Goal: Task Accomplishment & Management: Use online tool/utility

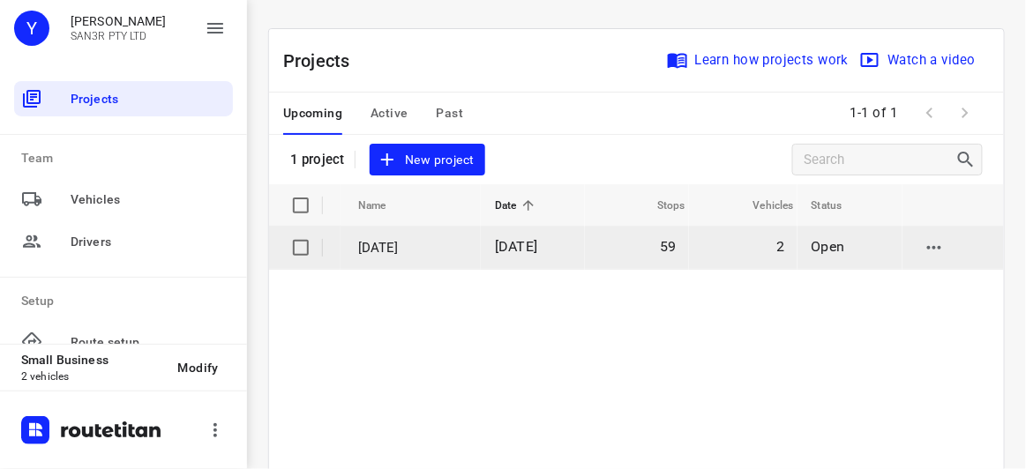
click at [537, 247] on span "[DATE]" at bounding box center [516, 246] width 42 height 17
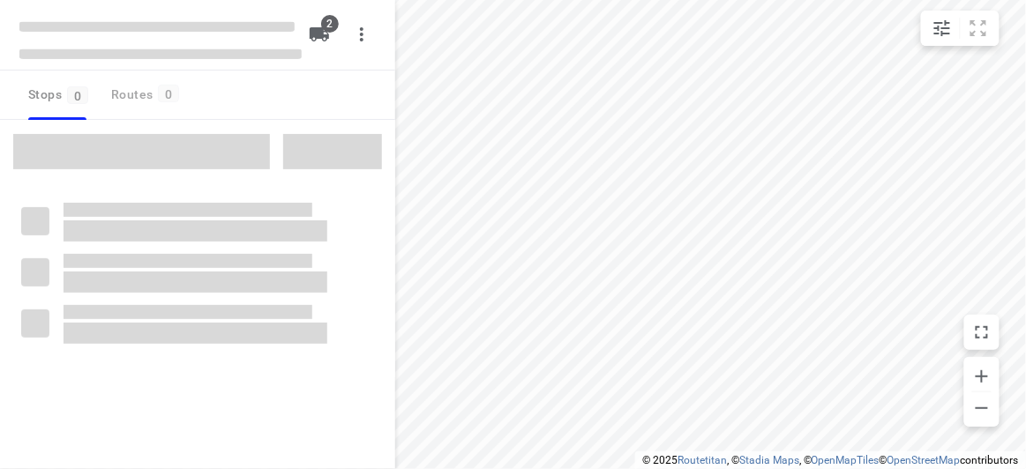
type input "distance"
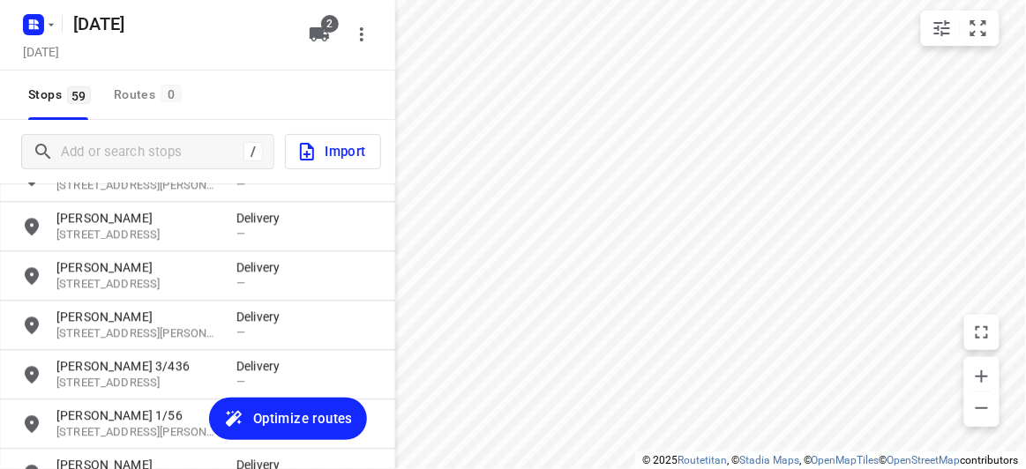
scroll to position [2743, 0]
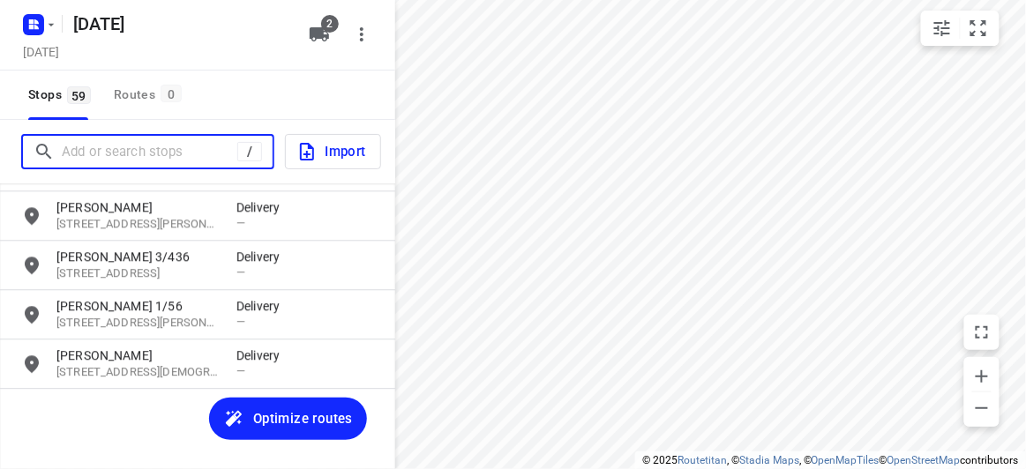
click at [161, 149] on input "Add or search stops" at bounding box center [150, 151] width 176 height 27
paste input "[STREET_ADDRESS]"
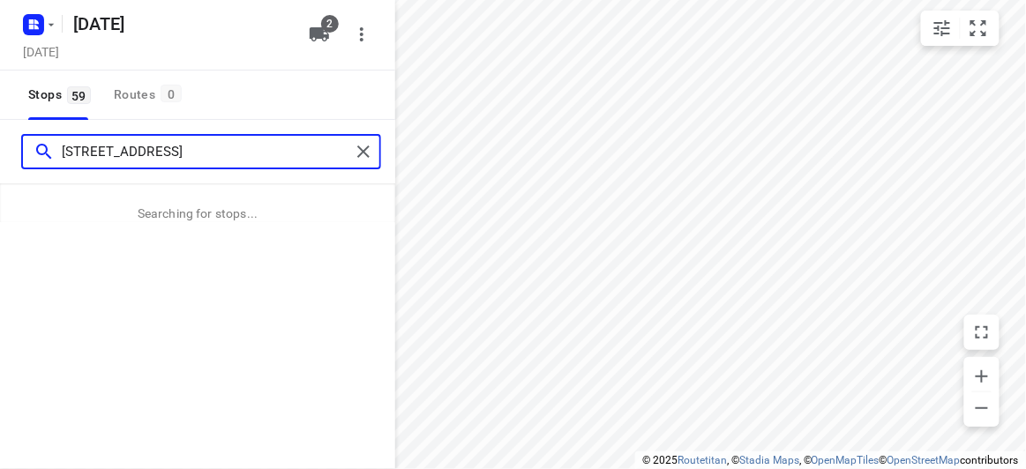
type input "[STREET_ADDRESS]"
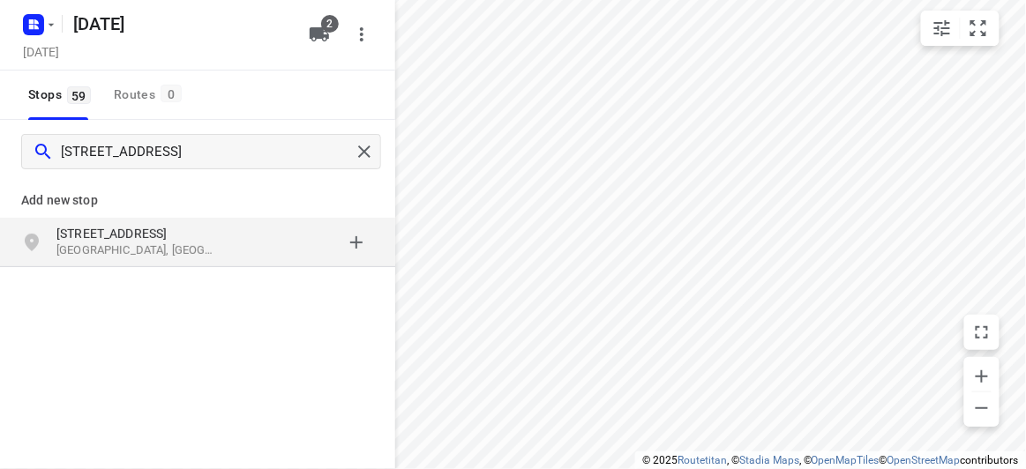
click at [182, 230] on p "[STREET_ADDRESS]" at bounding box center [137, 234] width 162 height 18
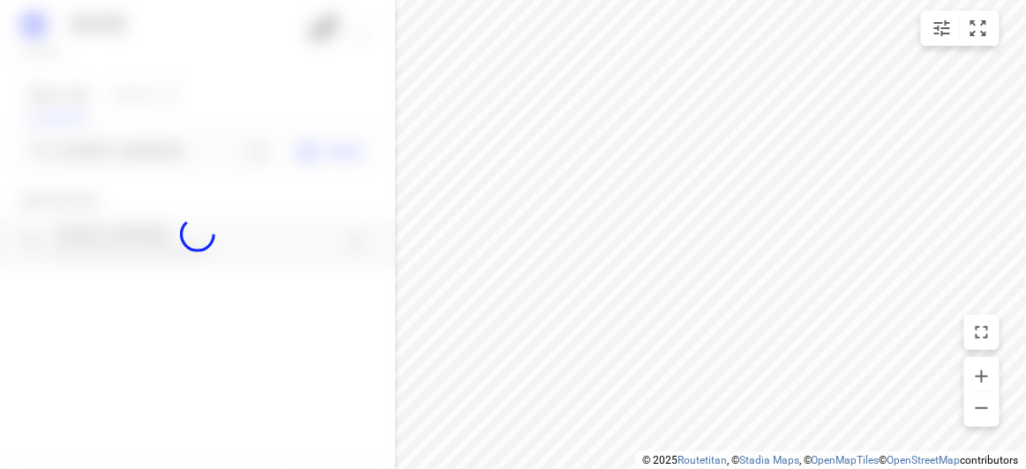
click at [161, 151] on div at bounding box center [197, 234] width 395 height 469
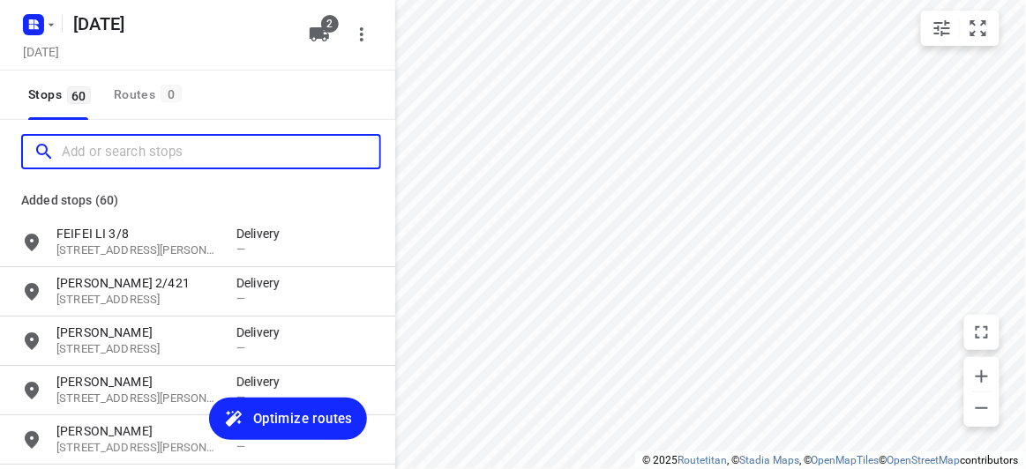
scroll to position [0, 0]
click at [160, 161] on input "Add or search stops" at bounding box center [221, 151] width 318 height 27
paste input "[STREET_ADDRESS][PERSON_NAME][PERSON_NAME]"
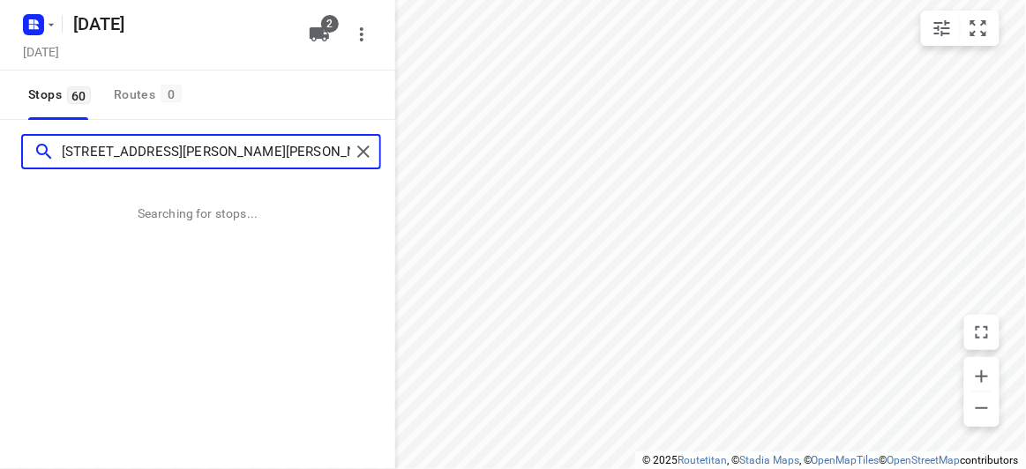
type input "[STREET_ADDRESS][PERSON_NAME][PERSON_NAME]"
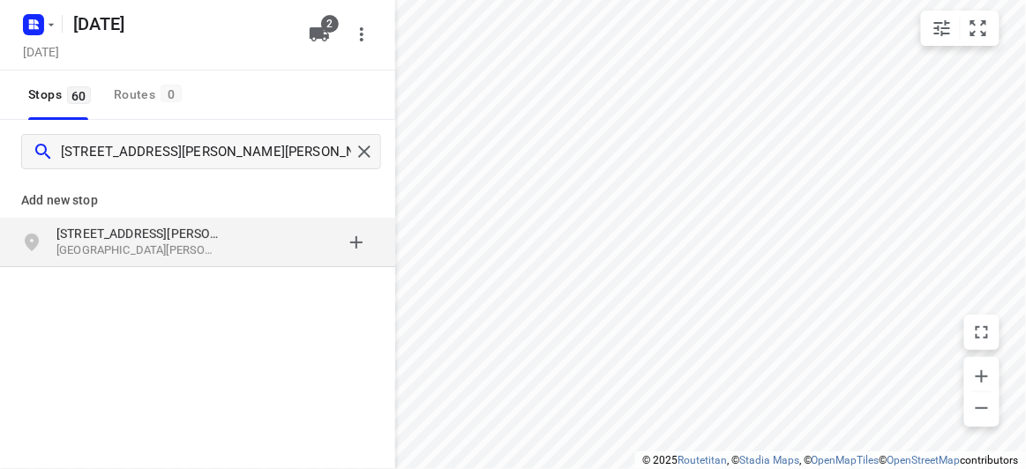
click at [115, 278] on div "Add new stop [STREET_ADDRESS][PERSON_NAME][PERSON_NAME]" at bounding box center [197, 282] width 395 height 198
click at [114, 251] on p "[GEOGRAPHIC_DATA][PERSON_NAME], [GEOGRAPHIC_DATA]" at bounding box center [137, 251] width 162 height 17
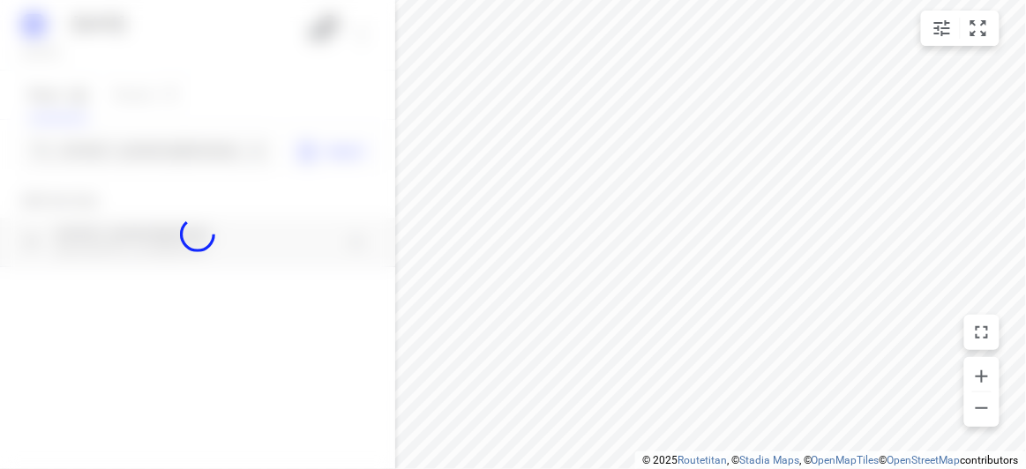
click at [101, 145] on div at bounding box center [197, 234] width 395 height 469
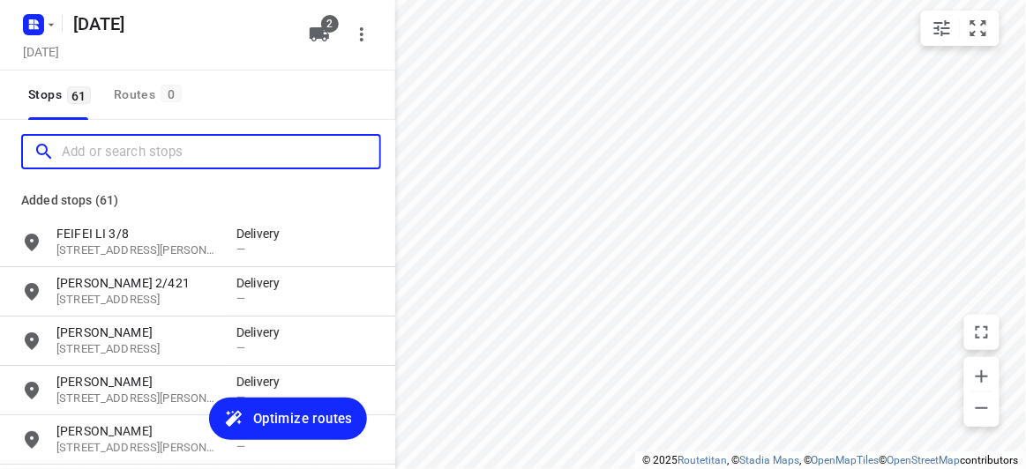
paste input "[STREET_ADDRESS][US_STATE]"
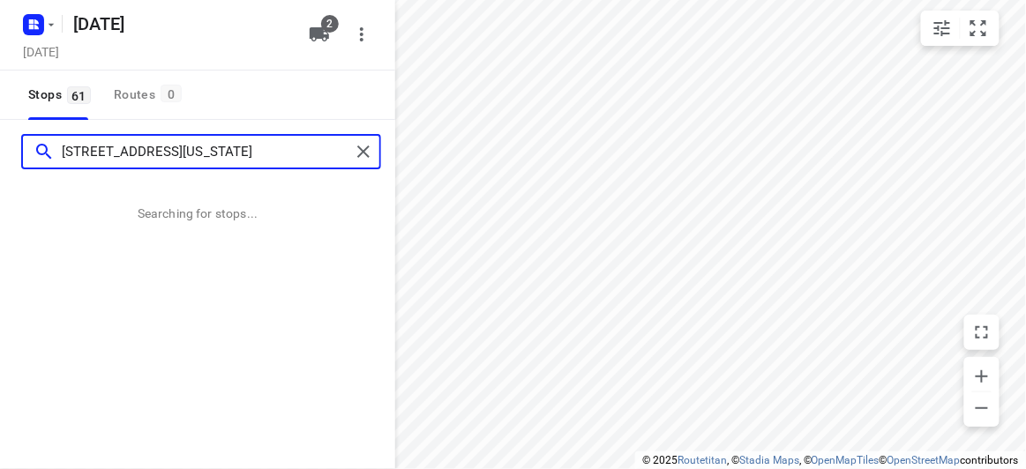
type input "[STREET_ADDRESS][US_STATE]"
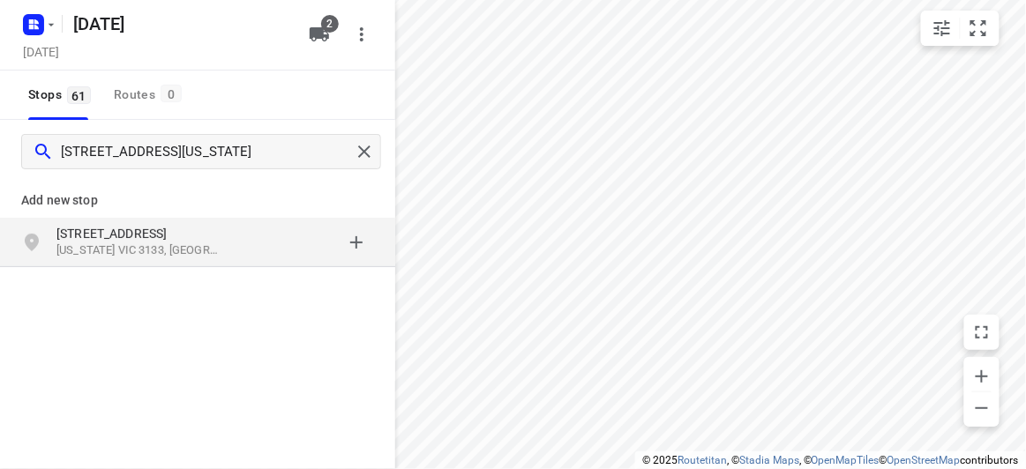
click at [142, 272] on div "Add new stop [STREET_ADDRESS][US_STATE]" at bounding box center [197, 282] width 395 height 198
click at [141, 251] on p "[US_STATE] VIC 3133, [GEOGRAPHIC_DATA]" at bounding box center [137, 251] width 162 height 17
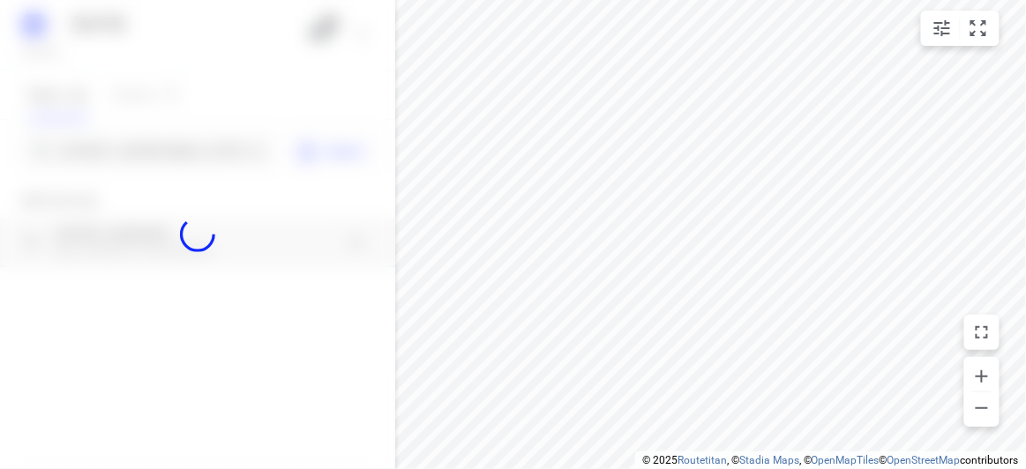
click at [139, 151] on div at bounding box center [197, 234] width 395 height 469
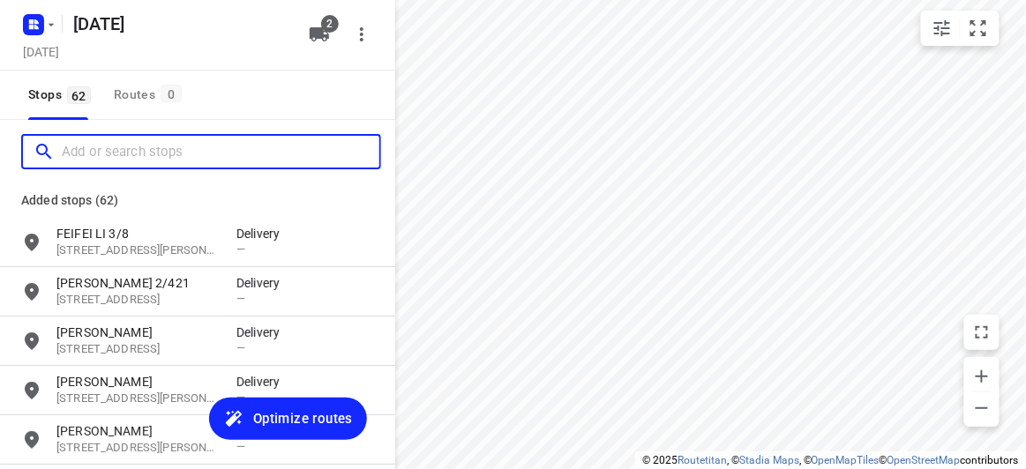
paste input "[STREET_ADDRESS][PERSON_NAME]"
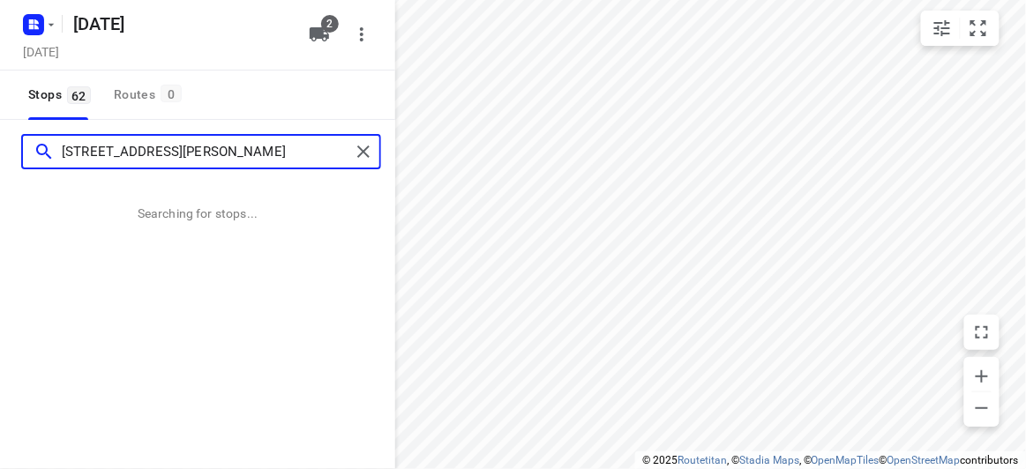
type input "[STREET_ADDRESS][PERSON_NAME]"
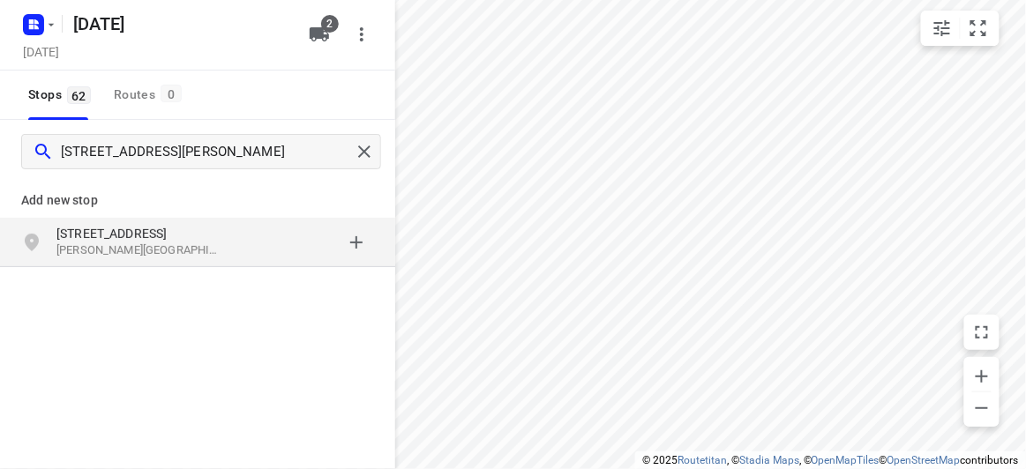
click at [205, 249] on p "[PERSON_NAME][GEOGRAPHIC_DATA], [GEOGRAPHIC_DATA]" at bounding box center [137, 251] width 162 height 17
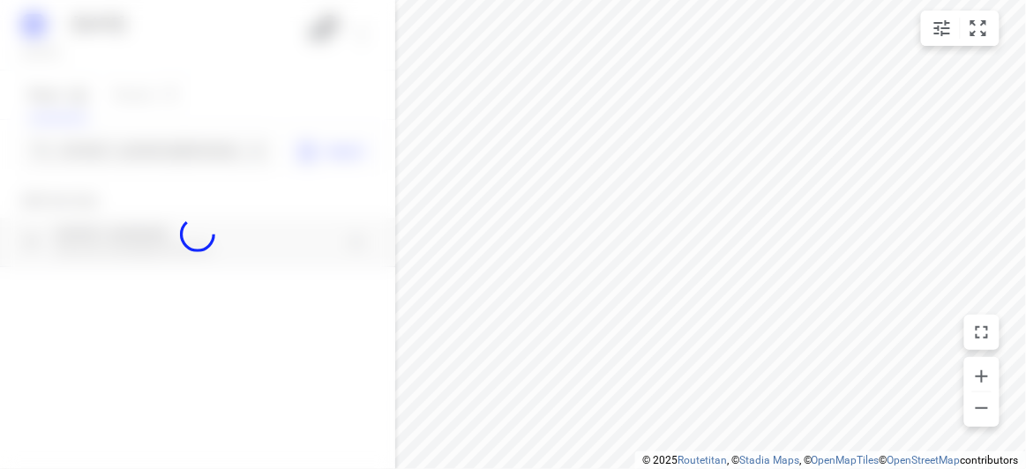
click at [162, 157] on div at bounding box center [197, 234] width 395 height 469
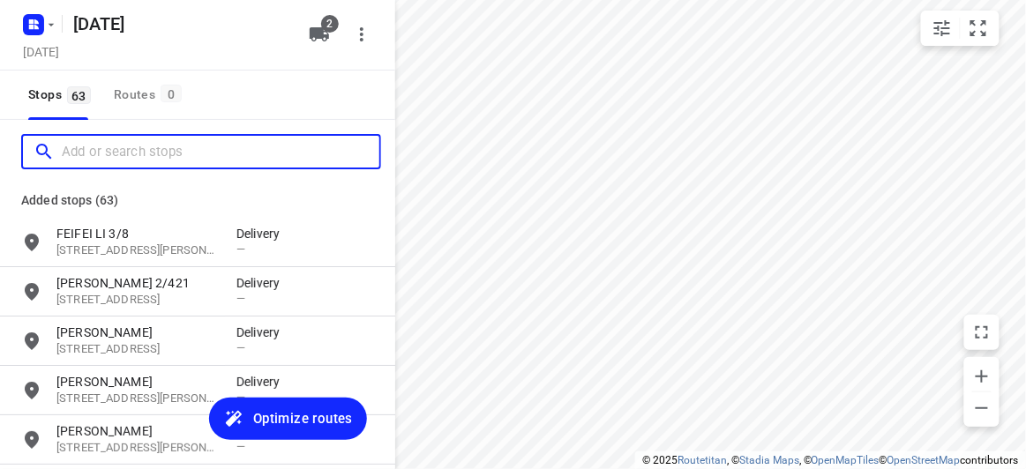
click at [162, 157] on input "Add or search stops" at bounding box center [221, 151] width 318 height 27
paste input "[STREET_ADDRESS][PERSON_NAME]"
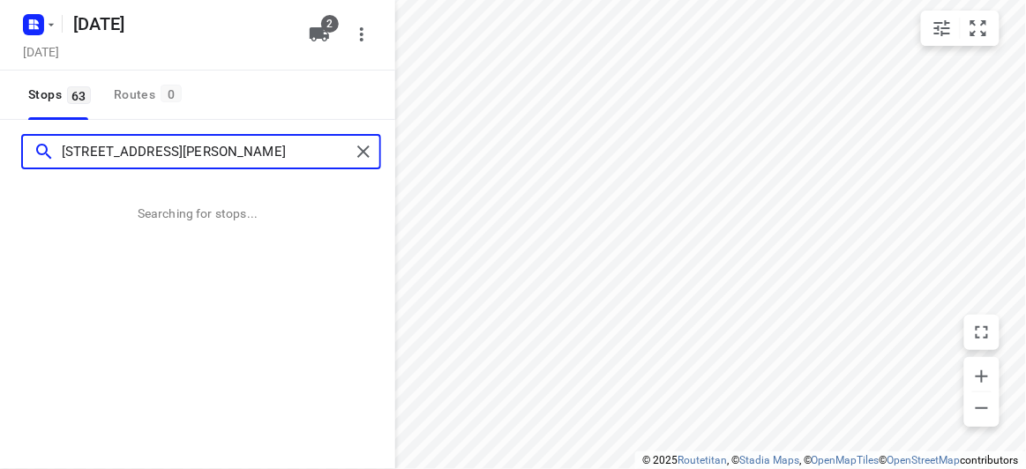
type input "[STREET_ADDRESS][PERSON_NAME]"
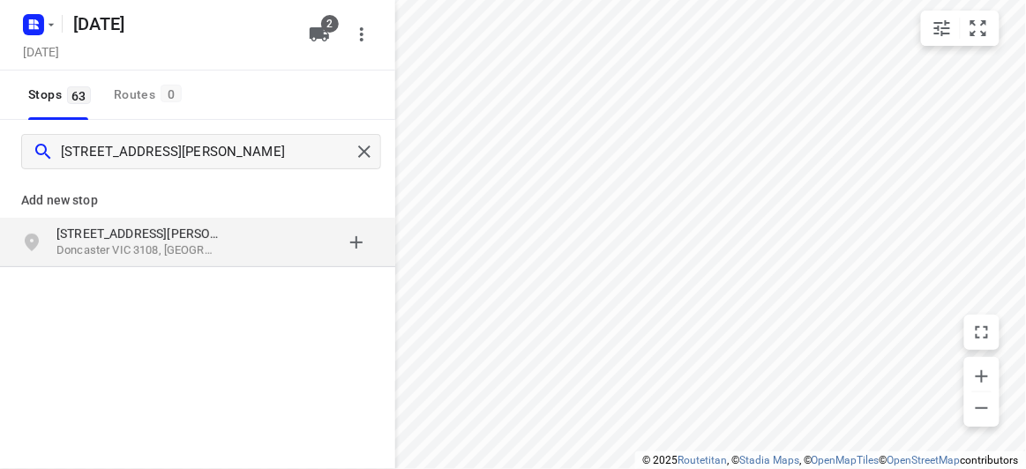
click at [81, 235] on p "[STREET_ADDRESS][PERSON_NAME]" at bounding box center [137, 234] width 162 height 18
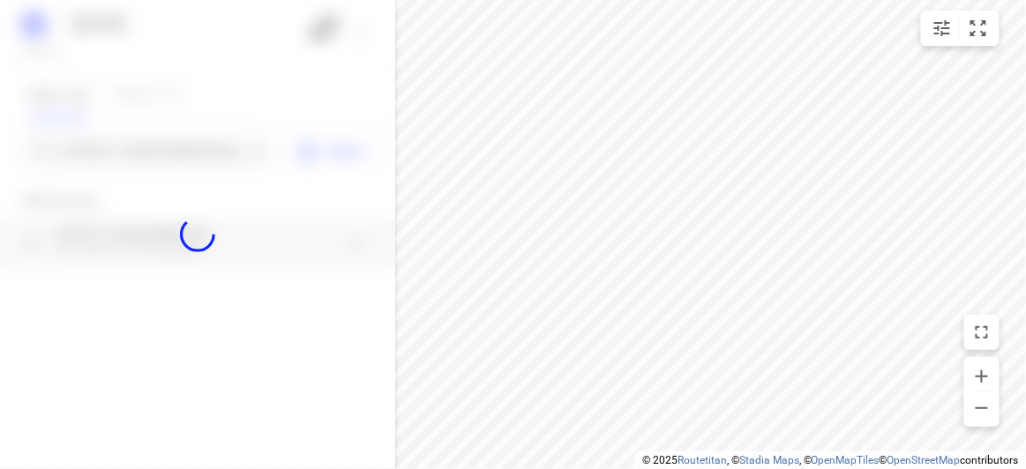
click at [108, 159] on div at bounding box center [197, 234] width 395 height 469
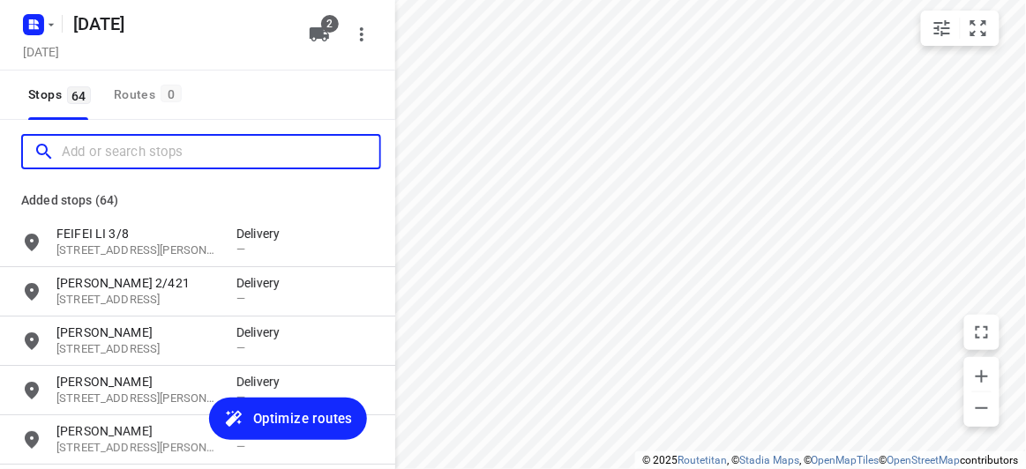
paste input "[STREET_ADDRESS][PERSON_NAME]"
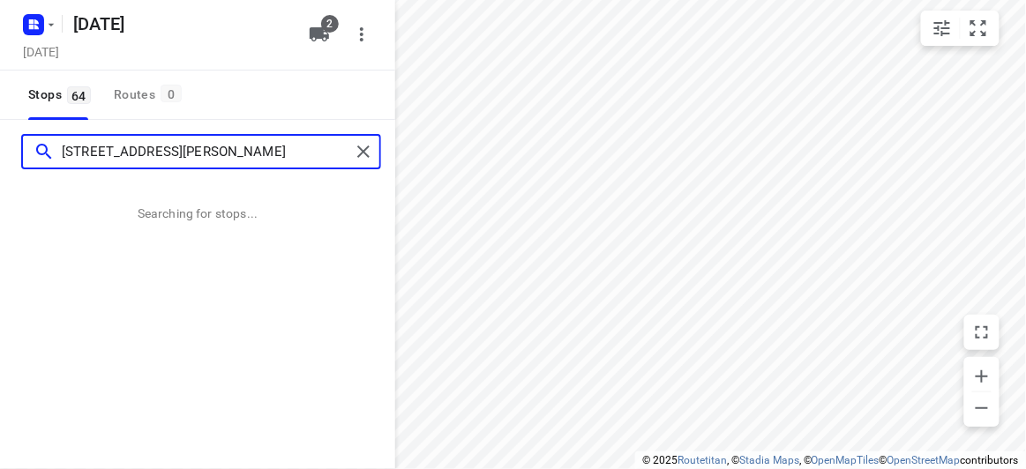
type input "[STREET_ADDRESS][PERSON_NAME]"
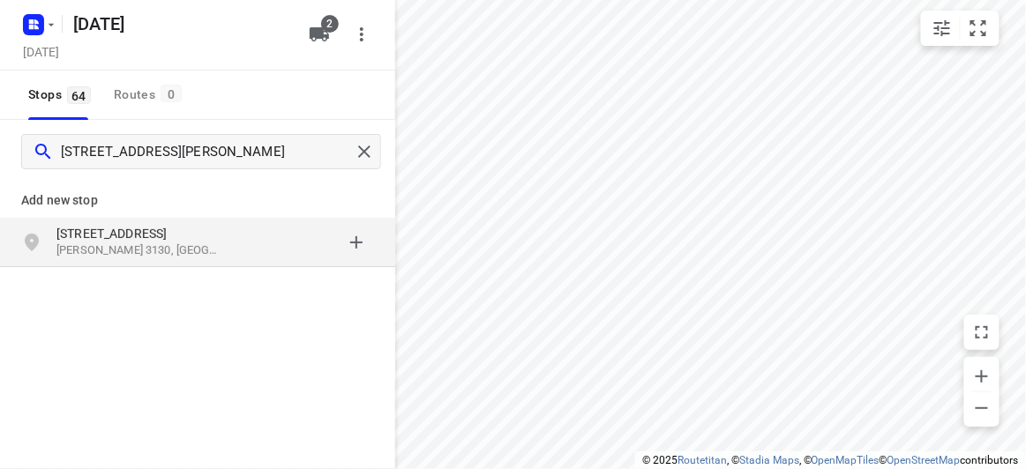
click at [142, 243] on p "[PERSON_NAME] 3130, [GEOGRAPHIC_DATA]" at bounding box center [137, 251] width 162 height 17
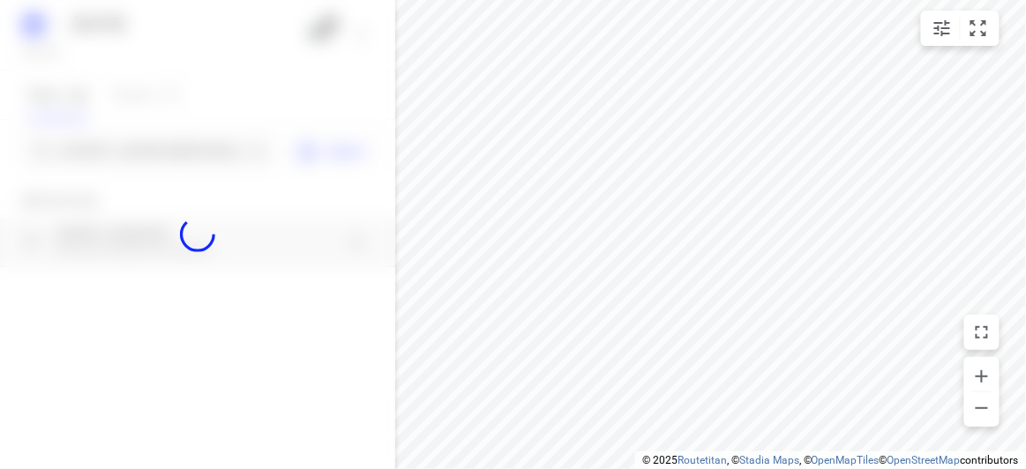
click at [125, 153] on div at bounding box center [197, 234] width 395 height 469
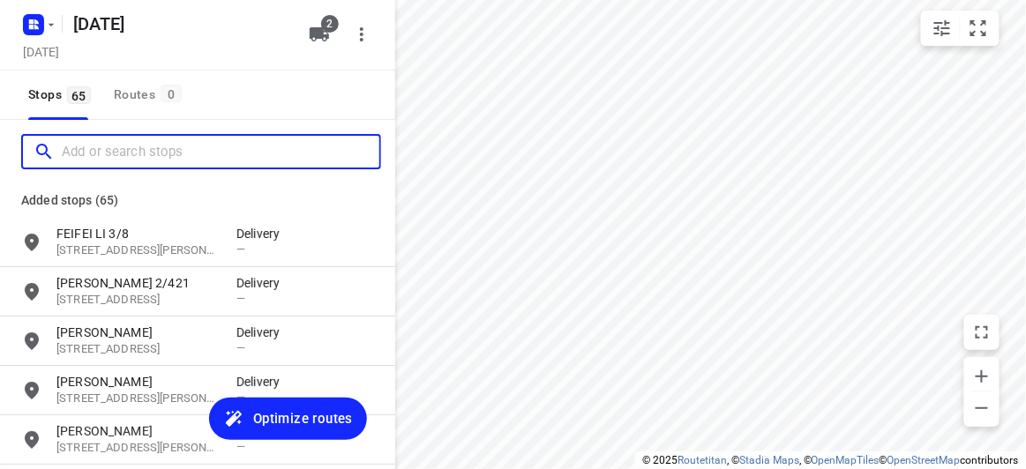
click at [125, 153] on input "Add or search stops" at bounding box center [221, 151] width 318 height 27
paste input "[STREET_ADDRESS]"
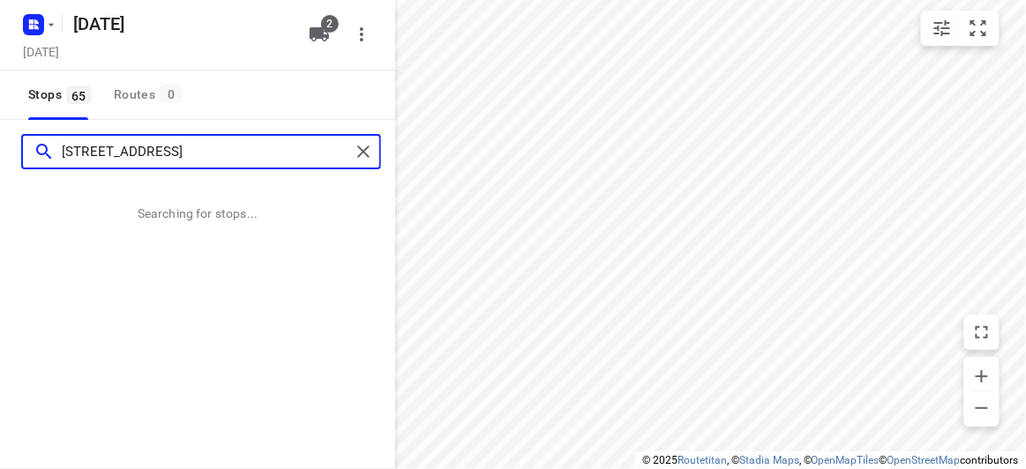
type input "[STREET_ADDRESS]"
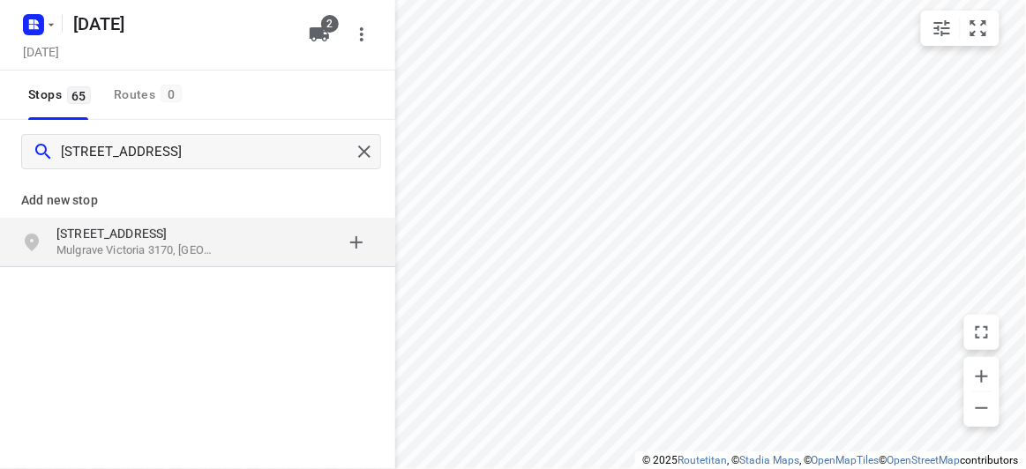
click at [124, 246] on p "Mulgrave Victoria 3170, [GEOGRAPHIC_DATA]" at bounding box center [137, 251] width 162 height 17
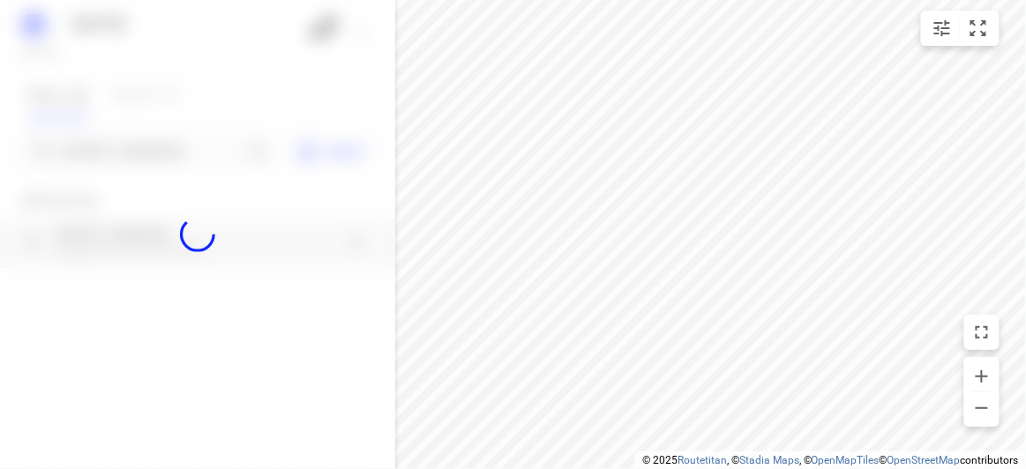
click at [108, 152] on div at bounding box center [197, 234] width 395 height 469
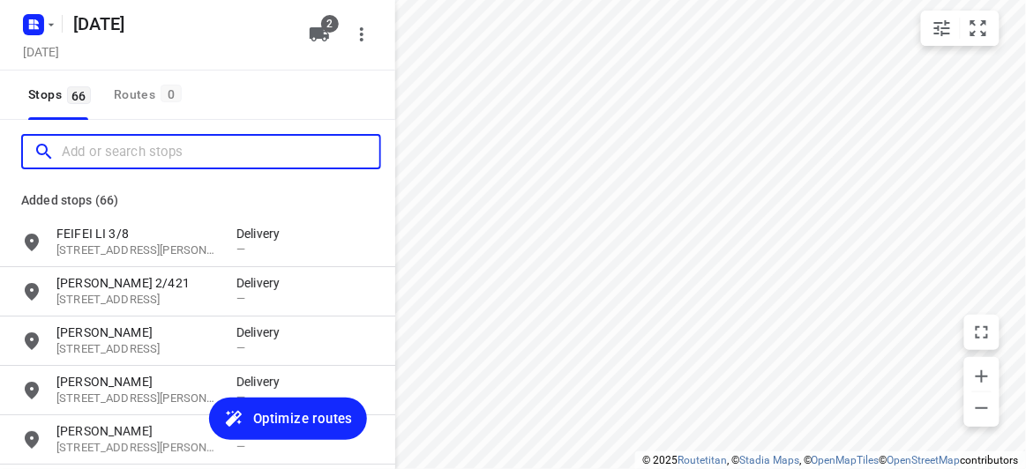
paste input "[STREET_ADDRESS]"
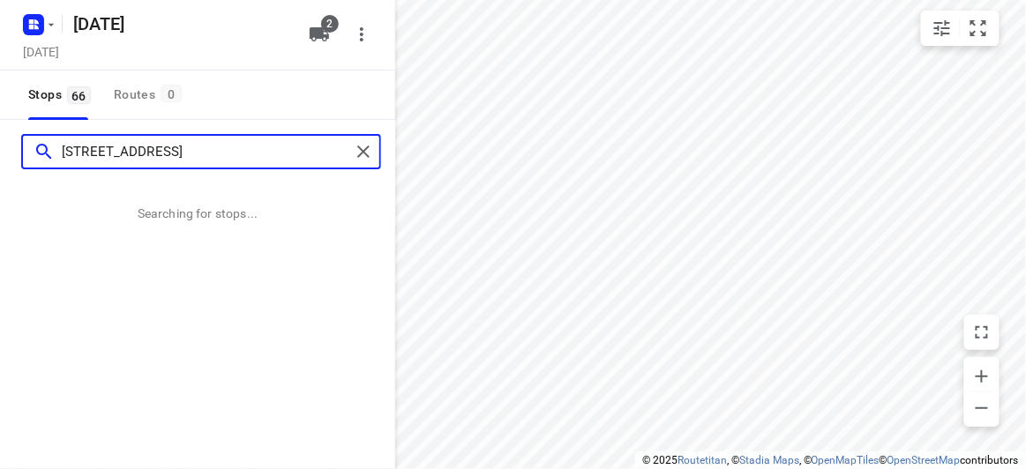
type input "[STREET_ADDRESS]"
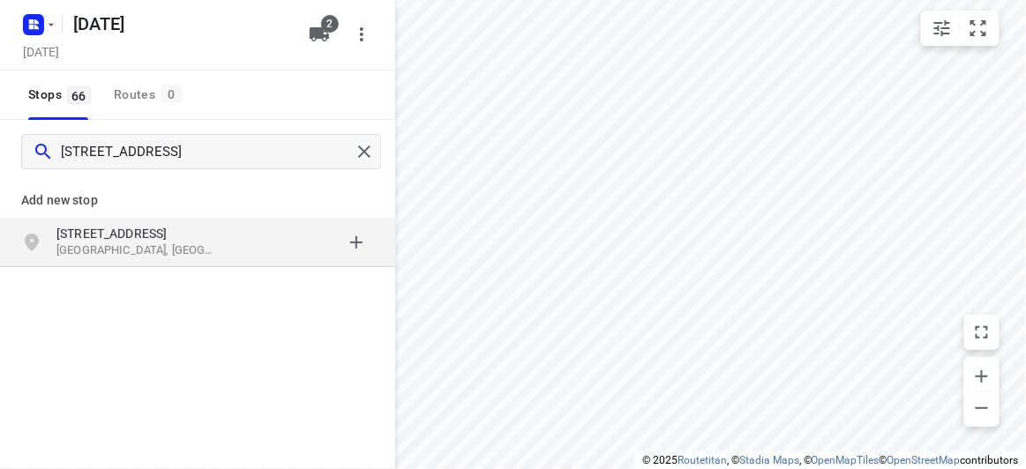
click at [168, 236] on p "[STREET_ADDRESS]" at bounding box center [137, 234] width 162 height 18
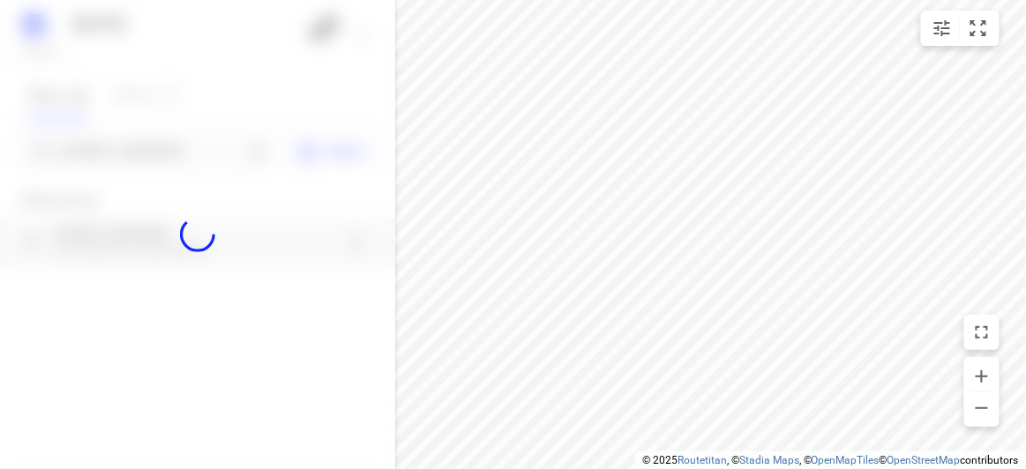
click at [107, 156] on div at bounding box center [197, 234] width 395 height 469
click at [107, 156] on div "[DATE], Sep 13 2 Stops 66 Routes 0 [STREET_ADDRESS] Import Add new stop [STREET…" at bounding box center [197, 234] width 395 height 469
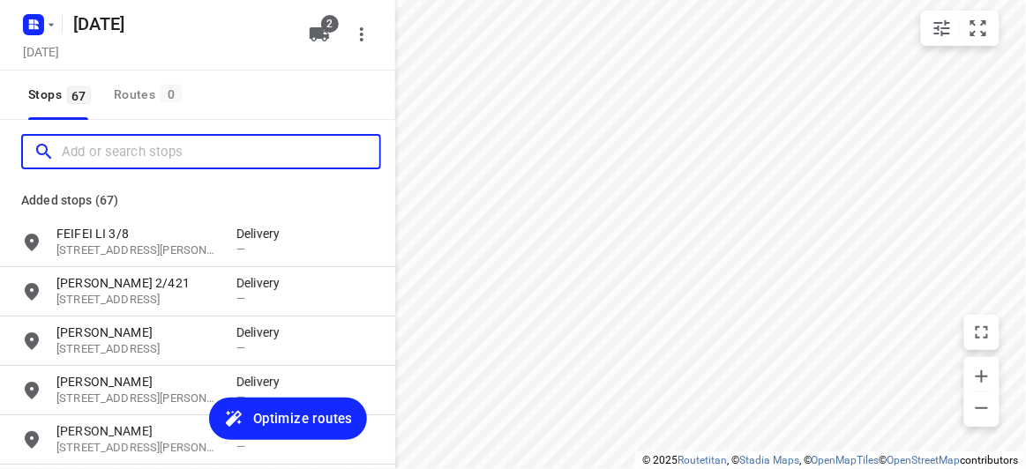
paste input "[STREET_ADDRESS]"
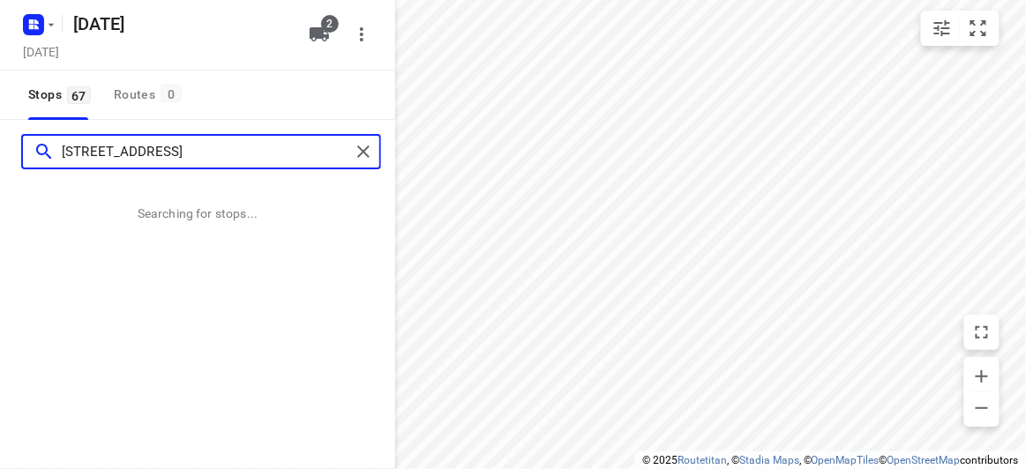
type input "[STREET_ADDRESS]"
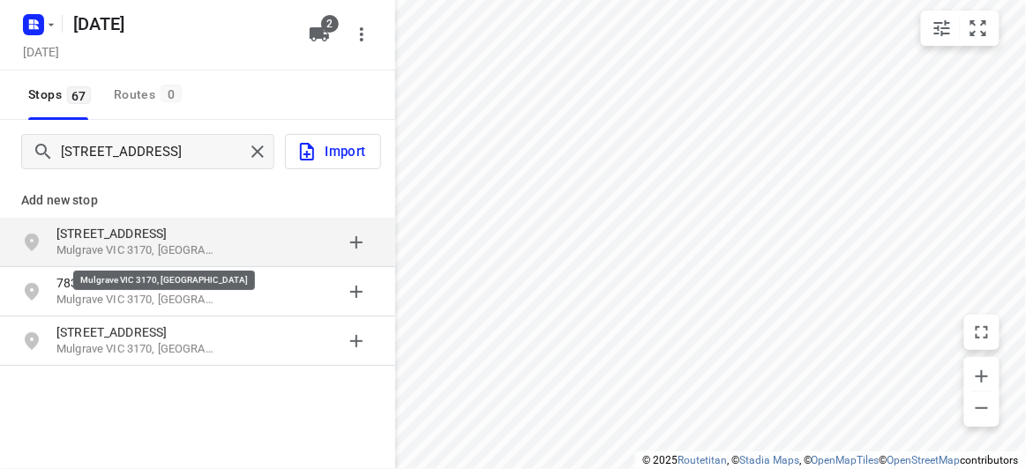
click at [194, 256] on p "Mulgrave VIC 3170, [GEOGRAPHIC_DATA]" at bounding box center [137, 251] width 162 height 17
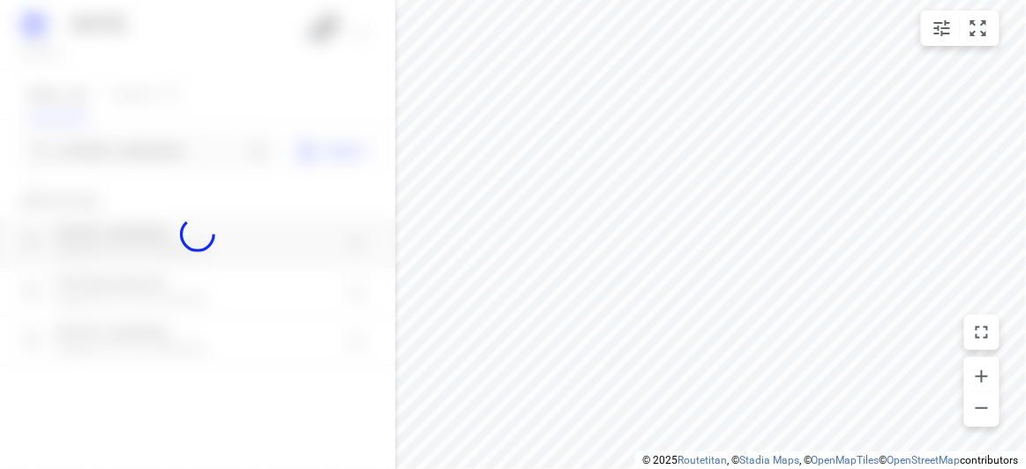
click at [155, 127] on div at bounding box center [197, 234] width 395 height 469
click at [157, 138] on div at bounding box center [197, 234] width 395 height 469
paste input "[STREET_ADDRESS]"
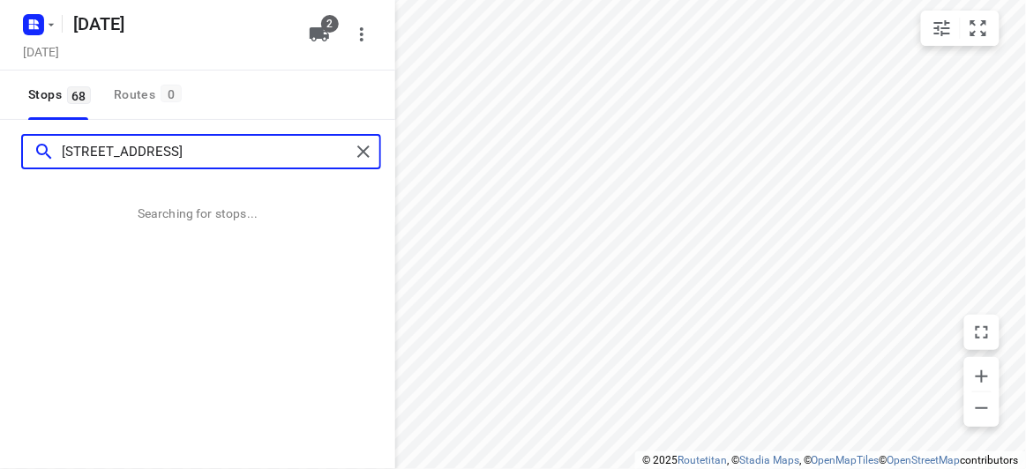
type input "[STREET_ADDRESS]"
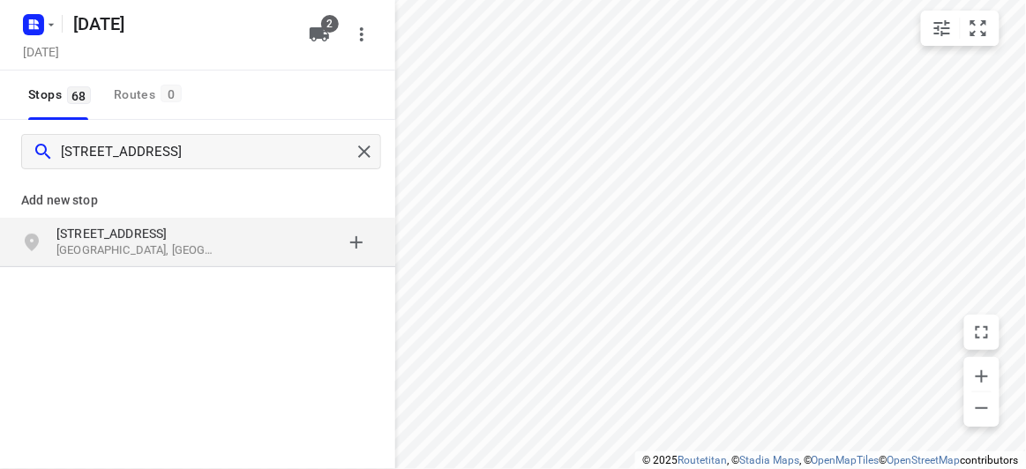
click at [153, 220] on div "[STREET_ADDRESS]" at bounding box center [197, 242] width 395 height 49
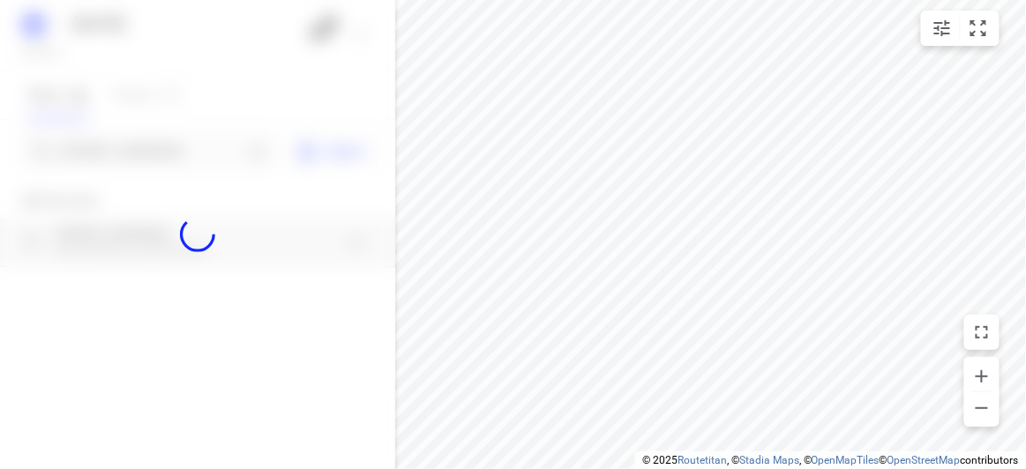
click at [125, 158] on div at bounding box center [197, 234] width 395 height 469
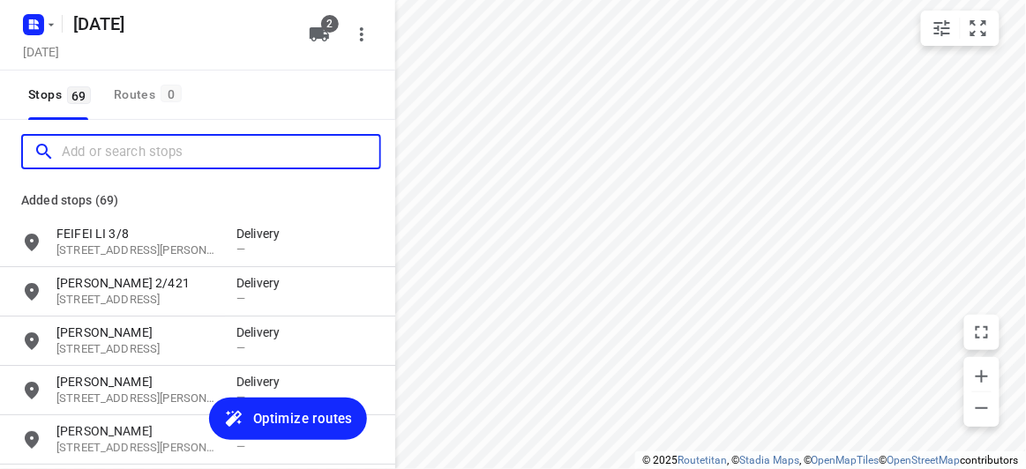
paste input "[STREET_ADDRESS][PERSON_NAME]"
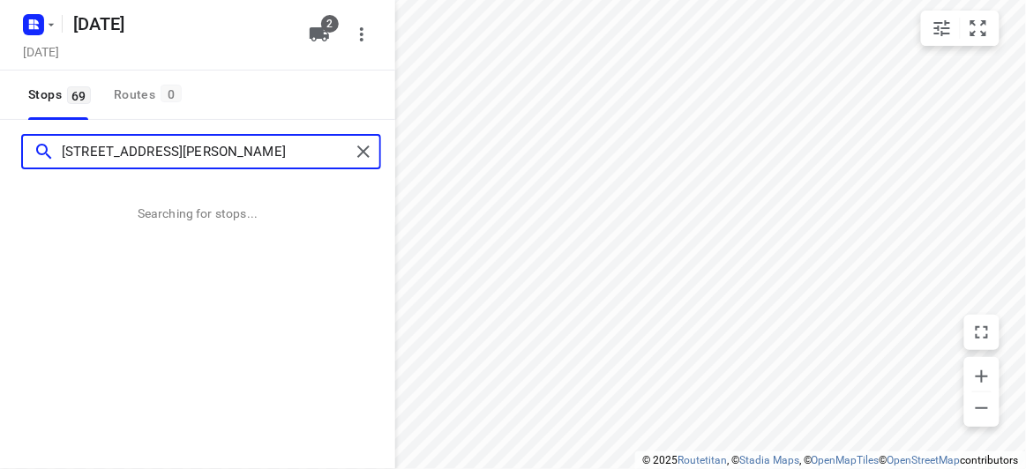
type input "[STREET_ADDRESS][PERSON_NAME]"
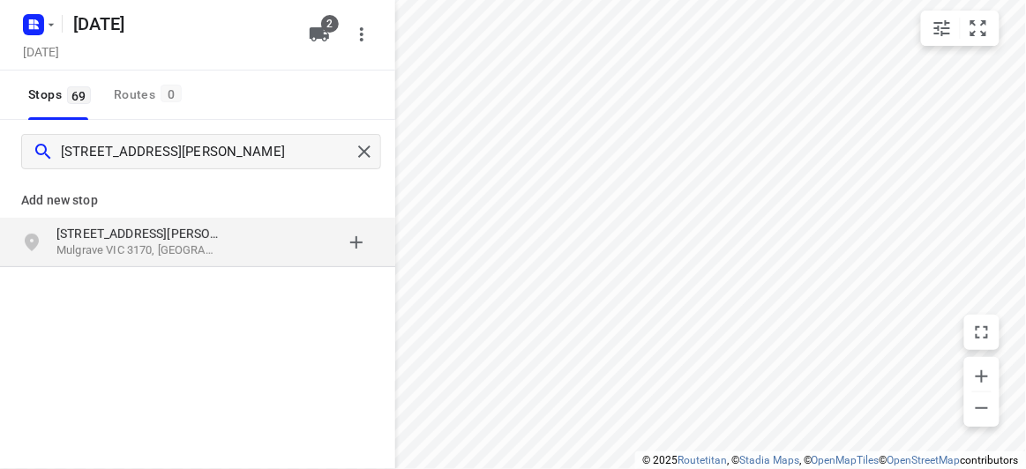
click at [135, 261] on div "[STREET_ADDRESS][PERSON_NAME]" at bounding box center [197, 242] width 395 height 49
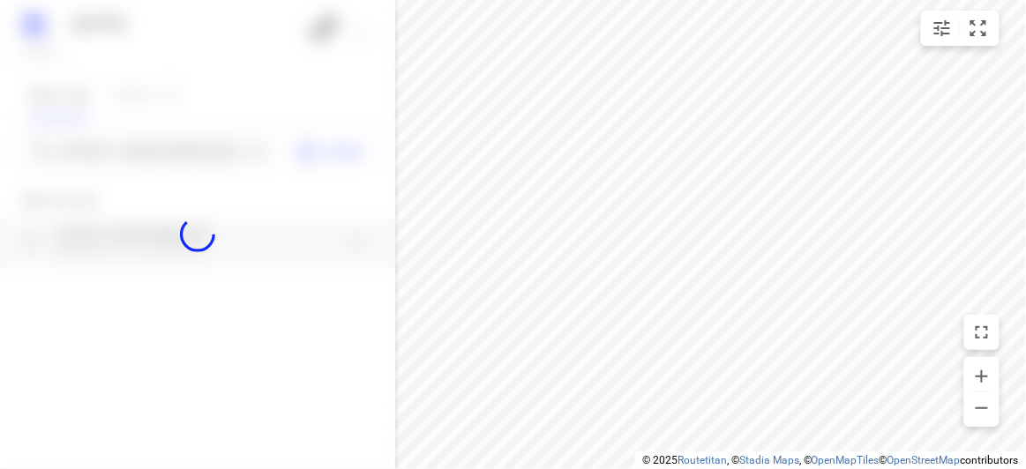
click at [105, 148] on div at bounding box center [197, 234] width 395 height 469
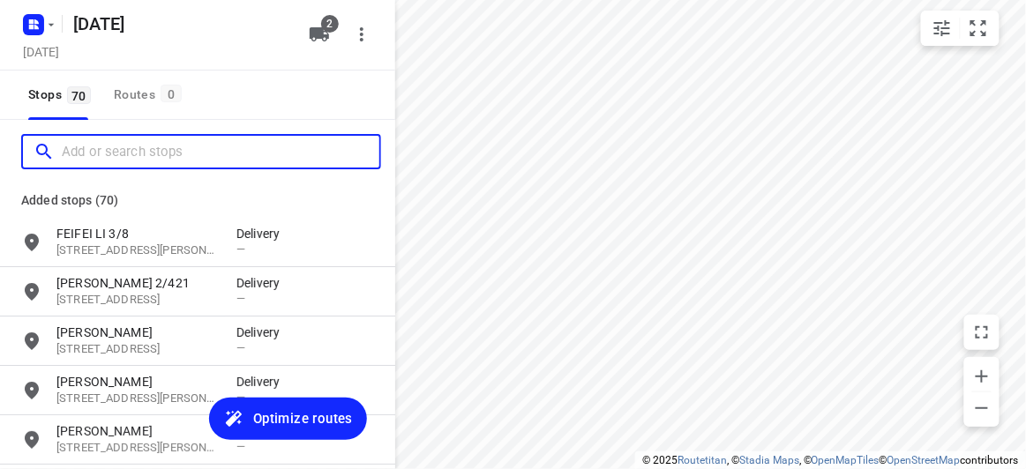
paste input "[STREET_ADDRESS][PERSON_NAME][PERSON_NAME]"
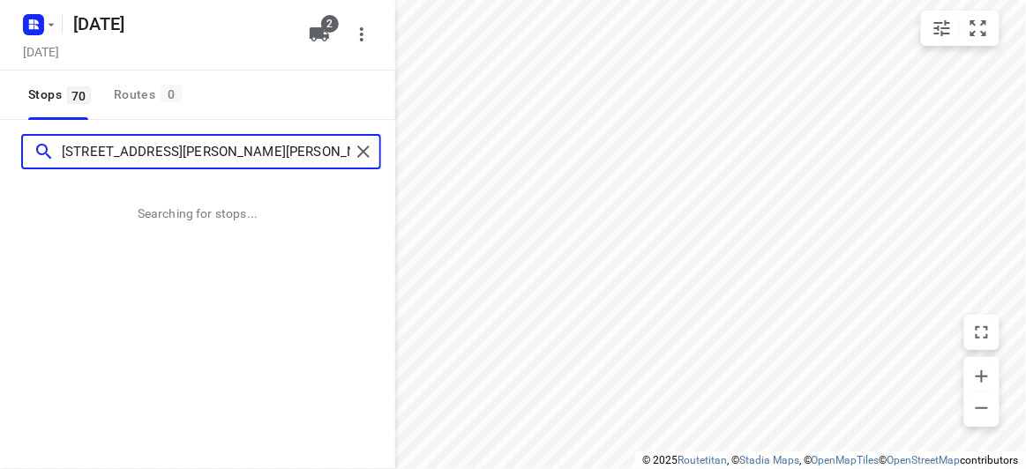
type input "[STREET_ADDRESS][PERSON_NAME][PERSON_NAME]"
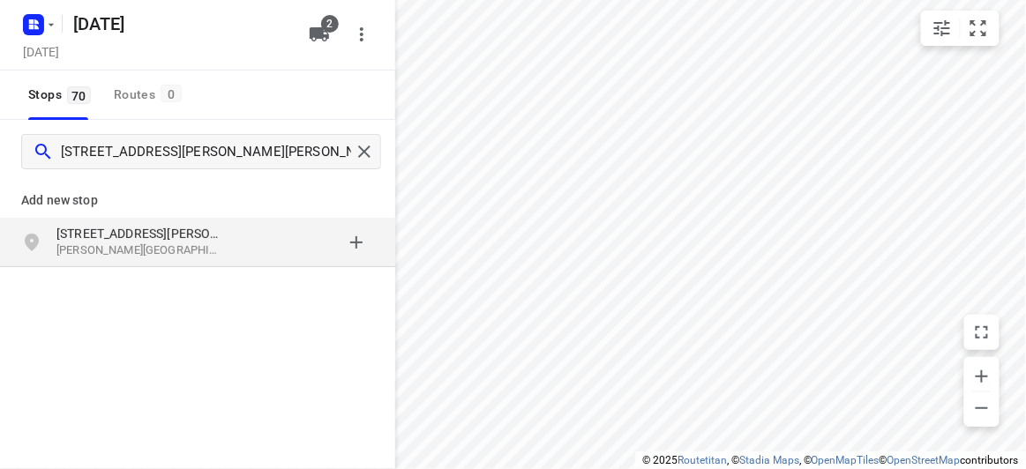
click at [211, 220] on div "[STREET_ADDRESS][PERSON_NAME][PERSON_NAME]" at bounding box center [197, 242] width 395 height 49
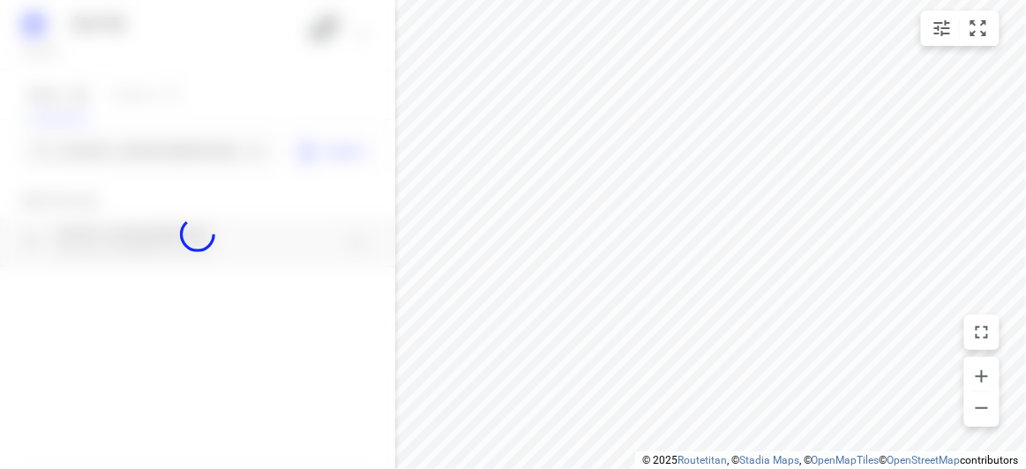
click at [139, 141] on div at bounding box center [197, 234] width 395 height 469
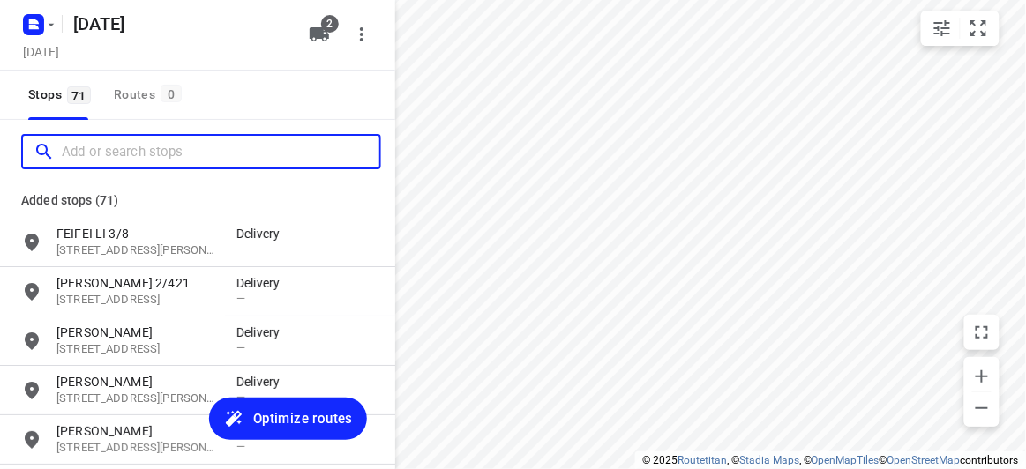
paste input "[STREET_ADDRESS]"
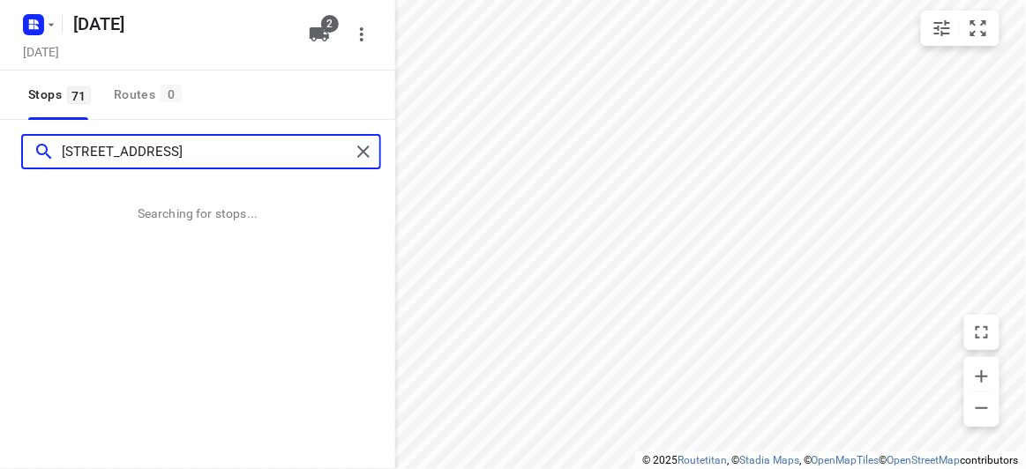
type input "[STREET_ADDRESS]"
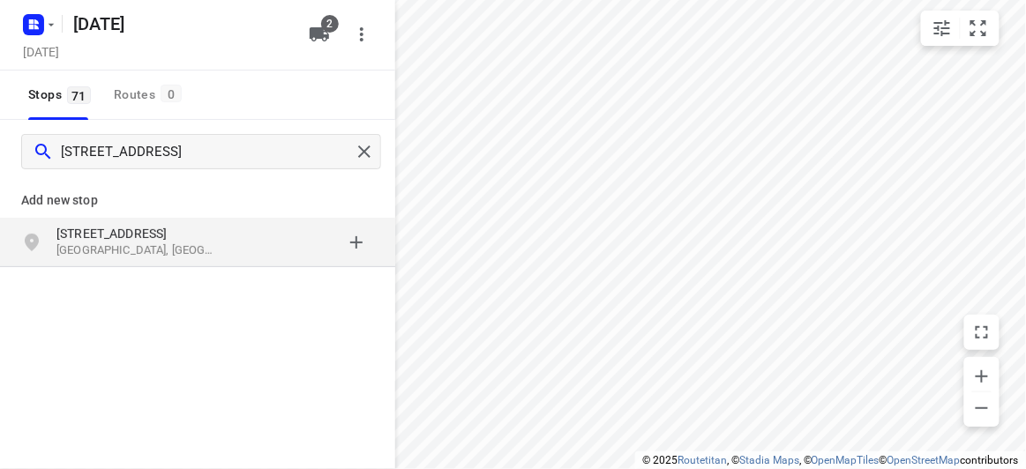
click at [57, 222] on div "[STREET_ADDRESS]" at bounding box center [197, 242] width 395 height 49
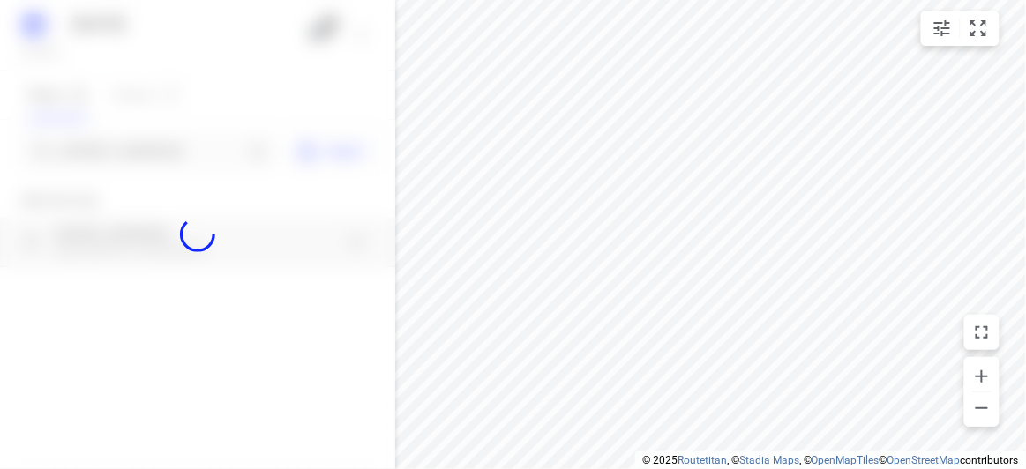
click at [107, 141] on div at bounding box center [197, 234] width 395 height 469
click at [109, 144] on div at bounding box center [197, 234] width 395 height 469
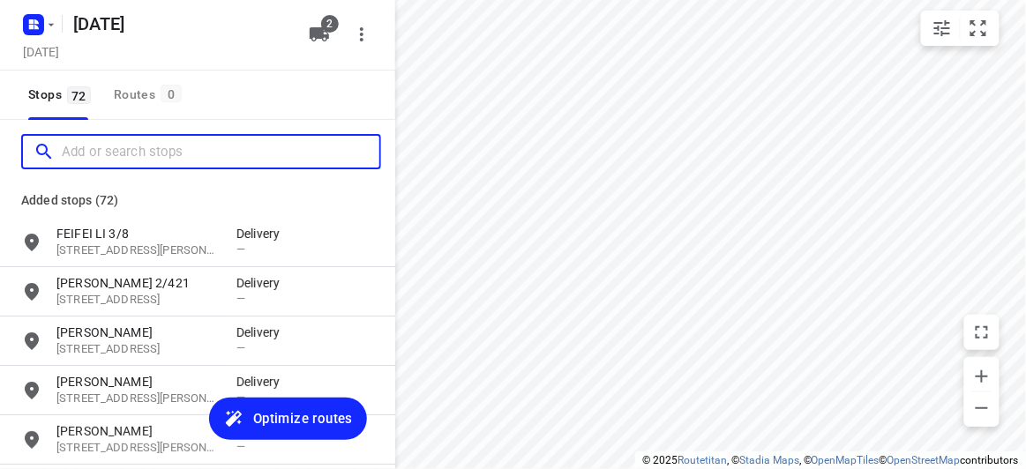
paste input "[STREET_ADDRESS][PERSON_NAME][US_STATE]"
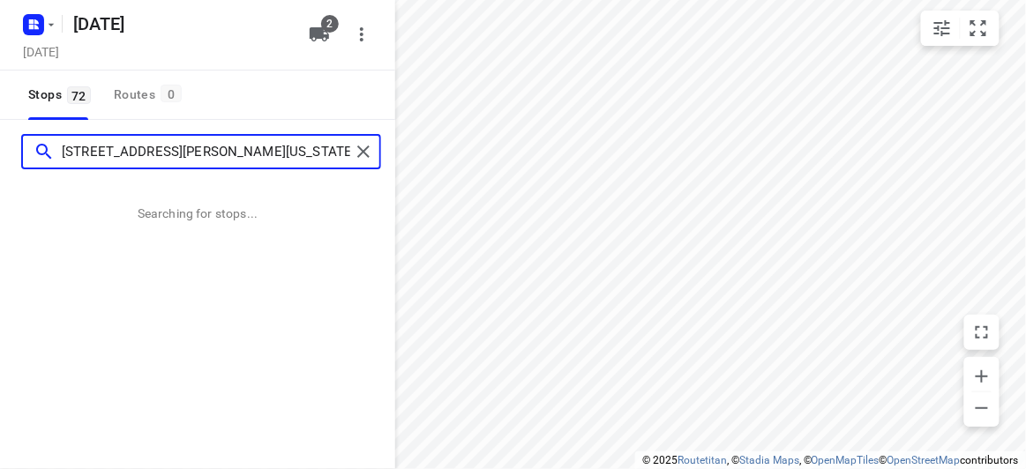
type input "[STREET_ADDRESS][PERSON_NAME][US_STATE]"
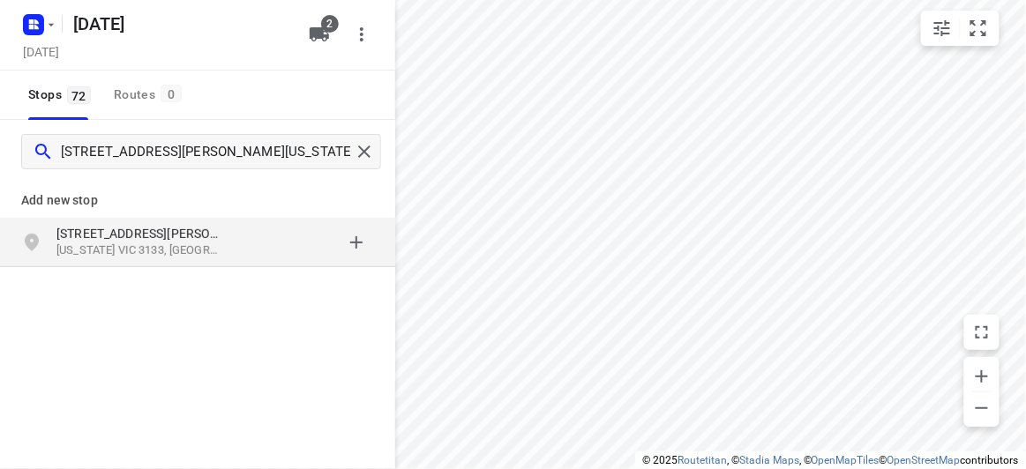
click at [73, 190] on p "Add new stop" at bounding box center [197, 200] width 353 height 21
click at [94, 225] on p "[STREET_ADDRESS][PERSON_NAME]" at bounding box center [137, 234] width 162 height 18
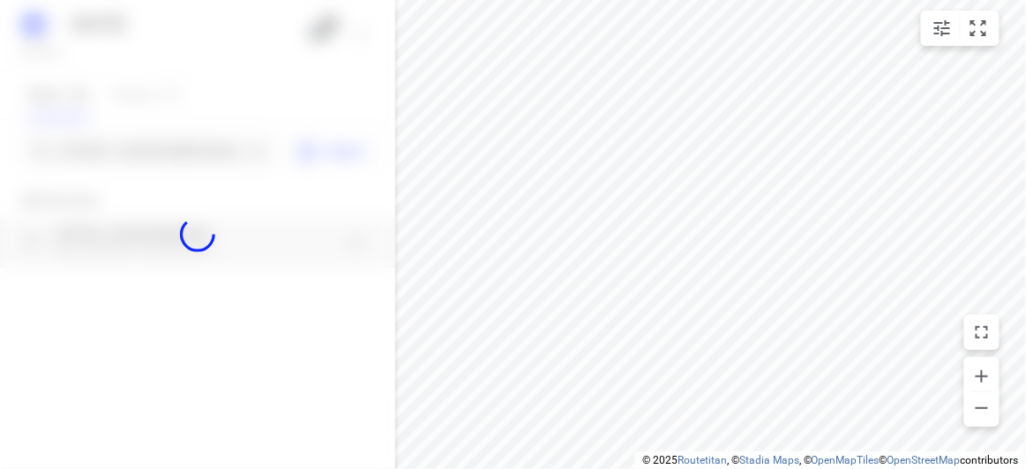
click at [86, 138] on div at bounding box center [197, 234] width 395 height 469
click at [87, 146] on div at bounding box center [197, 234] width 395 height 469
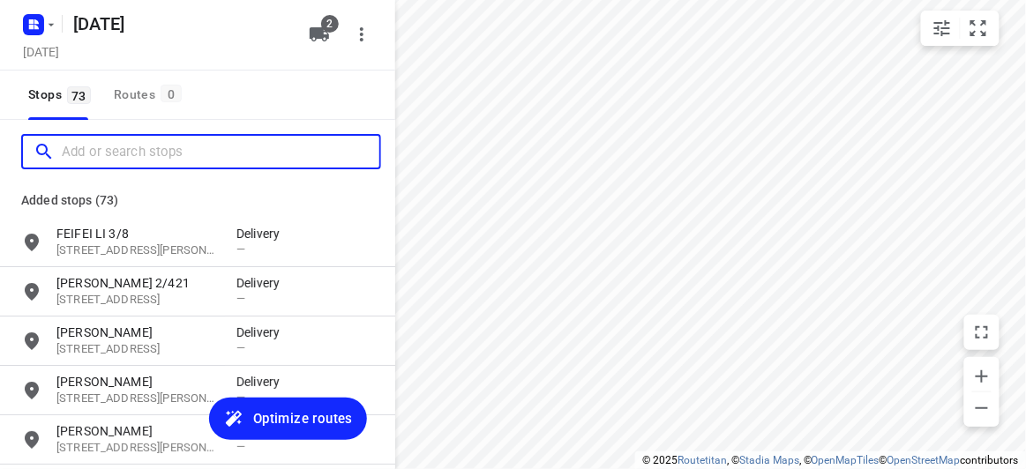
paste input "[STREET_ADDRESS][PERSON_NAME]"
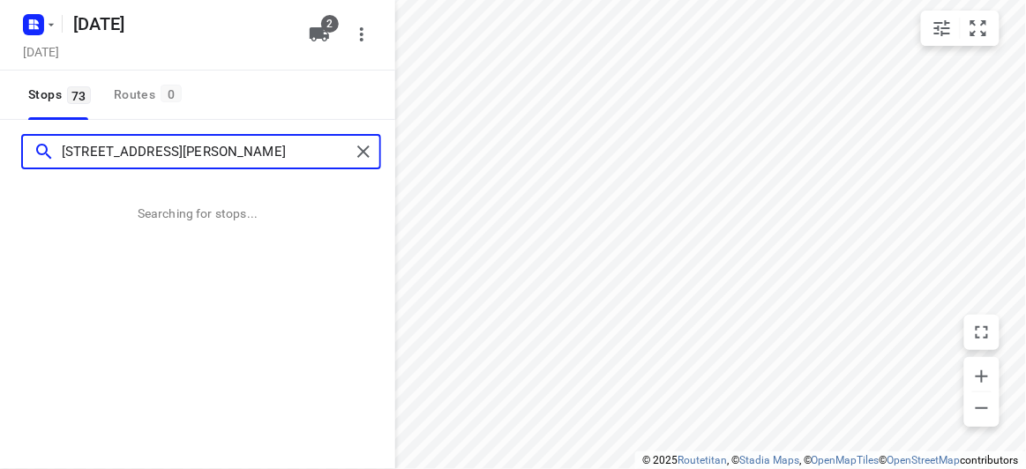
type input "[STREET_ADDRESS][PERSON_NAME]"
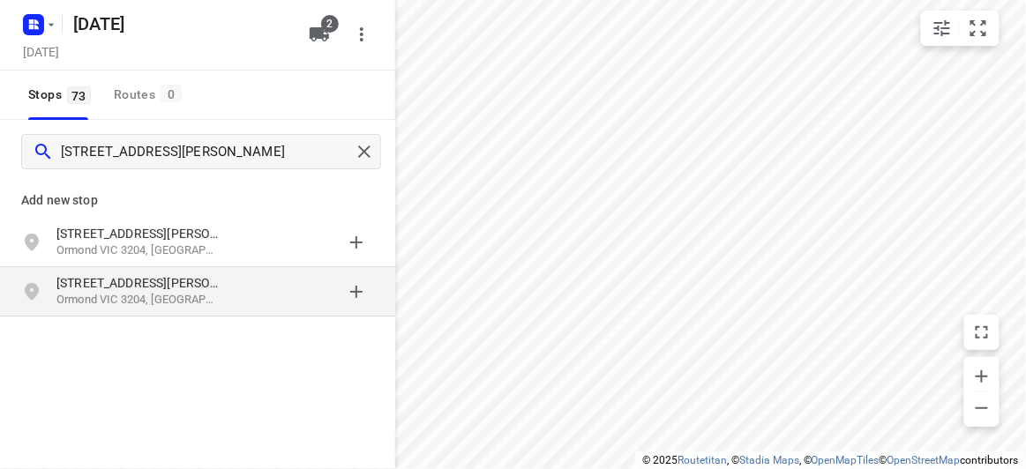
click at [108, 280] on p "[STREET_ADDRESS][PERSON_NAME]" at bounding box center [137, 283] width 162 height 18
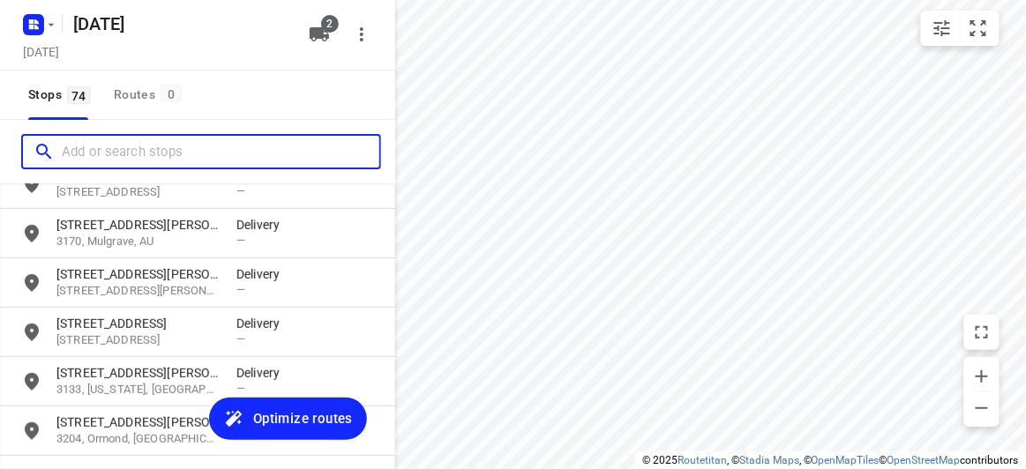
scroll to position [3484, 0]
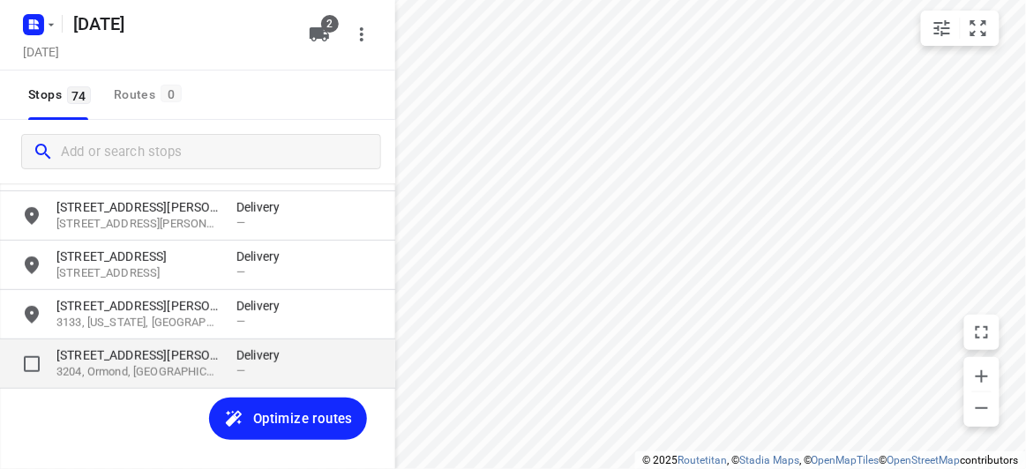
click at [162, 372] on p "3204, Ormond, [GEOGRAPHIC_DATA]" at bounding box center [137, 372] width 162 height 17
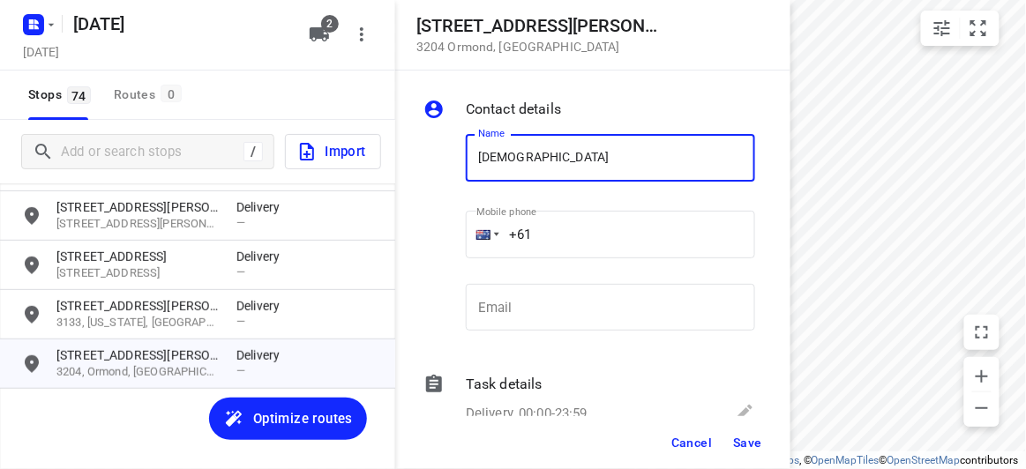
type input "[PERSON_NAME]"
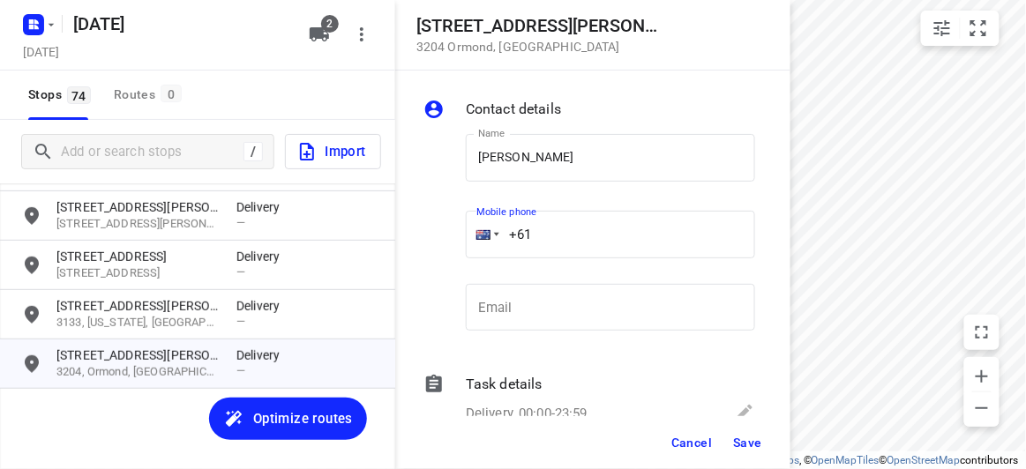
drag, startPoint x: 510, startPoint y: 229, endPoint x: 488, endPoint y: 231, distance: 22.1
click at [490, 231] on div "+61" at bounding box center [610, 235] width 289 height 48
paste input "422500549"
type input "[PHONE_NUMBER]"
click at [754, 437] on span "Save" at bounding box center [747, 443] width 29 height 14
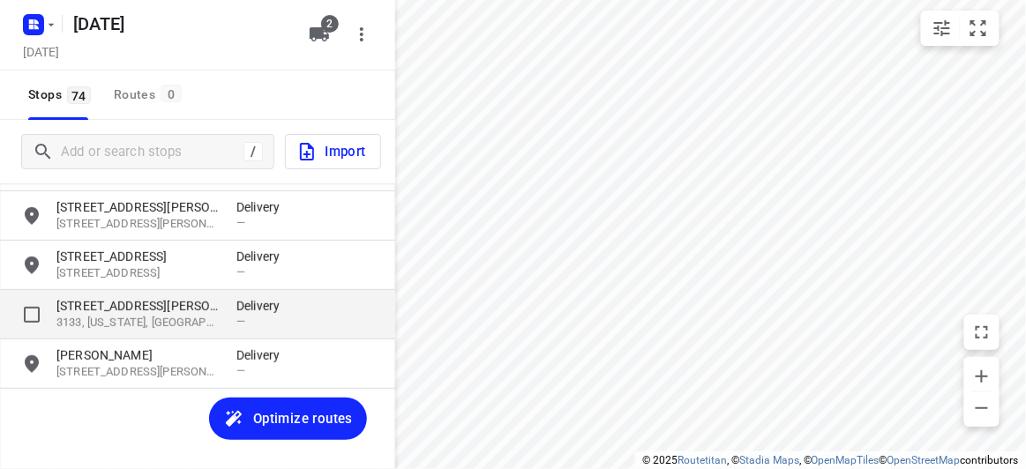
click at [152, 309] on p "[STREET_ADDRESS][PERSON_NAME]" at bounding box center [137, 306] width 162 height 18
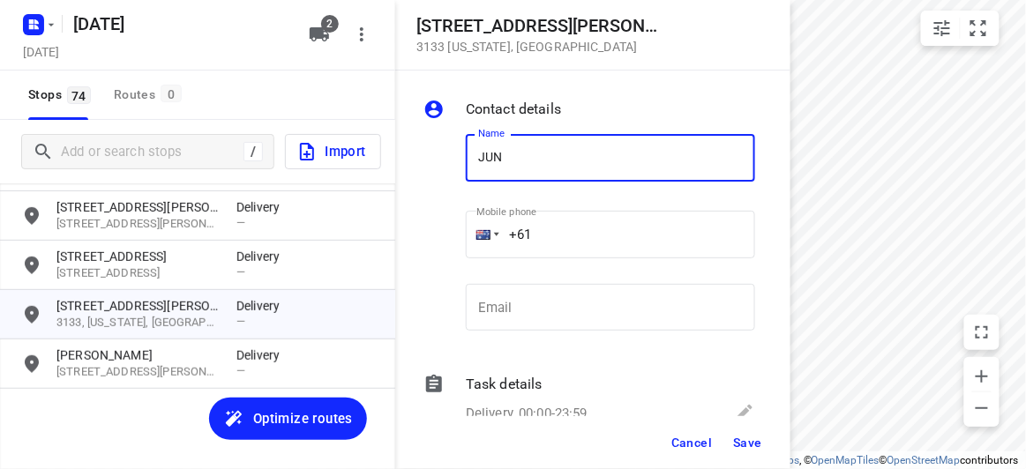
type input "[PERSON_NAME]"
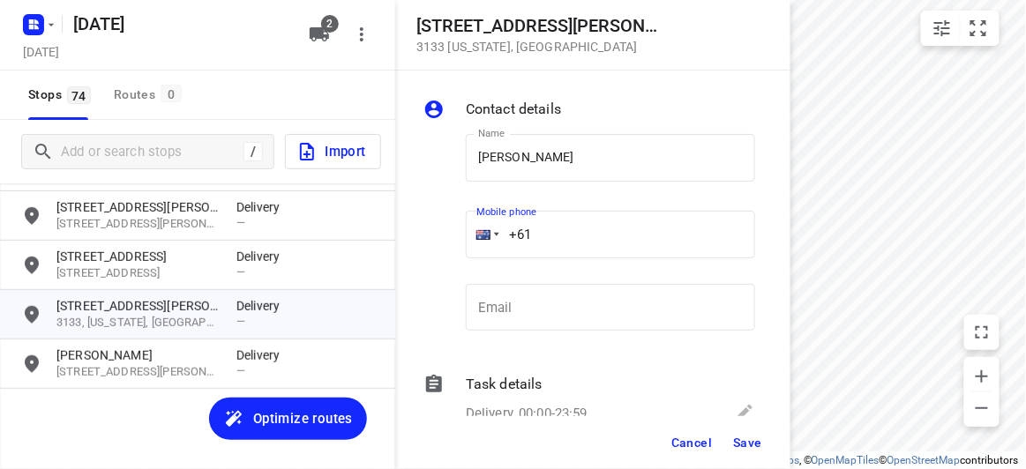
drag, startPoint x: 541, startPoint y: 219, endPoint x: 465, endPoint y: 236, distance: 77.9
click at [465, 235] on div "Mobile phone +61 ​" at bounding box center [610, 239] width 303 height 81
paste input "423869839"
type input "[PHONE_NUMBER]"
click at [748, 438] on span "Save" at bounding box center [747, 443] width 29 height 14
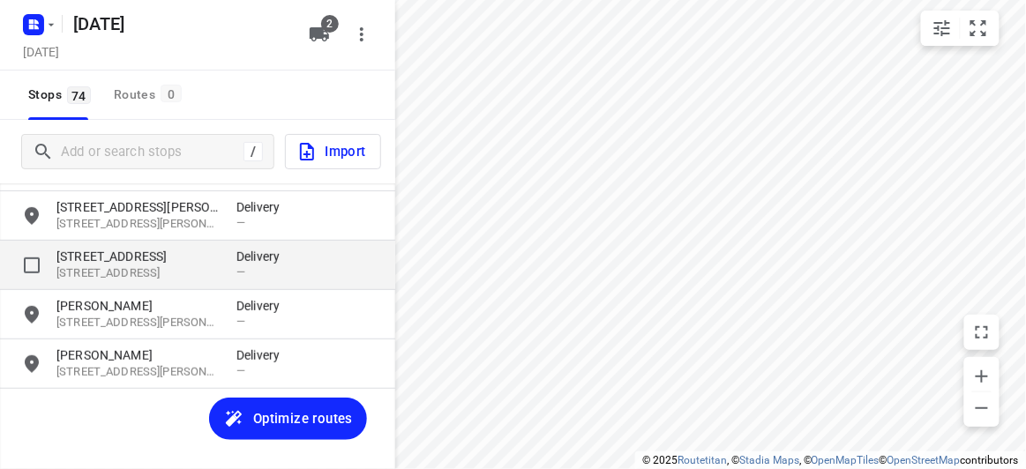
click at [79, 270] on p "[STREET_ADDRESS]" at bounding box center [137, 273] width 162 height 17
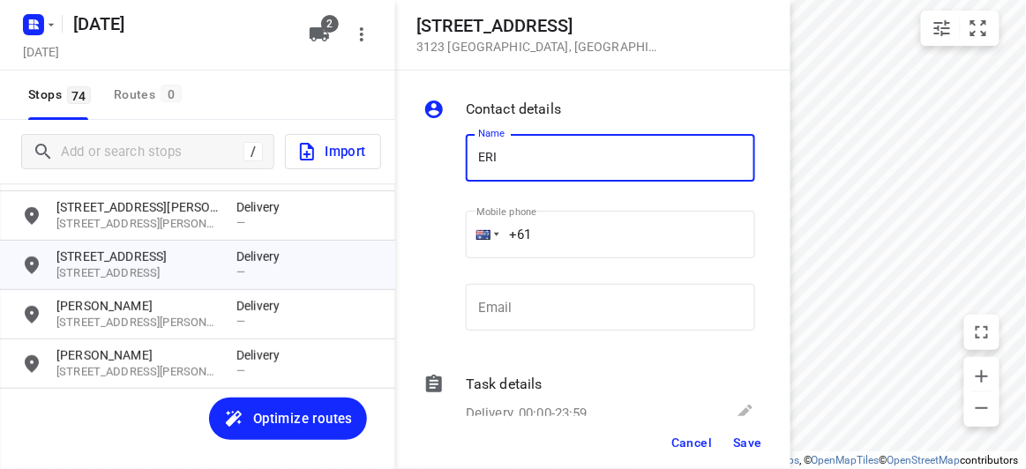
type input "[PERSON_NAME]"
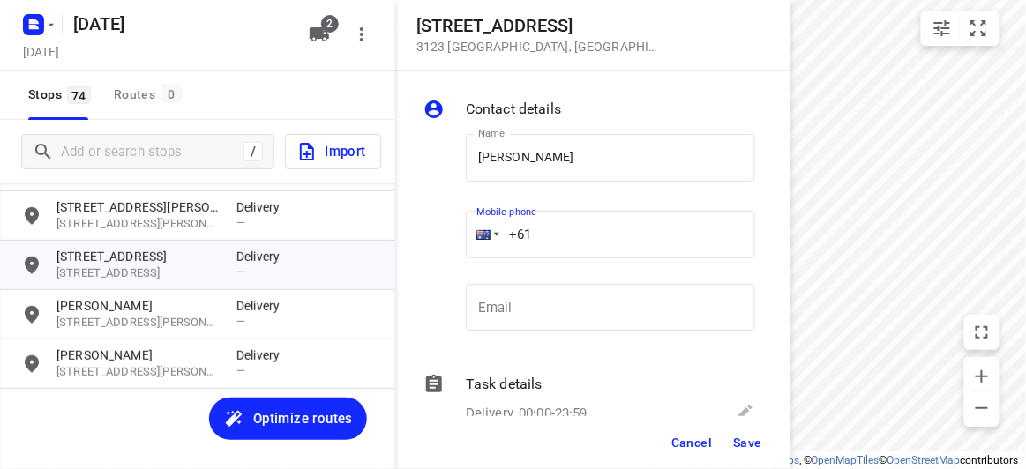
drag, startPoint x: 492, startPoint y: 219, endPoint x: 457, endPoint y: 224, distance: 35.7
click at [457, 224] on div "Name [PERSON_NAME] Name Mobile phone +61 ​ Email Email" at bounding box center [589, 236] width 339 height 233
paste input "tel"
paste input "488888282"
type input "[PHONE_NUMBER]"
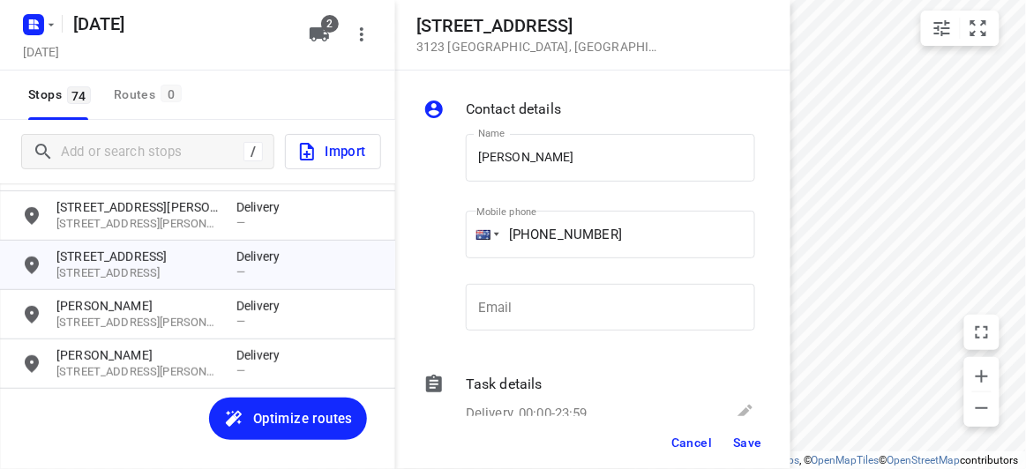
click at [747, 426] on div "Cancel Save" at bounding box center [592, 442] width 395 height 53
click at [749, 443] on span "Save" at bounding box center [747, 443] width 29 height 14
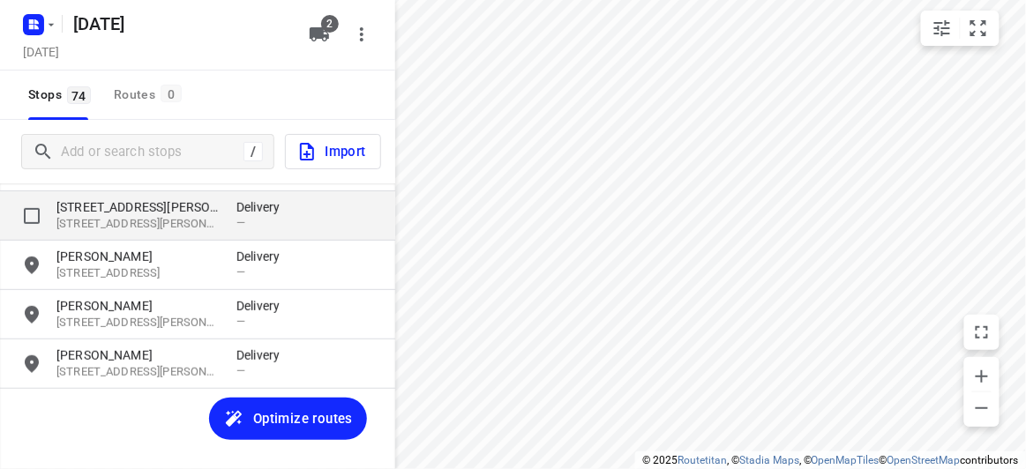
click at [90, 224] on p "[STREET_ADDRESS][PERSON_NAME]" at bounding box center [137, 224] width 162 height 17
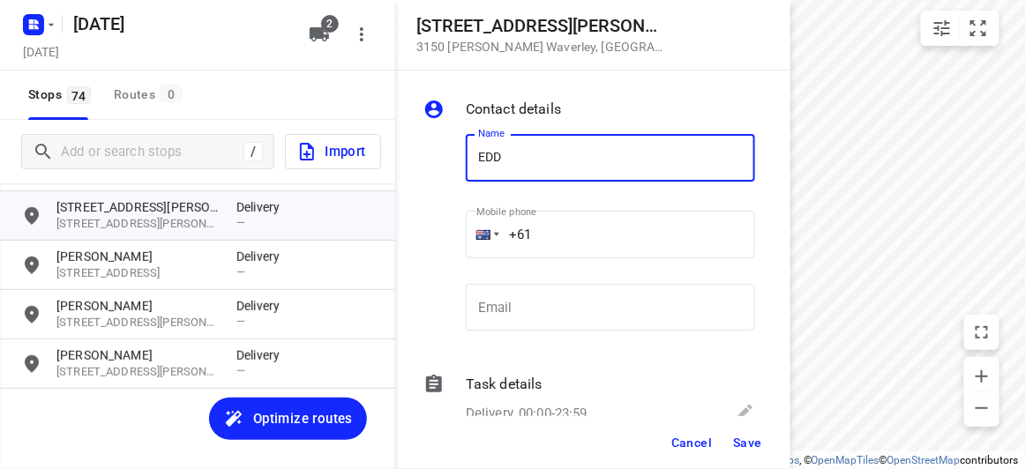
type input "[PERSON_NAME] 17/2-4"
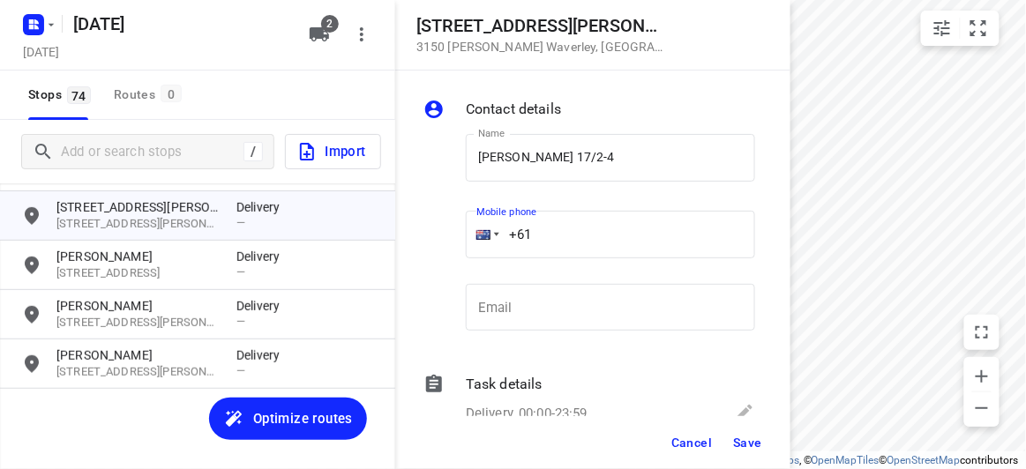
drag, startPoint x: 557, startPoint y: 180, endPoint x: 550, endPoint y: 226, distance: 46.4
click at [550, 226] on input "+61" at bounding box center [610, 235] width 289 height 48
paste input "0411136655"
click at [540, 232] on input "[PHONE_NUMBER]" at bounding box center [610, 235] width 289 height 48
type input "[PHONE_NUMBER]"
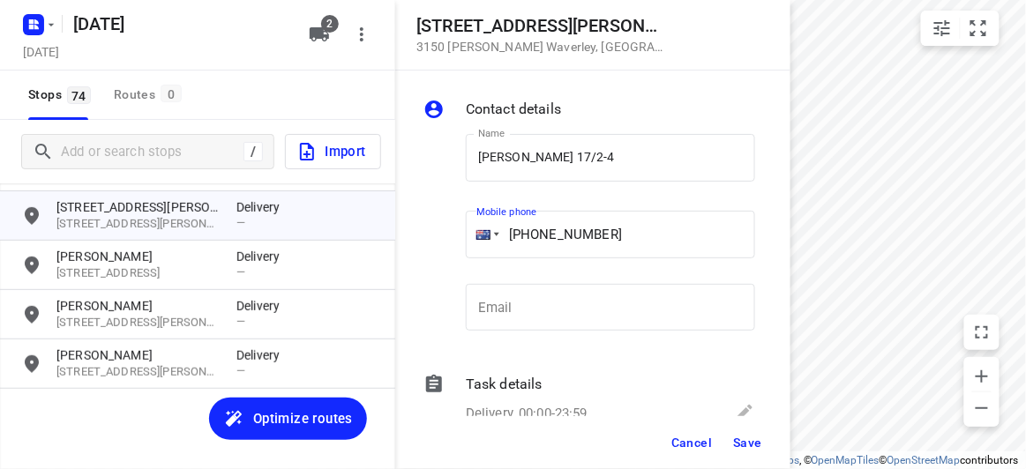
click at [740, 443] on span "Save" at bounding box center [747, 443] width 29 height 14
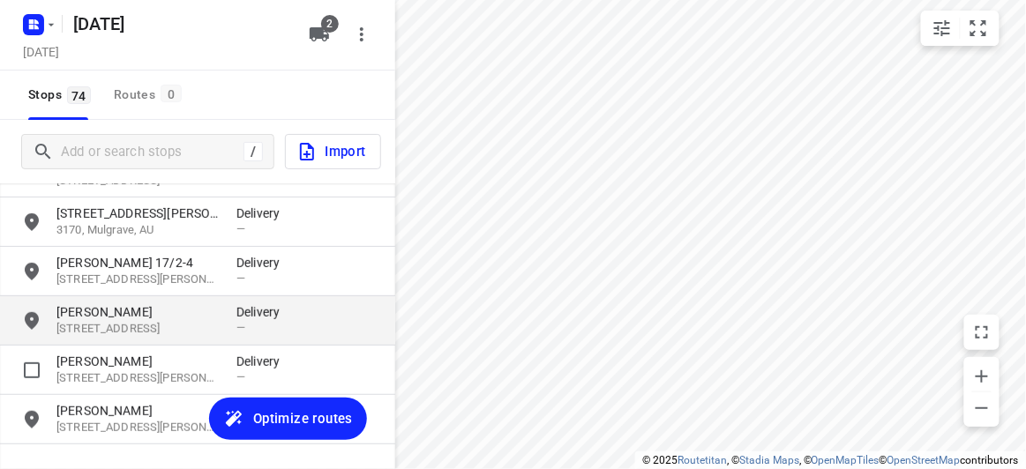
scroll to position [3403, 0]
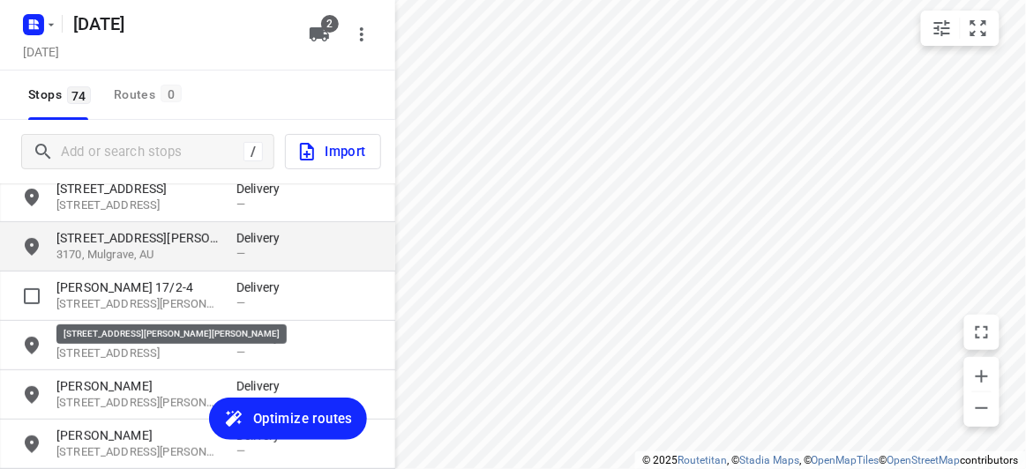
click at [79, 264] on div "[STREET_ADDRESS][PERSON_NAME] Delivery —" at bounding box center [197, 246] width 395 height 49
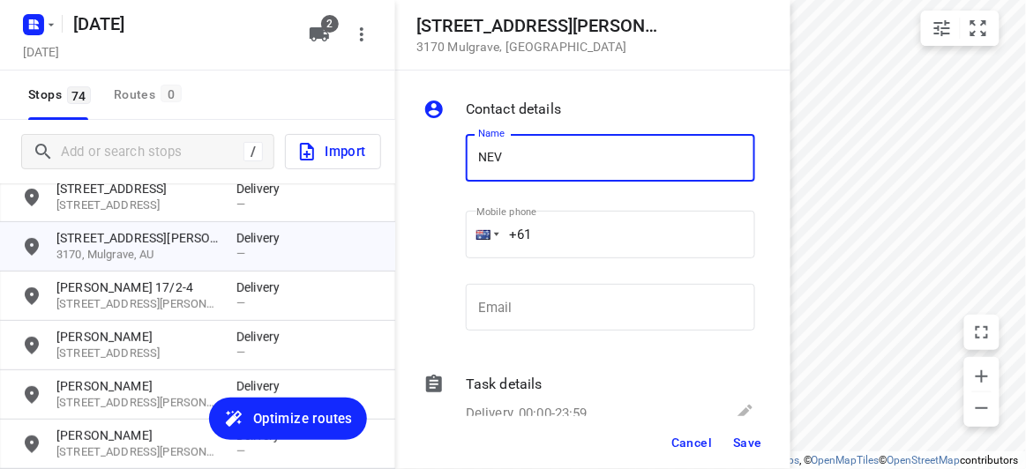
type input "[PERSON_NAME]"
click at [561, 227] on input "+61" at bounding box center [610, 235] width 289 height 48
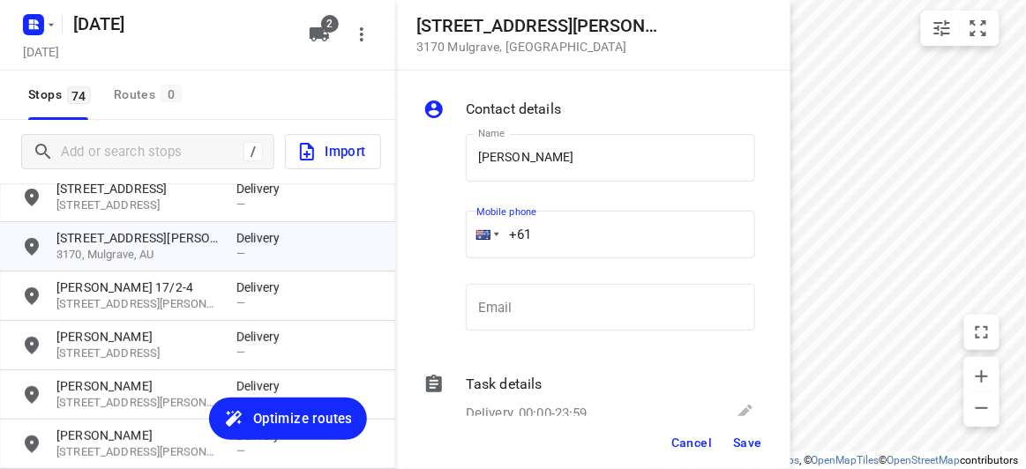
paste input "433614093"
type input "[PHONE_NUMBER]"
click at [752, 452] on button "Save" at bounding box center [747, 443] width 43 height 32
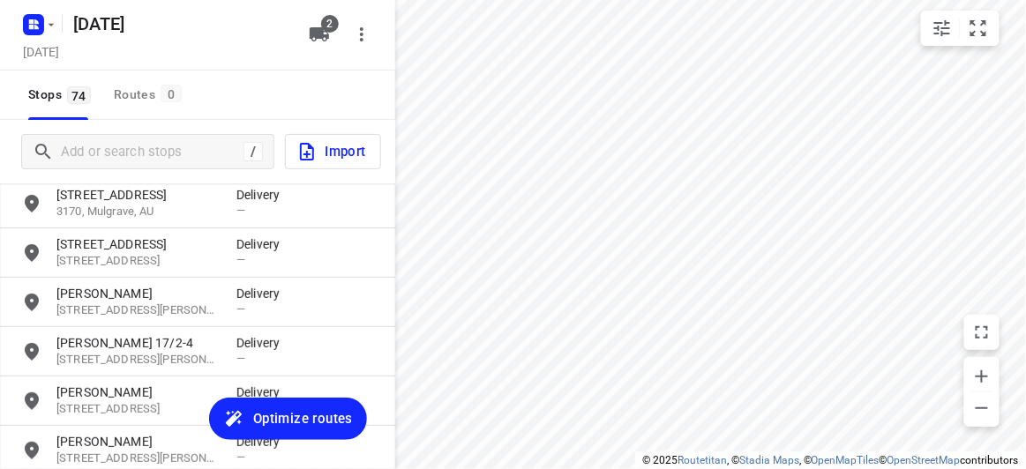
scroll to position [3324, 0]
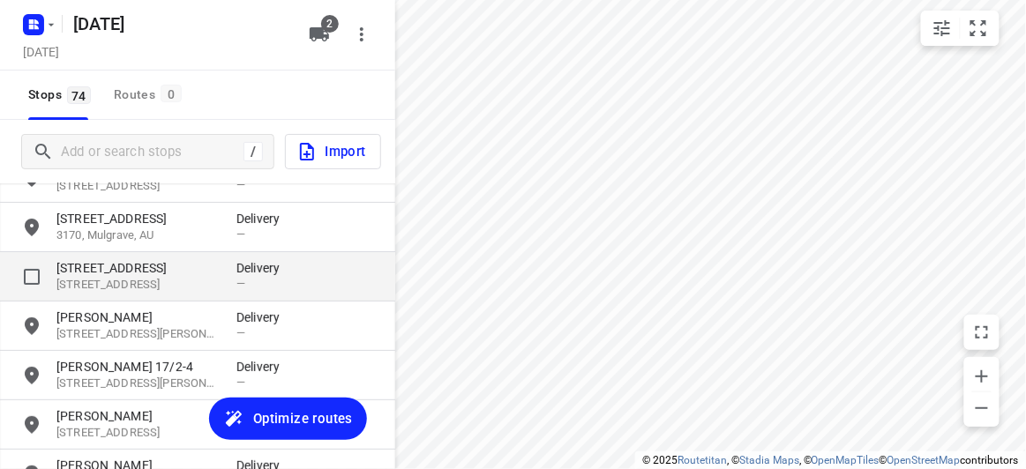
click at [132, 272] on p "[STREET_ADDRESS]" at bounding box center [137, 268] width 162 height 18
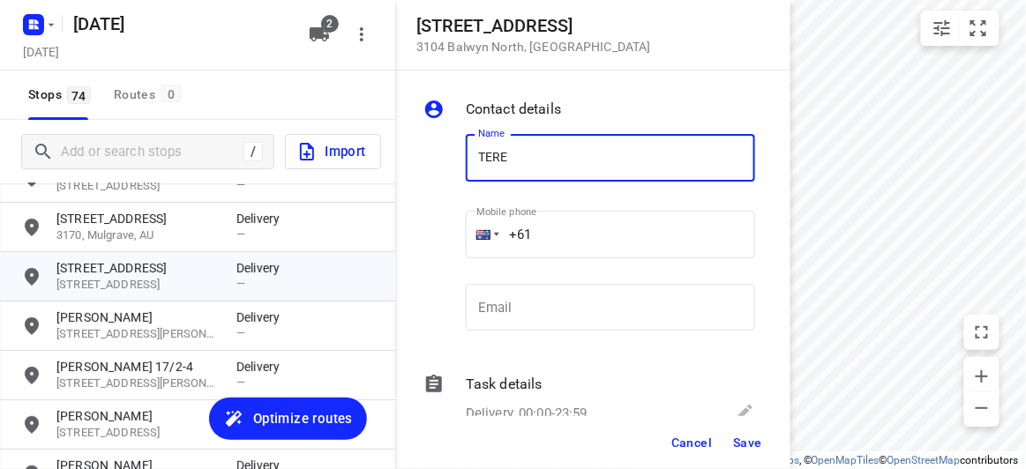
type input "[PERSON_NAME] 1/65"
click at [549, 239] on input "+61" at bounding box center [610, 235] width 289 height 48
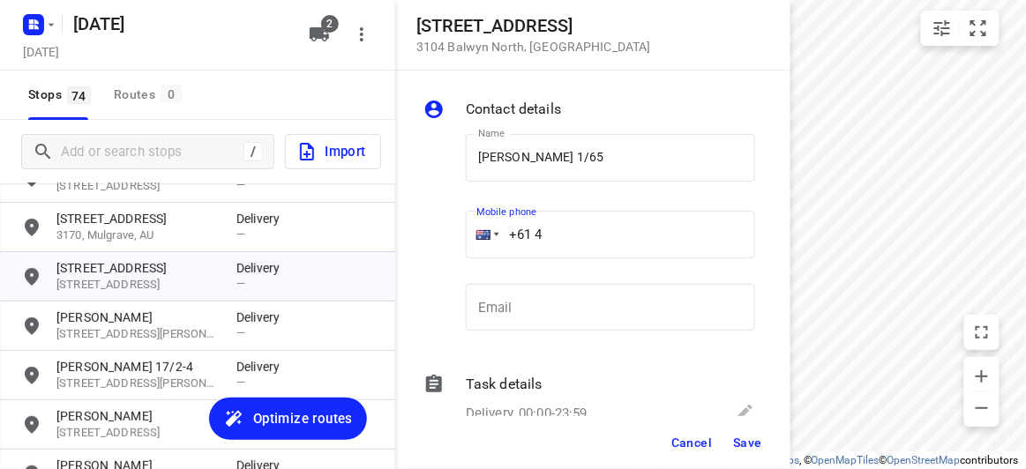
paste input "02905390"
type input "[PHONE_NUMBER]"
click at [743, 441] on span "Save" at bounding box center [747, 443] width 29 height 14
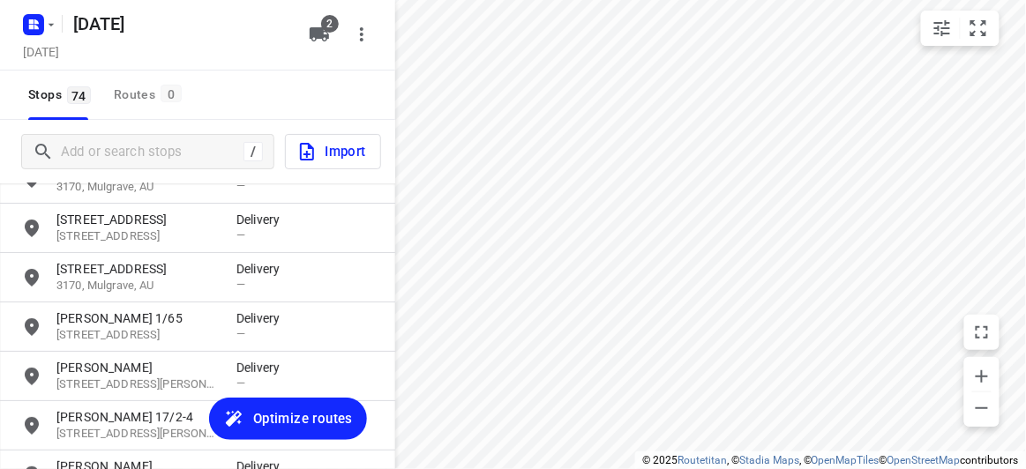
scroll to position [3244, 0]
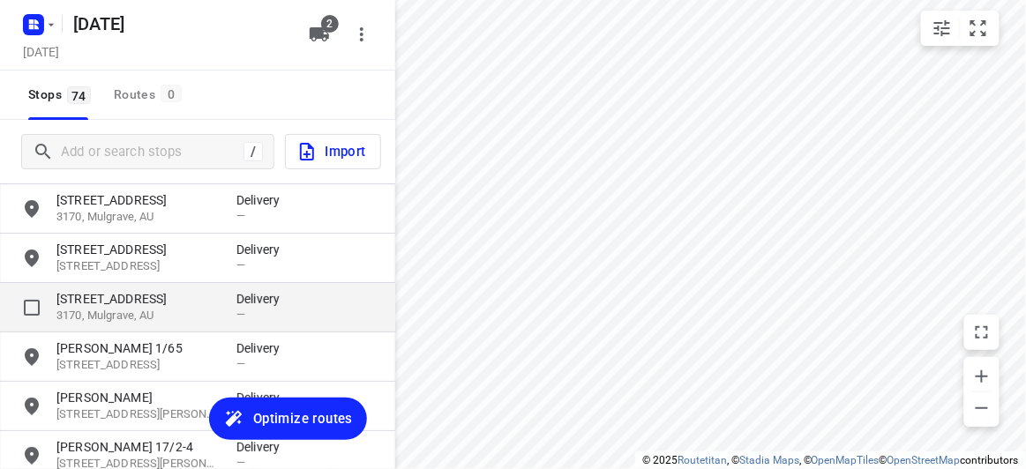
click at [127, 305] on p "[STREET_ADDRESS]" at bounding box center [137, 299] width 162 height 18
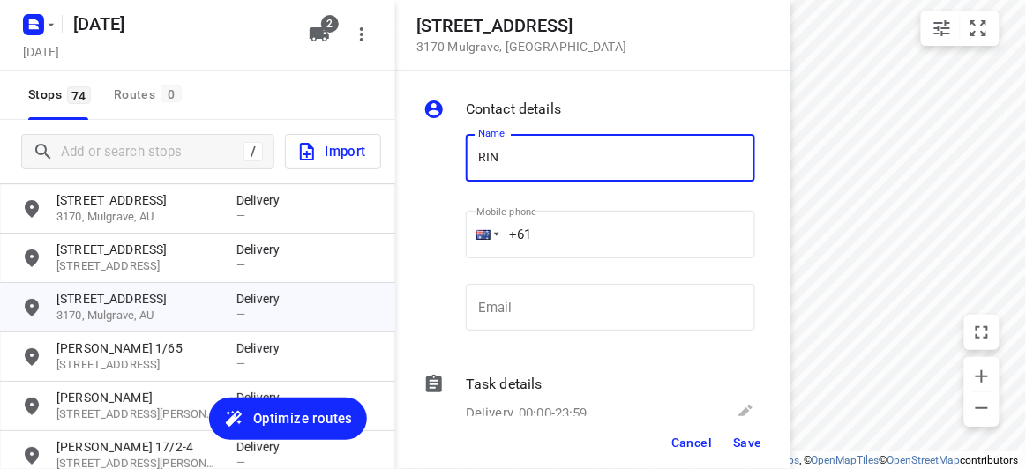
type input "[PERSON_NAME]"
click at [543, 236] on input "+61" at bounding box center [610, 235] width 289 height 48
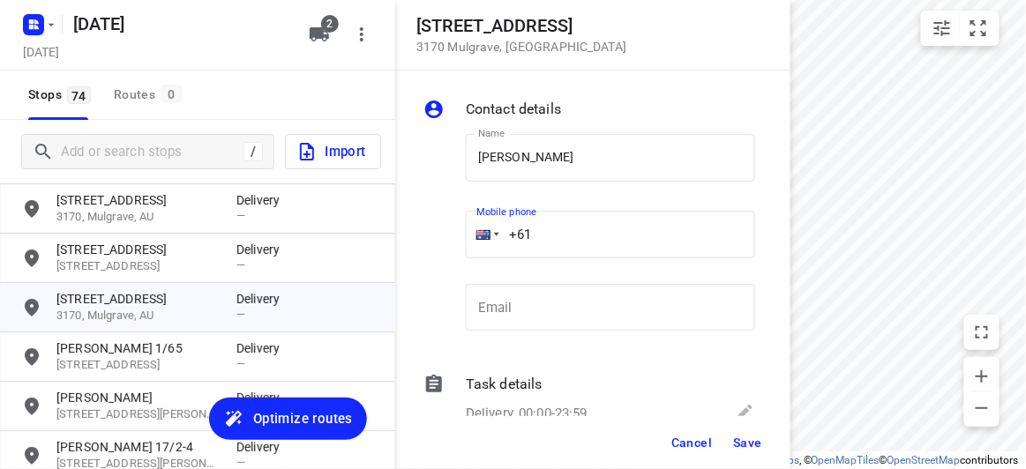
drag, startPoint x: 541, startPoint y: 236, endPoint x: 458, endPoint y: 236, distance: 82.9
click at [459, 236] on div "Mobile phone +61 ​" at bounding box center [610, 239] width 303 height 81
paste input "499155125"
type input "[PHONE_NUMBER]"
click at [748, 428] on button "Save" at bounding box center [747, 443] width 43 height 32
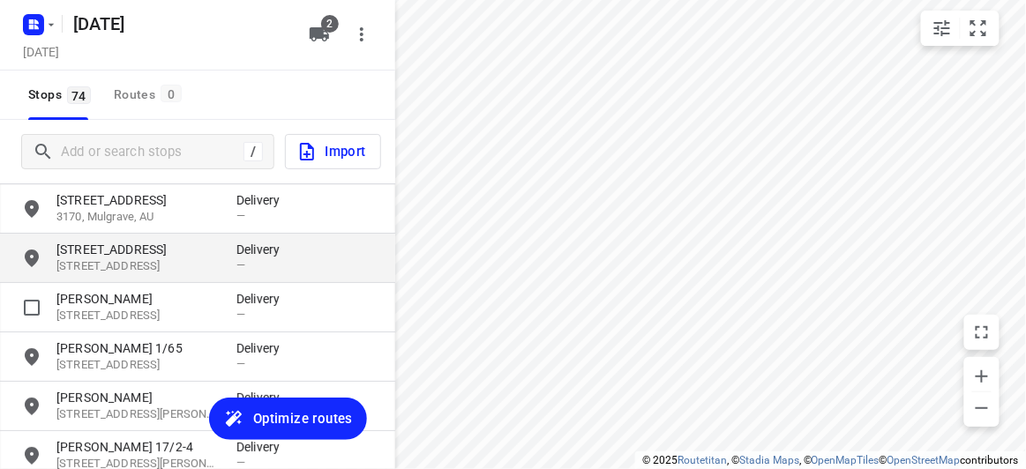
click at [141, 266] on p "[STREET_ADDRESS]" at bounding box center [137, 266] width 162 height 17
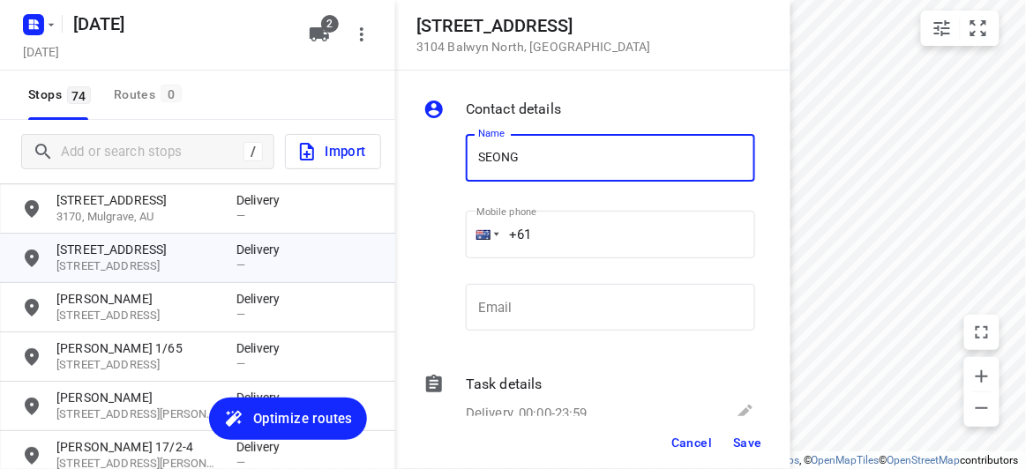
type input "SEONG"
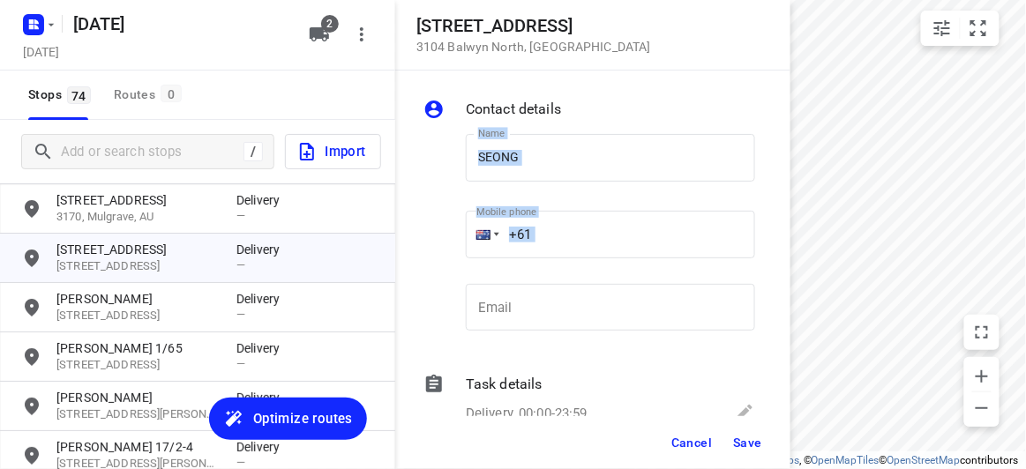
drag, startPoint x: 512, startPoint y: 264, endPoint x: 430, endPoint y: 264, distance: 82.0
click at [430, 264] on div "Name [PERSON_NAME] Name Mobile phone +61 ​ Email Email" at bounding box center [589, 236] width 339 height 233
click at [564, 225] on input "+61" at bounding box center [610, 235] width 289 height 48
paste input "432082110"
click at [489, 235] on div "+61" at bounding box center [610, 235] width 289 height 48
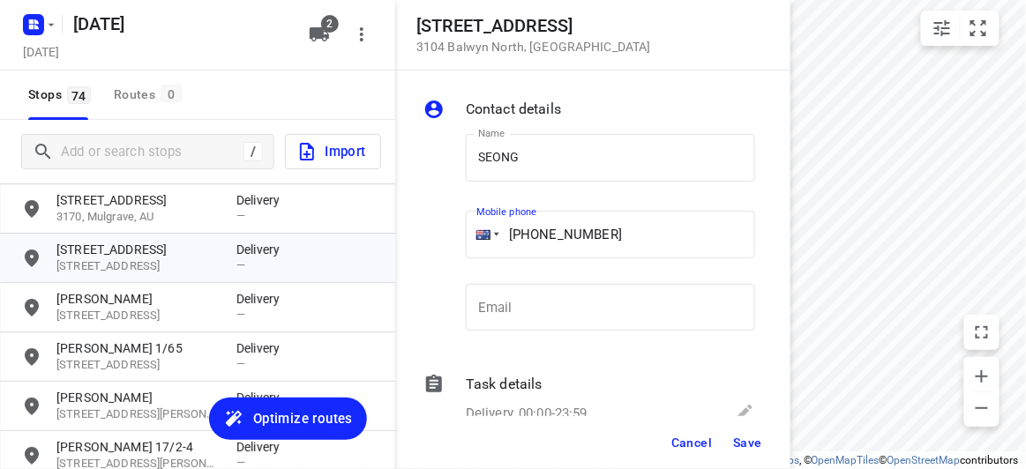
type input "[PHONE_NUMBER]"
click at [709, 451] on button "Cancel" at bounding box center [691, 443] width 55 height 32
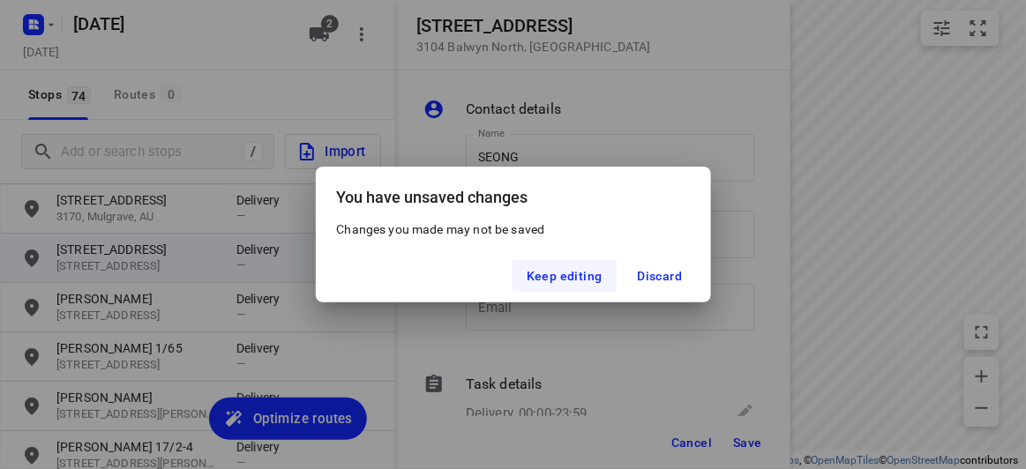
click at [568, 274] on span "Keep editing" at bounding box center [565, 276] width 76 height 14
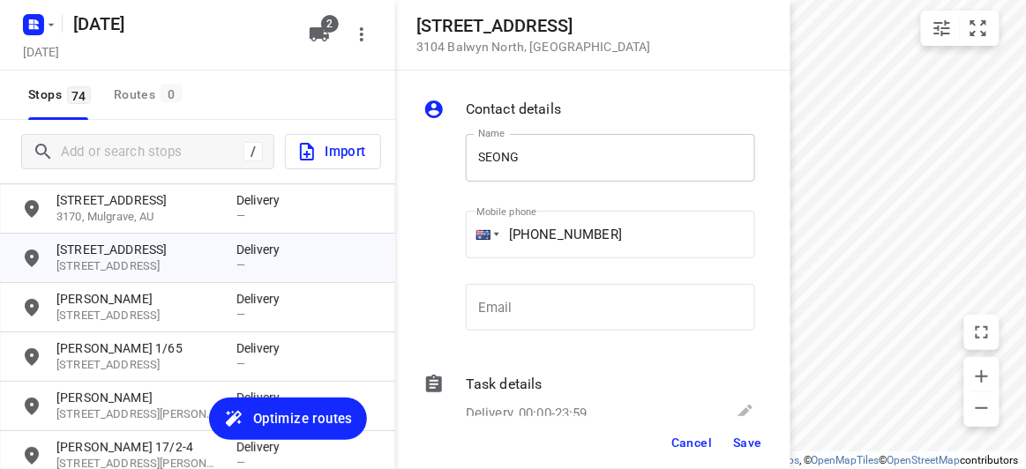
click at [550, 167] on input "SEONG" at bounding box center [610, 158] width 289 height 48
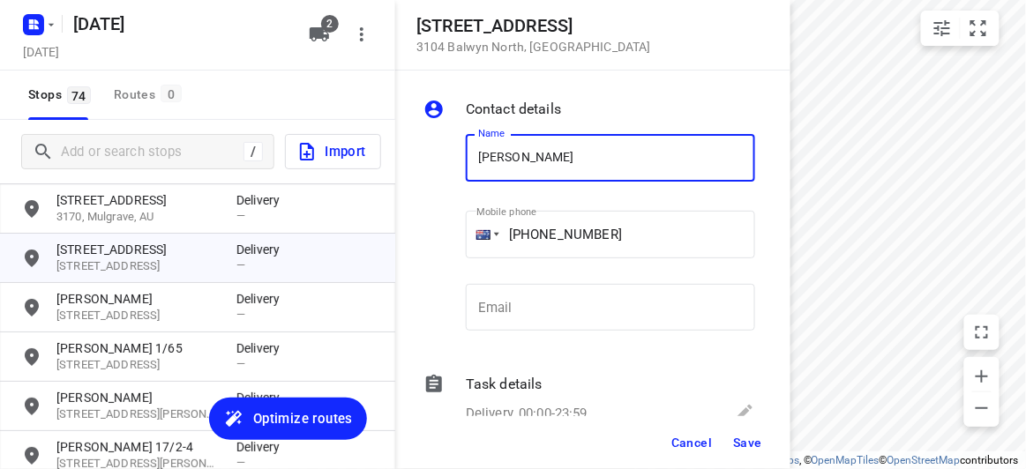
type input "[PERSON_NAME]"
click at [742, 445] on span "Save" at bounding box center [747, 443] width 29 height 14
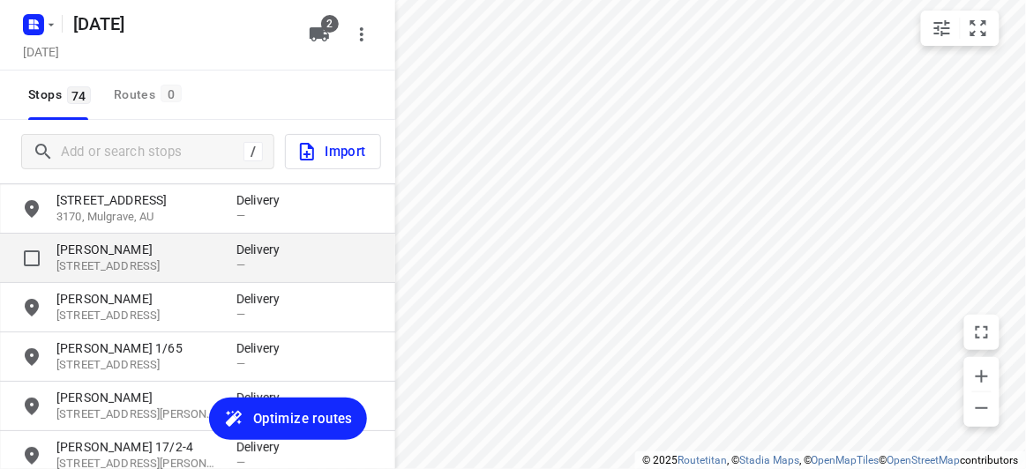
click at [85, 257] on p "[PERSON_NAME]" at bounding box center [137, 250] width 162 height 18
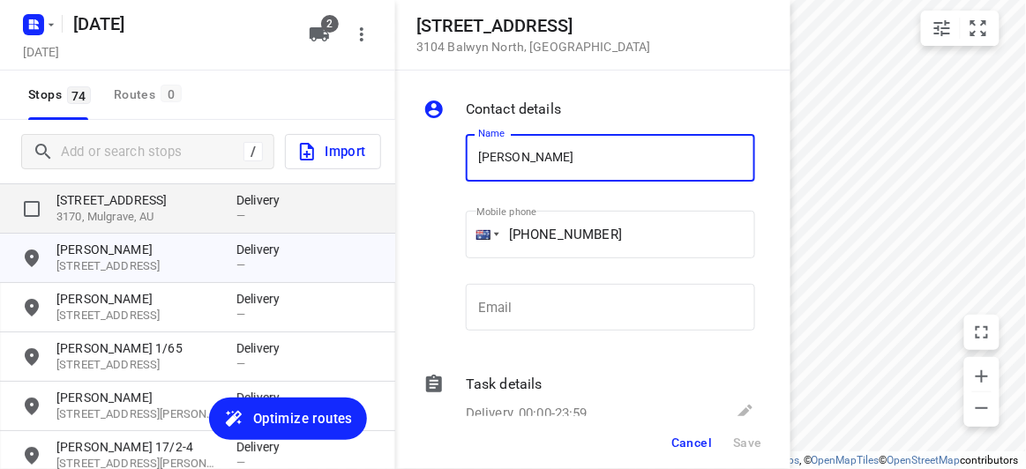
click at [71, 214] on p "3170, Mulgrave, AU" at bounding box center [137, 217] width 162 height 17
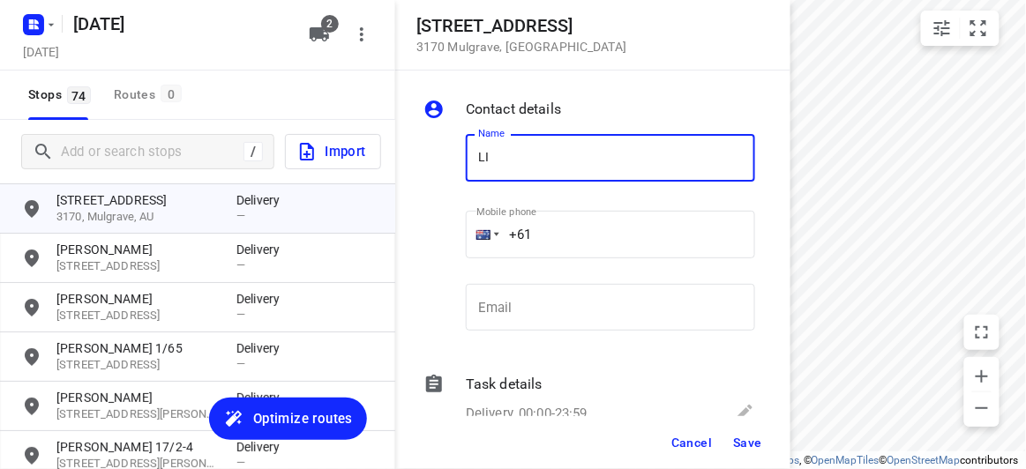
type input "[PERSON_NAME] [PERSON_NAME]"
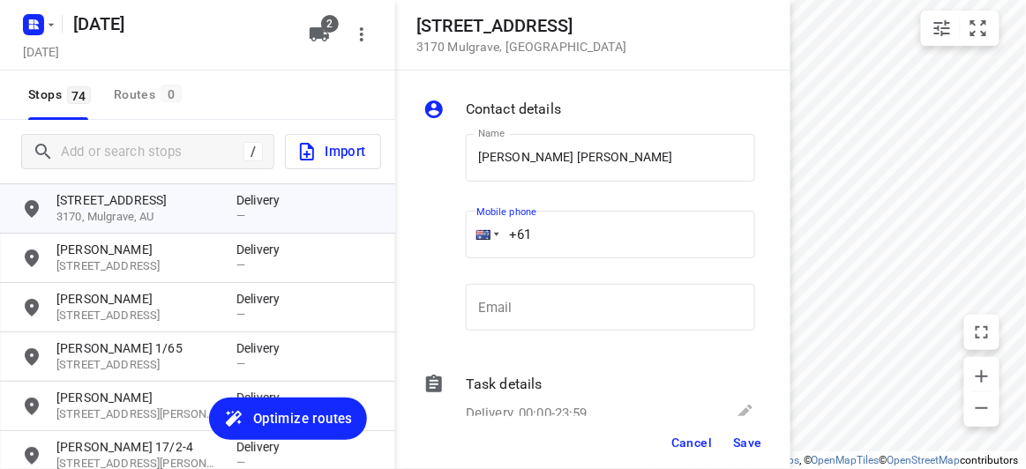
drag, startPoint x: 537, startPoint y: 236, endPoint x: 525, endPoint y: 239, distance: 12.6
click at [525, 239] on input "+61" at bounding box center [610, 235] width 289 height 48
click at [571, 230] on input "+61" at bounding box center [610, 235] width 289 height 48
paste input "403367279"
type input "[PHONE_NUMBER]"
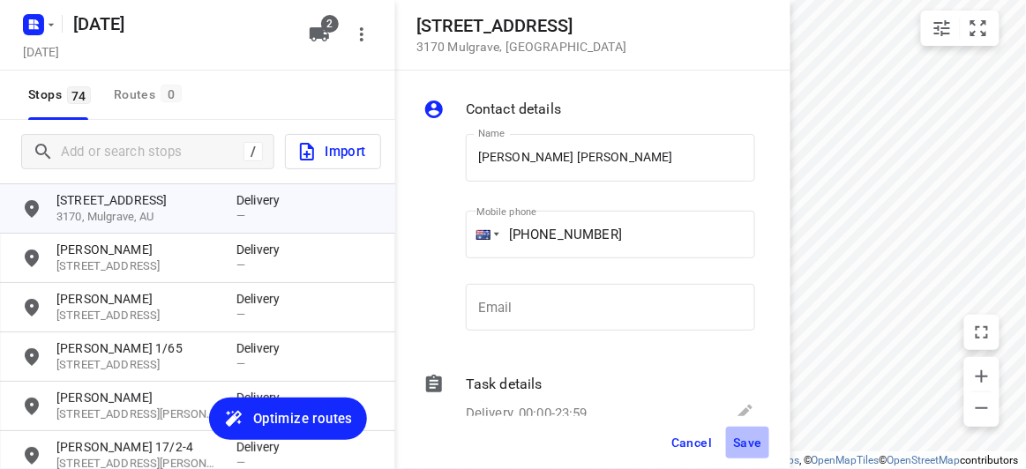
click at [758, 438] on span "Save" at bounding box center [747, 443] width 29 height 14
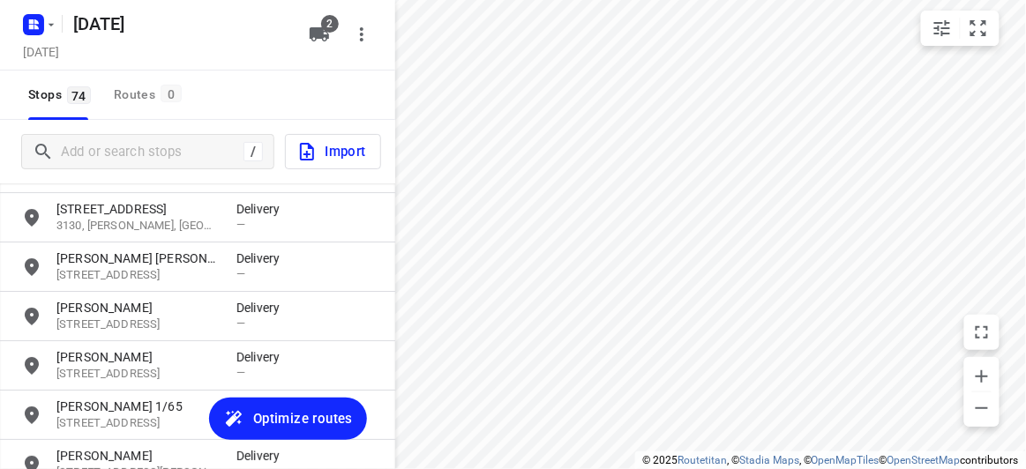
scroll to position [3164, 0]
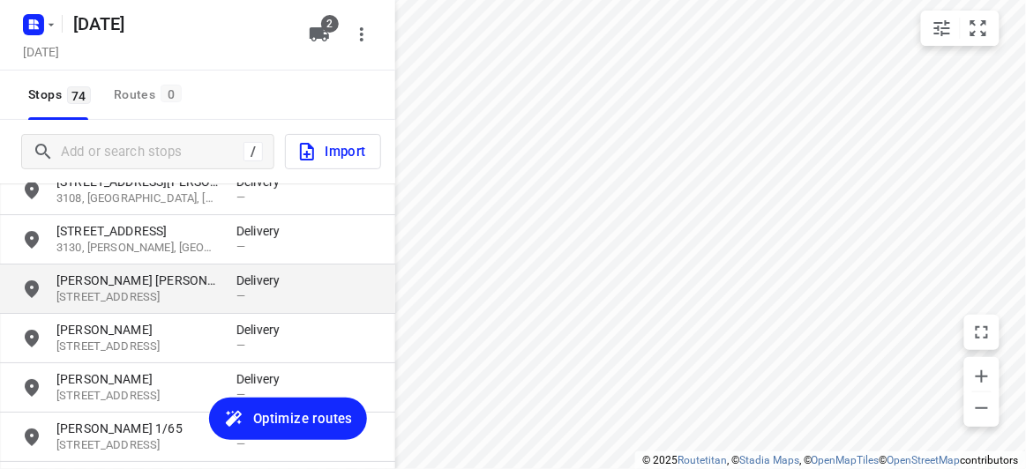
click at [112, 288] on p "[PERSON_NAME] [PERSON_NAME]" at bounding box center [137, 281] width 162 height 18
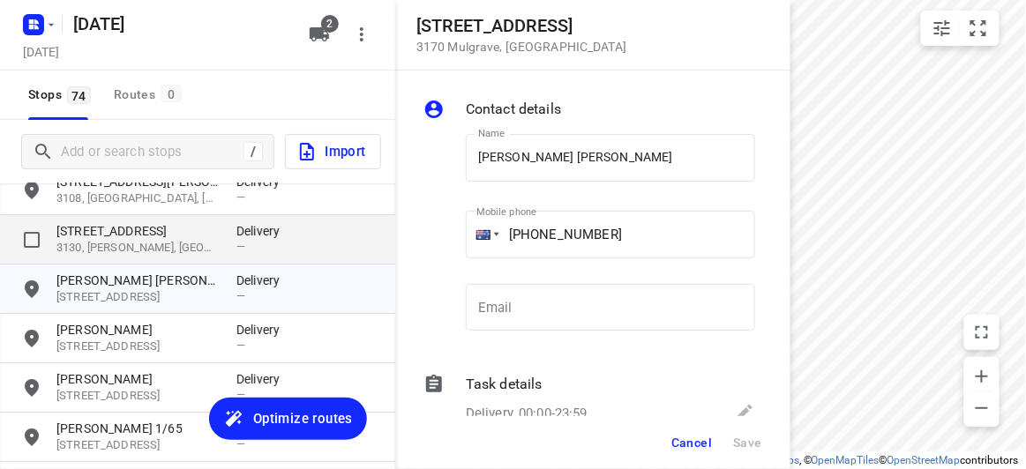
click at [78, 243] on p "3130, [PERSON_NAME], [GEOGRAPHIC_DATA]" at bounding box center [137, 248] width 162 height 17
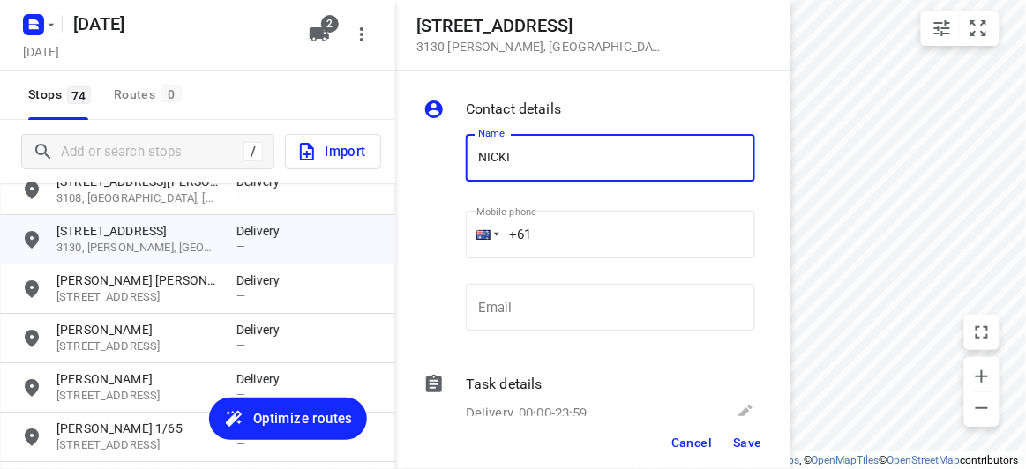
type input "[PERSON_NAME] 2/27-29"
click at [560, 240] on input "+61" at bounding box center [610, 235] width 289 height 48
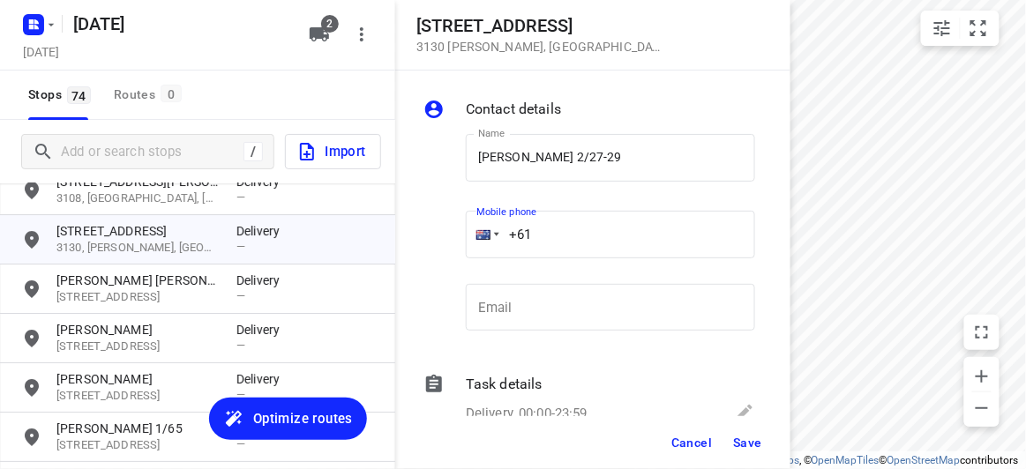
paste input "61475128833"
drag, startPoint x: 623, startPoint y: 236, endPoint x: 480, endPoint y: 250, distance: 143.5
click at [482, 250] on div "[PHONE_NUMBER]" at bounding box center [610, 235] width 289 height 48
paste input "tel"
type input "[PHONE_NUMBER]"
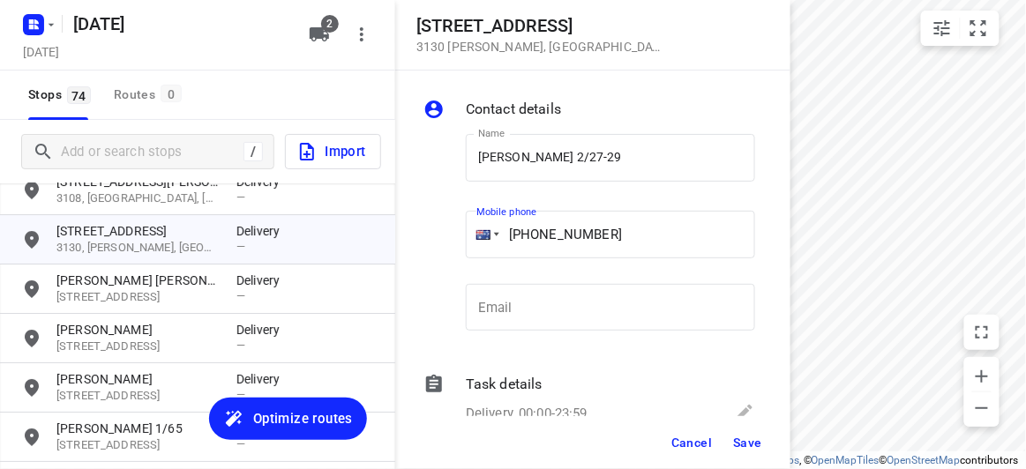
click at [752, 443] on span "Save" at bounding box center [747, 443] width 29 height 14
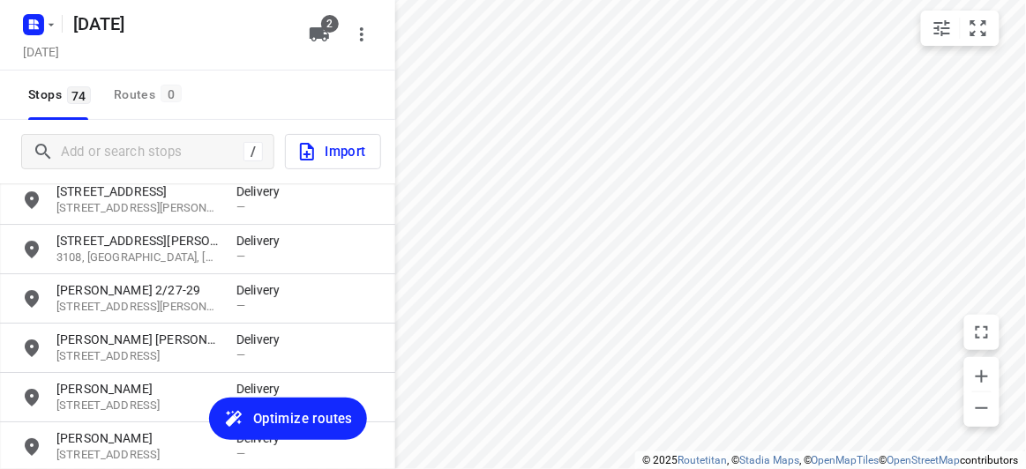
scroll to position [3083, 0]
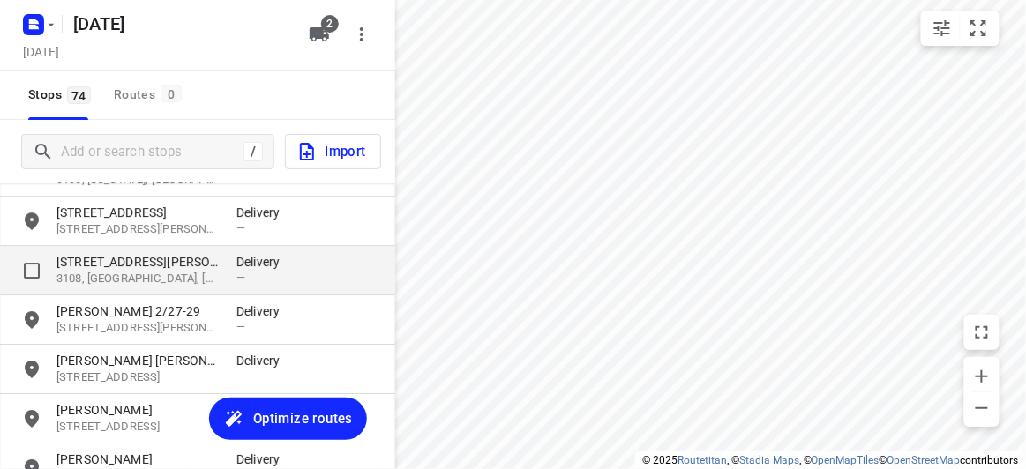
click at [96, 266] on p "[STREET_ADDRESS][PERSON_NAME]" at bounding box center [137, 262] width 162 height 18
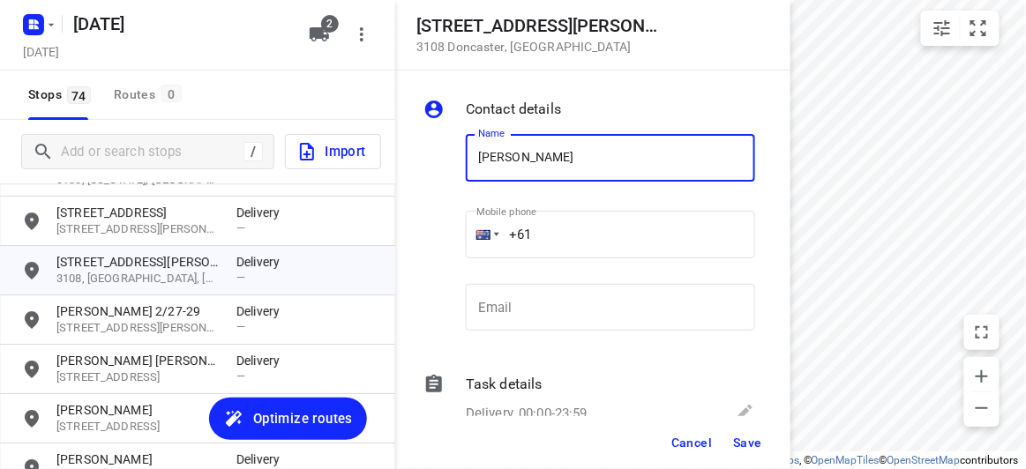
type input "[PERSON_NAME] 3/4"
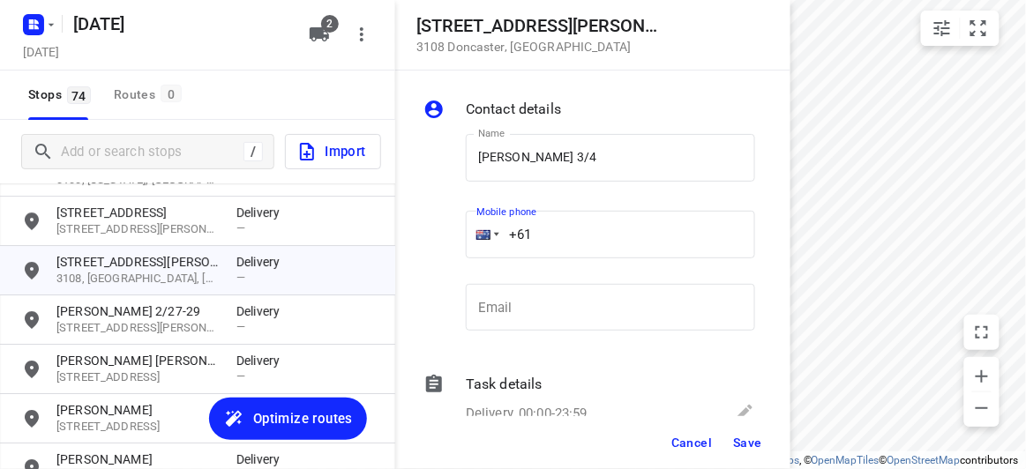
click at [482, 236] on div "+61" at bounding box center [610, 235] width 289 height 48
paste input "437493631"
type input "[PHONE_NUMBER]"
click at [756, 450] on button "Save" at bounding box center [747, 443] width 43 height 32
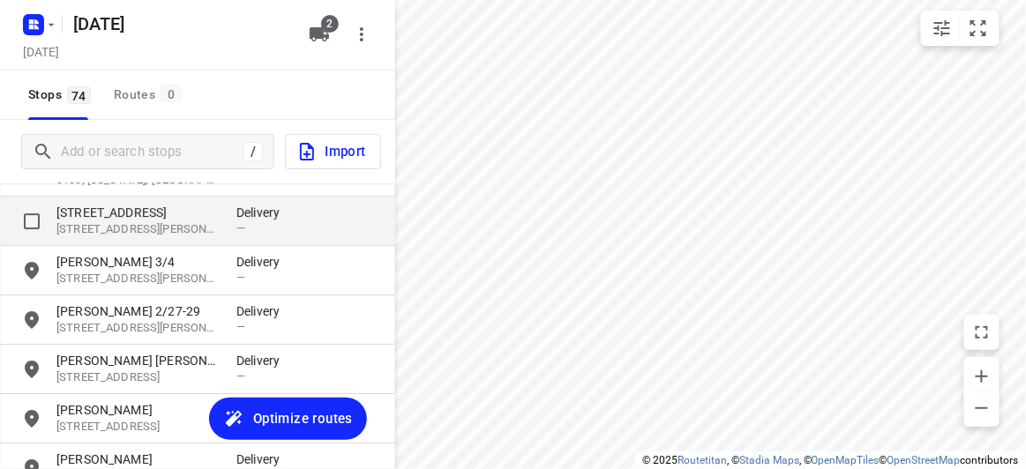
click at [101, 231] on p "[STREET_ADDRESS][PERSON_NAME]" at bounding box center [137, 229] width 162 height 17
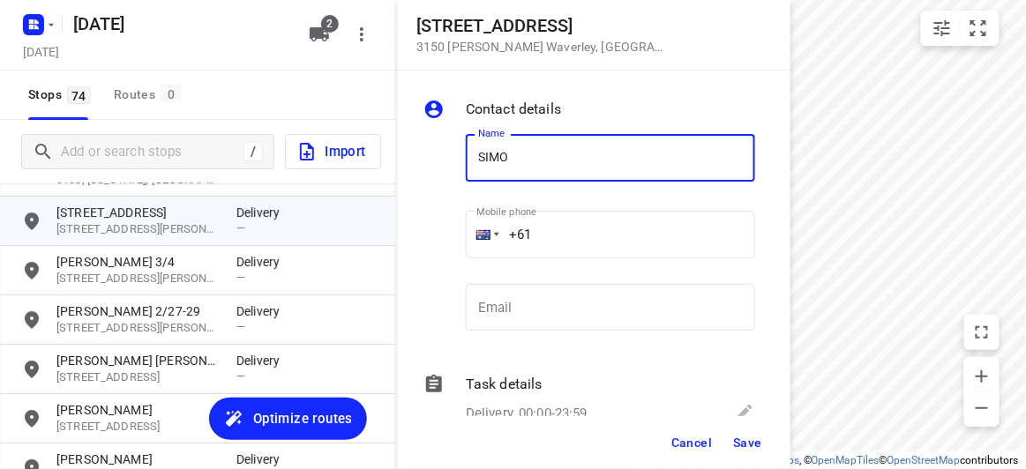
type input "[PERSON_NAME] 1/816"
click at [520, 235] on input "+61" at bounding box center [610, 235] width 289 height 48
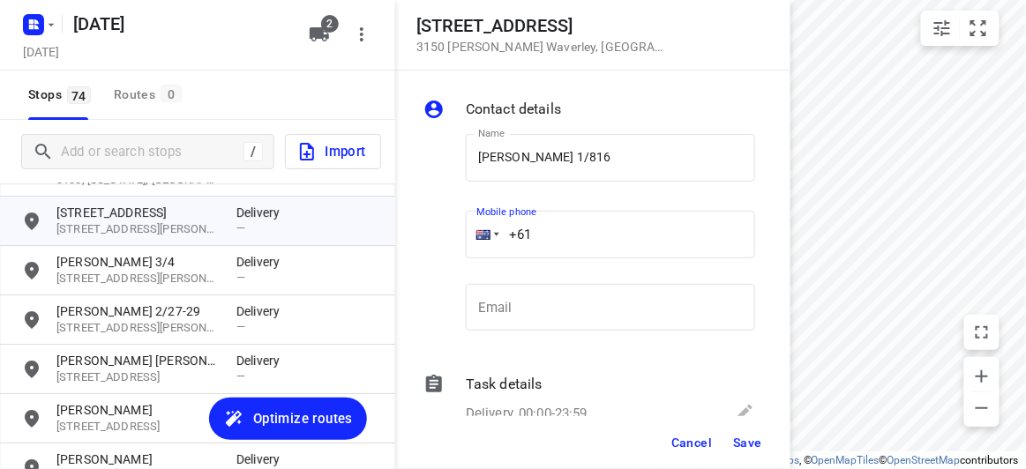
click at [594, 248] on input "+61" at bounding box center [610, 235] width 289 height 48
paste input "437353113"
type input "[PHONE_NUMBER]"
click at [742, 437] on span "Save" at bounding box center [747, 443] width 29 height 14
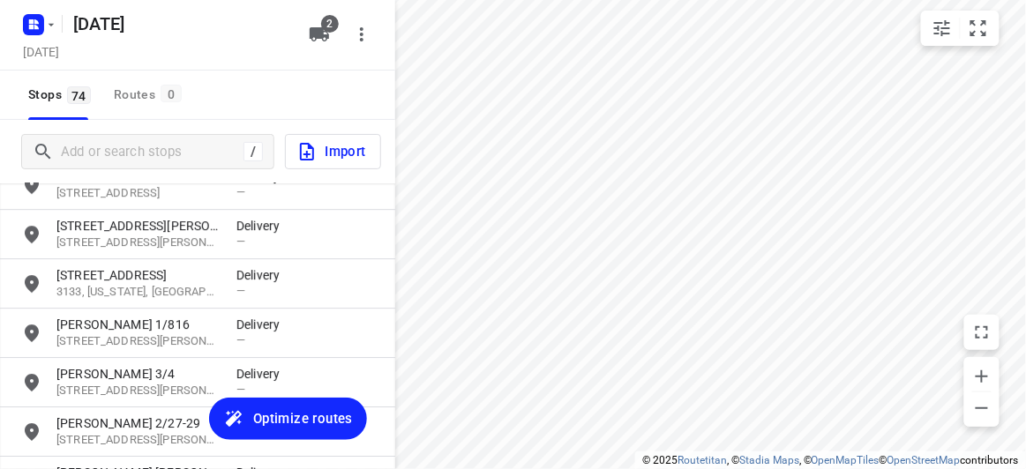
scroll to position [2923, 0]
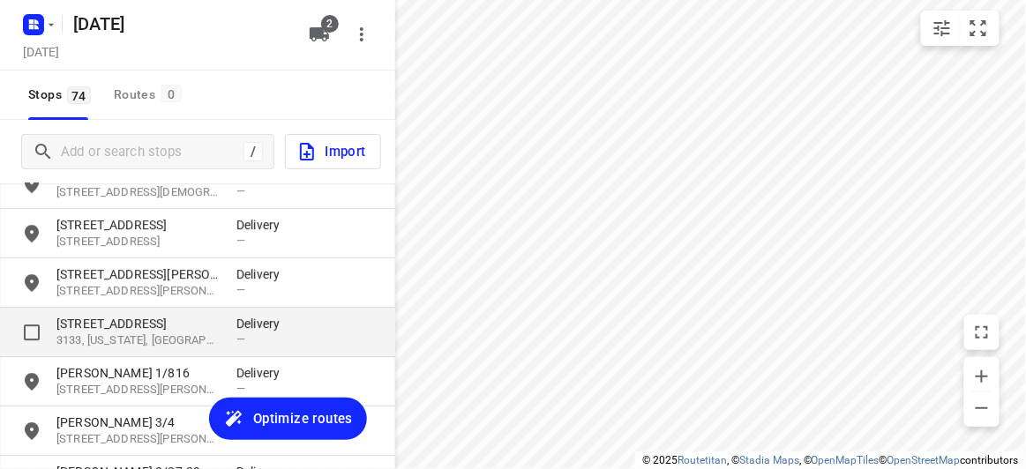
click at [96, 319] on p "[STREET_ADDRESS]" at bounding box center [137, 324] width 162 height 18
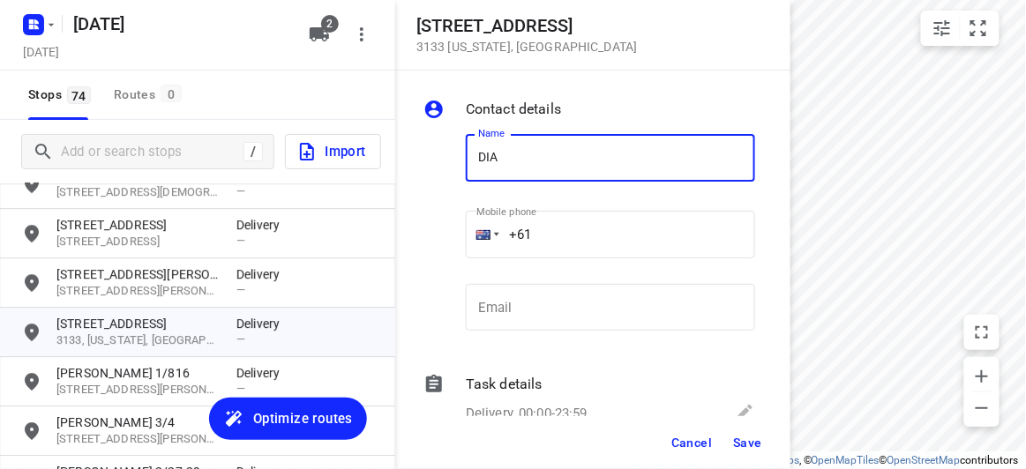
type input "[PERSON_NAME] 4/134-140"
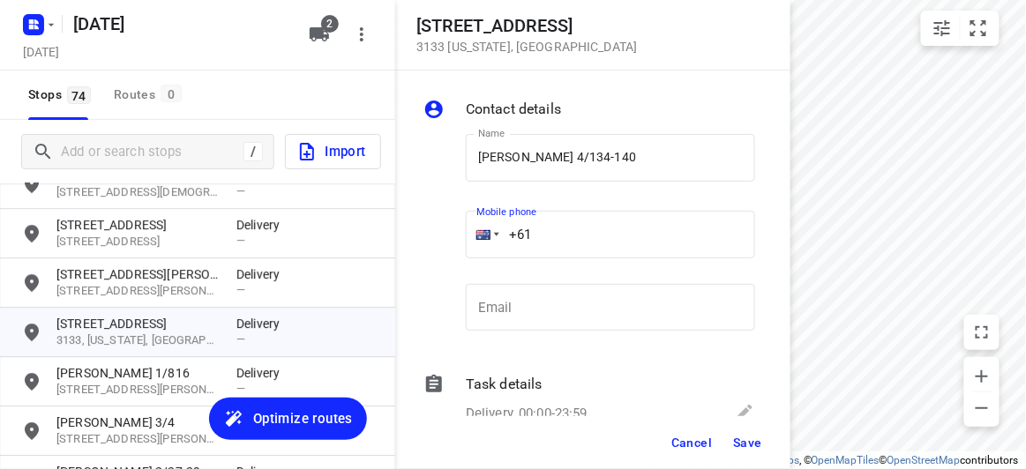
click at [557, 229] on input "+61" at bounding box center [610, 235] width 289 height 48
paste input "449850651"
type input "[PHONE_NUMBER]"
click at [755, 445] on span "Save" at bounding box center [747, 443] width 29 height 14
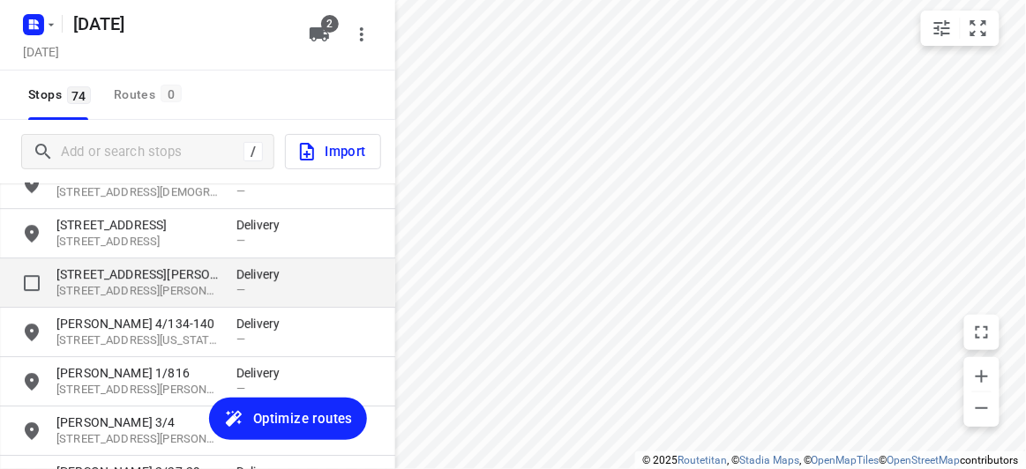
click at [93, 270] on p "[STREET_ADDRESS][PERSON_NAME]" at bounding box center [137, 274] width 162 height 18
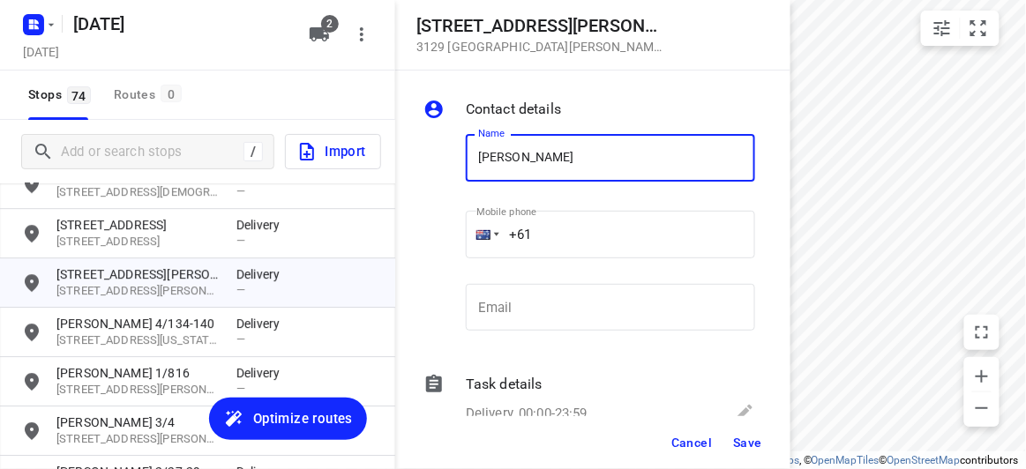
type input "[PERSON_NAME]"
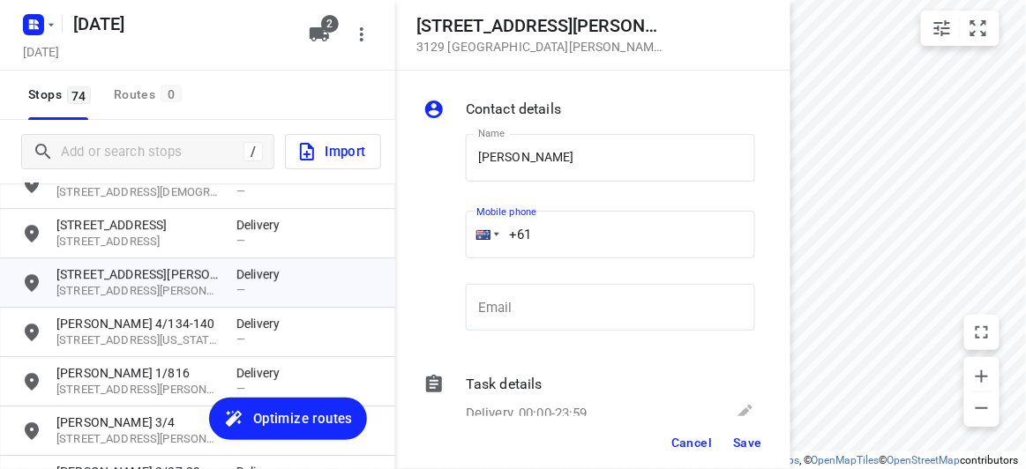
drag, startPoint x: 552, startPoint y: 228, endPoint x: 454, endPoint y: 232, distance: 98.0
click at [454, 232] on div "Name [PERSON_NAME] Name Mobile phone +61 ​ Email Email" at bounding box center [589, 236] width 339 height 233
paste input "448525958"
type input "[PHONE_NUMBER]"
click at [746, 446] on span "Save" at bounding box center [747, 443] width 29 height 14
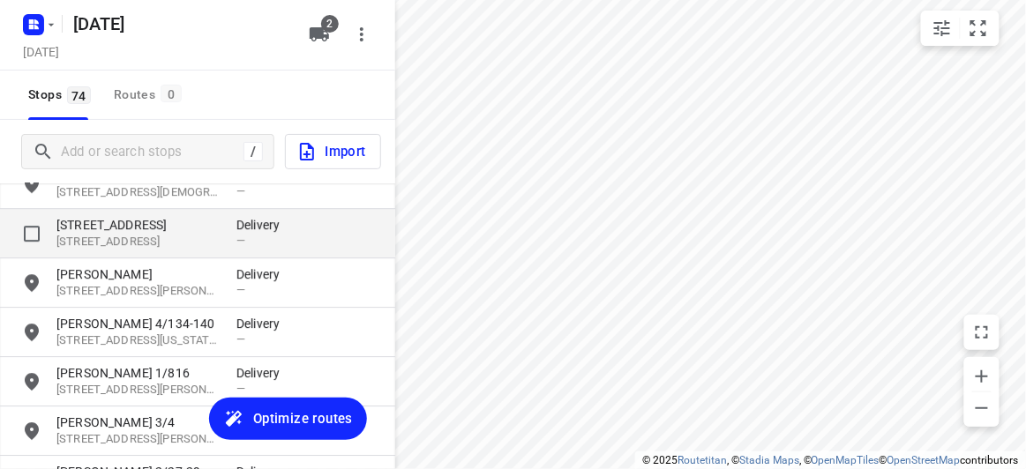
click at [121, 229] on p "[STREET_ADDRESS]" at bounding box center [137, 225] width 162 height 18
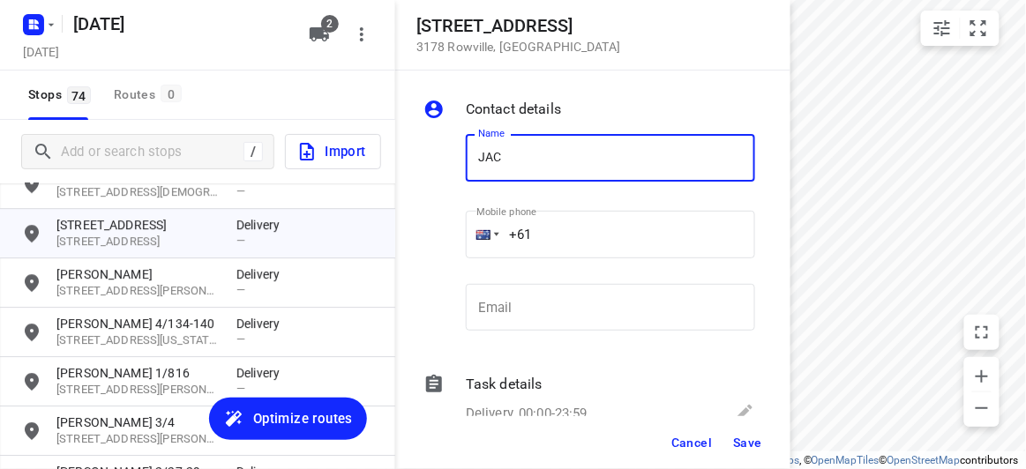
type input "JACK"
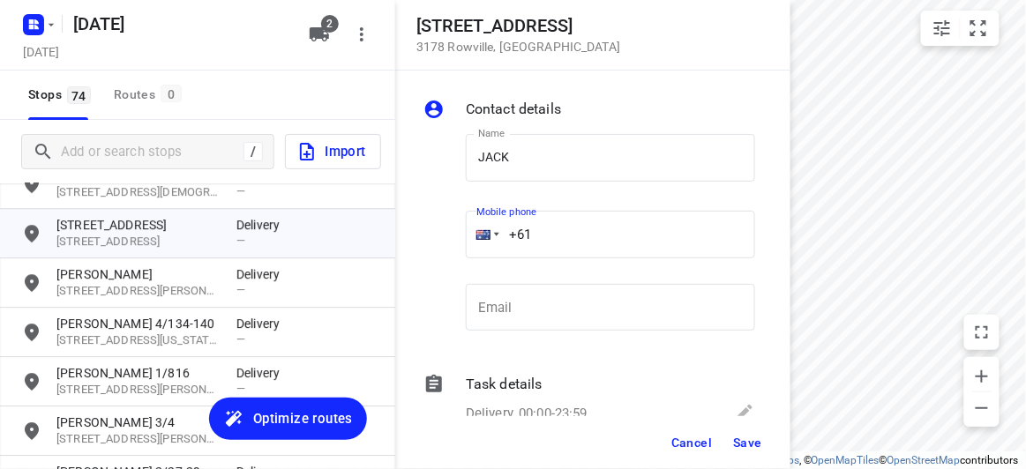
click at [575, 237] on input "+61" at bounding box center [610, 235] width 289 height 48
paste input "411744476"
type input "[PHONE_NUMBER]"
click at [751, 445] on span "Save" at bounding box center [747, 443] width 29 height 14
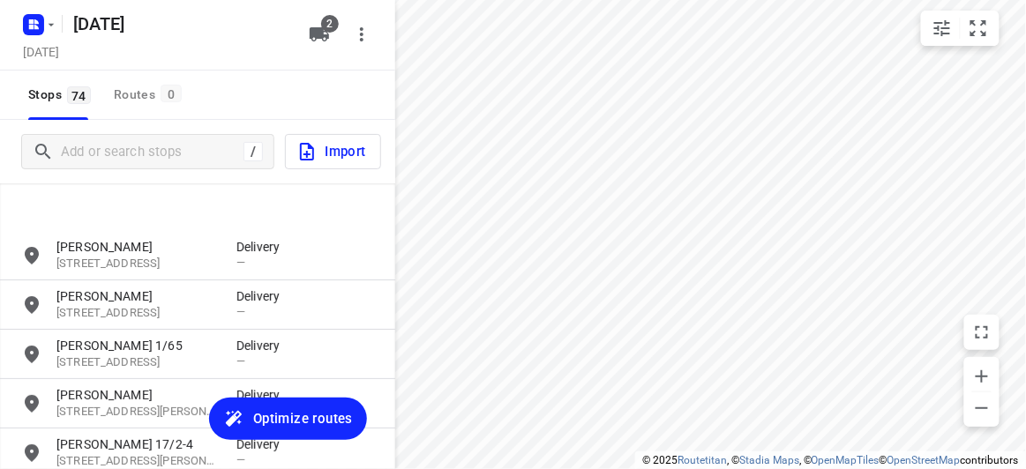
scroll to position [3484, 0]
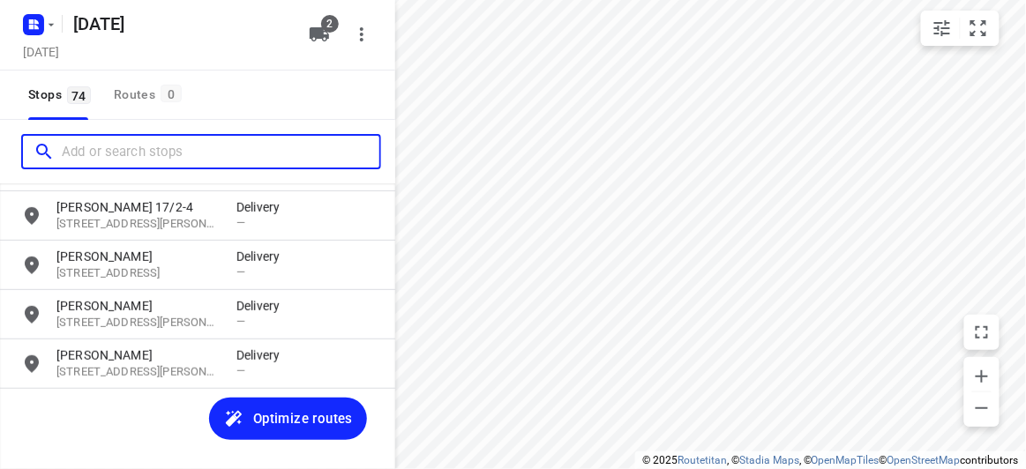
click at [137, 148] on input "Add or search stops" at bounding box center [221, 151] width 318 height 27
paste input "[STREET_ADDRESS]"
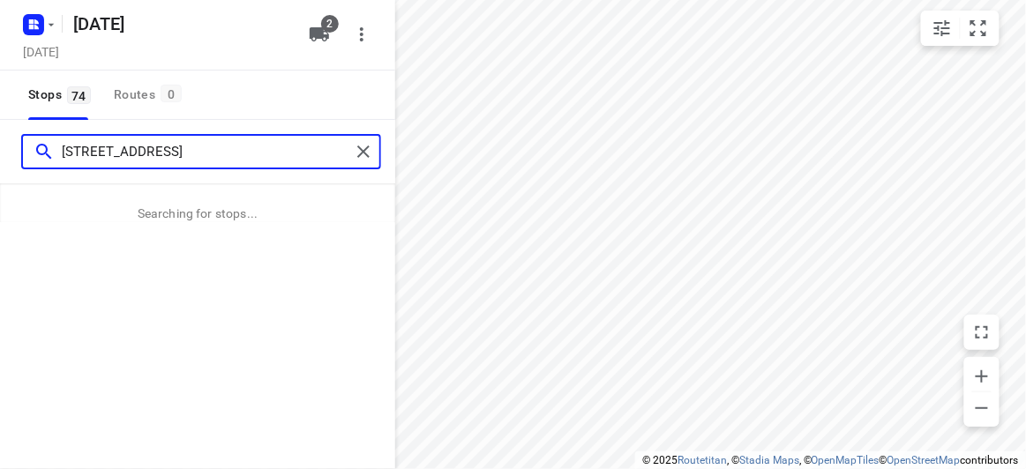
type input "[STREET_ADDRESS]"
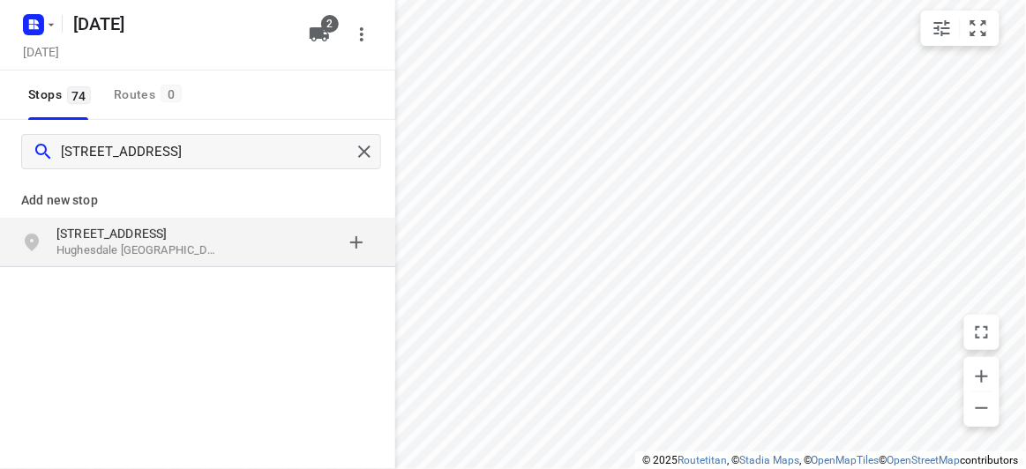
click at [151, 246] on p "Hughesdale [GEOGRAPHIC_DATA] 3166, [GEOGRAPHIC_DATA]" at bounding box center [137, 251] width 162 height 17
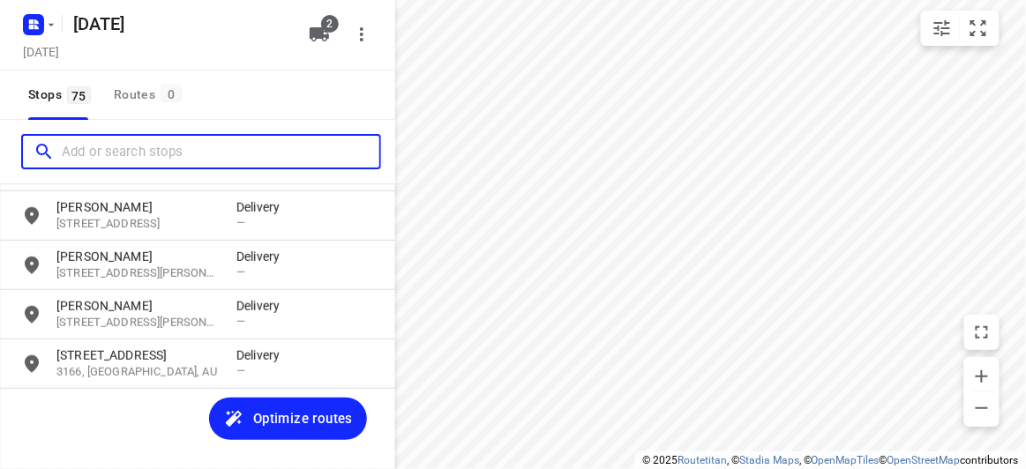
scroll to position [3534, 0]
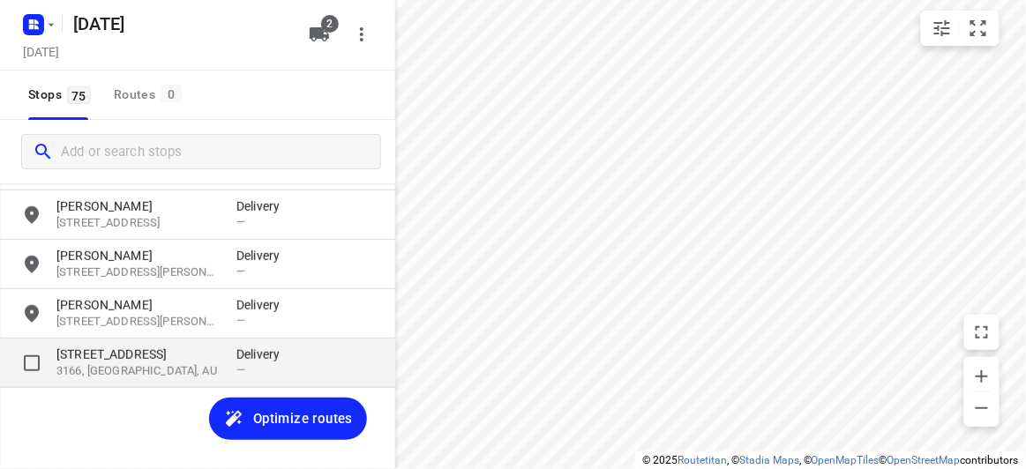
click at [109, 359] on p "[STREET_ADDRESS]" at bounding box center [137, 355] width 162 height 18
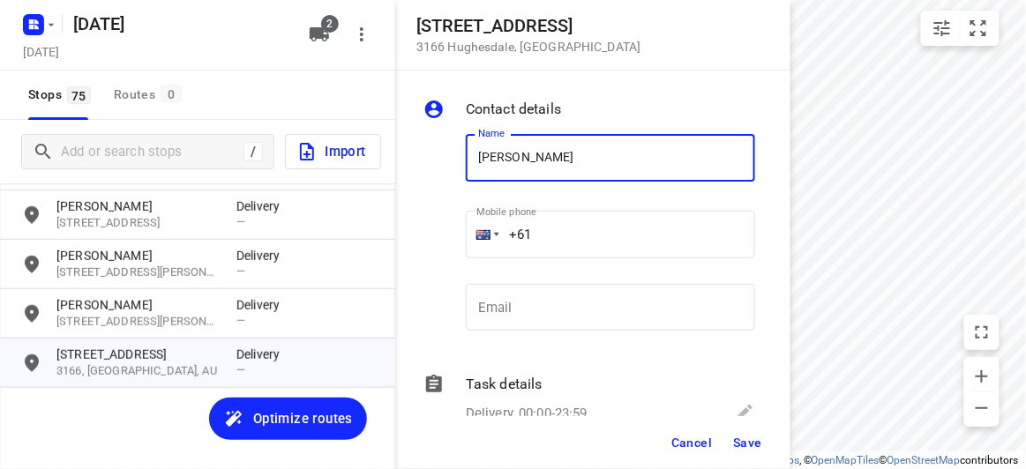
type input "[PERSON_NAME] 8/47-49"
click at [546, 237] on input "+61" at bounding box center [610, 235] width 289 height 48
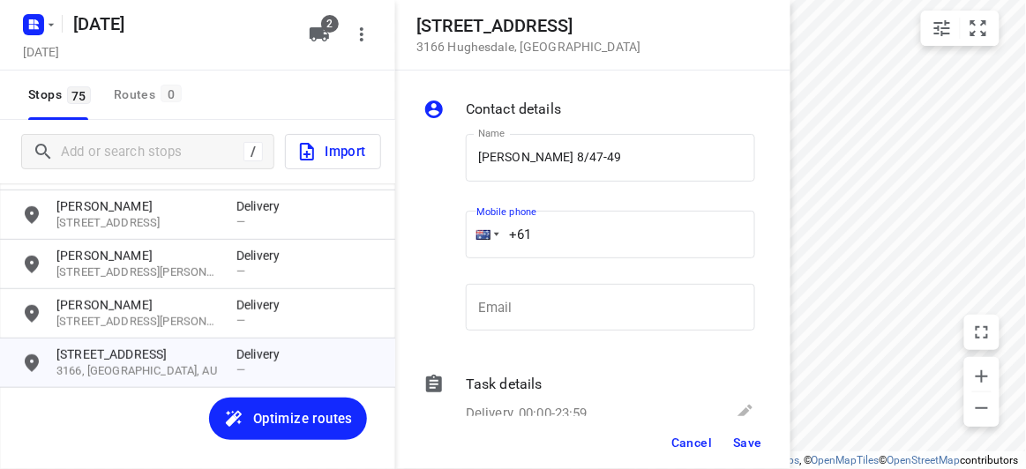
paste input "61422972118"
drag, startPoint x: 644, startPoint y: 220, endPoint x: 423, endPoint y: 231, distance: 220.7
click at [423, 231] on div "Name [PERSON_NAME] 8/47-49 Name Mobile phone [PHONE_NUMBER] ​ Email Email" at bounding box center [589, 236] width 339 height 233
paste input "tel"
type input "[PHONE_NUMBER]"
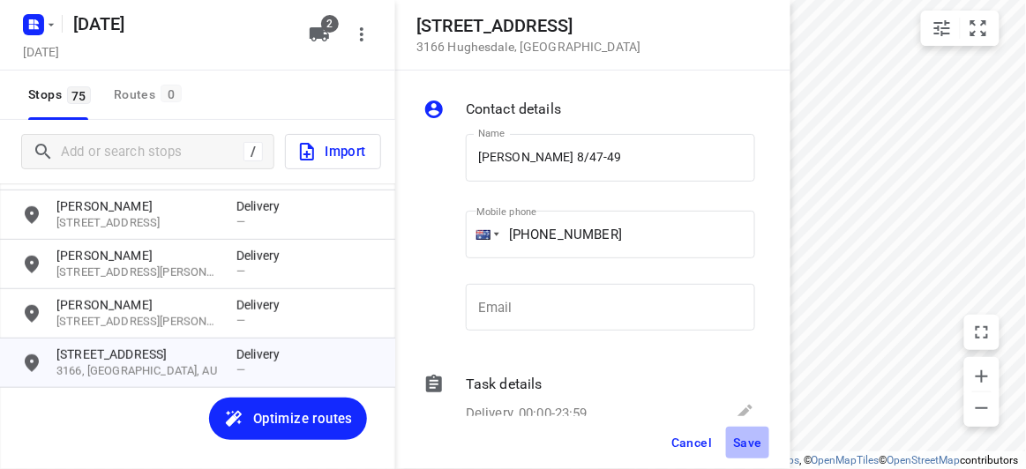
click at [744, 445] on span "Save" at bounding box center [747, 443] width 29 height 14
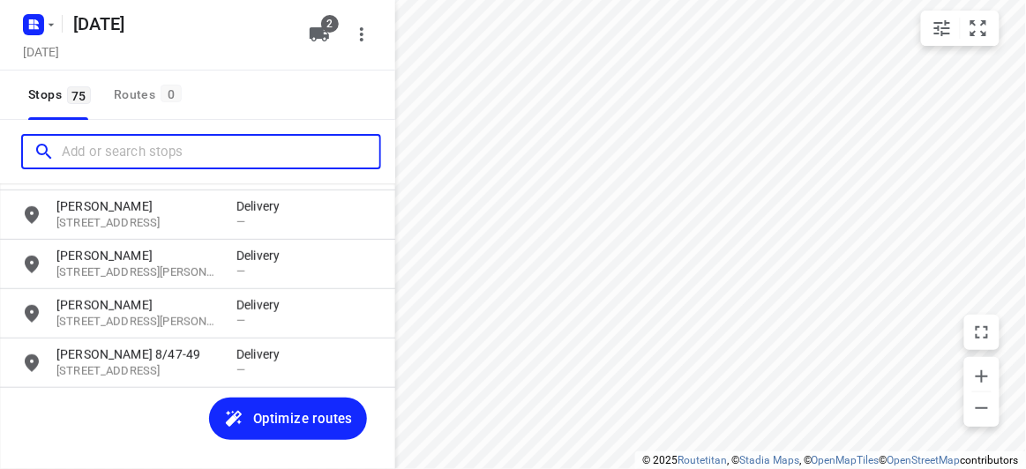
click at [155, 151] on input "Add or search stops" at bounding box center [221, 151] width 318 height 27
paste input "[STREET_ADDRESS]"
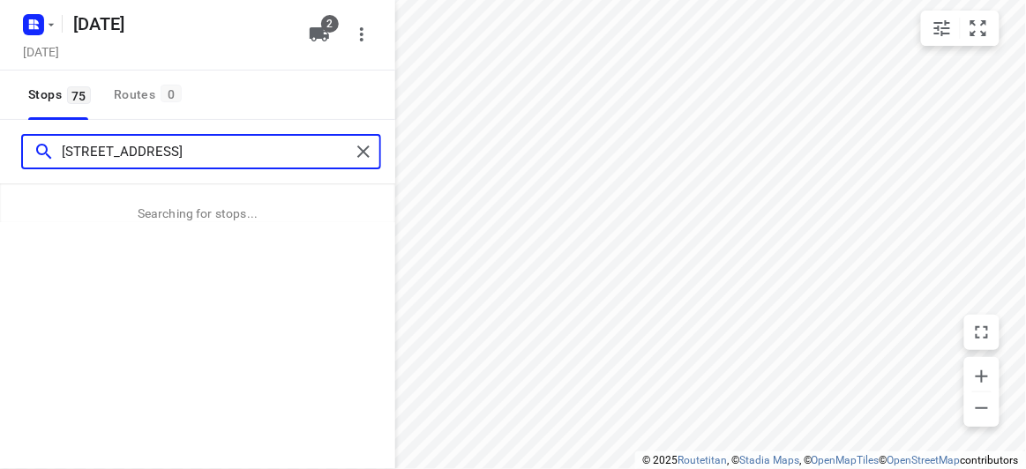
type input "[STREET_ADDRESS]"
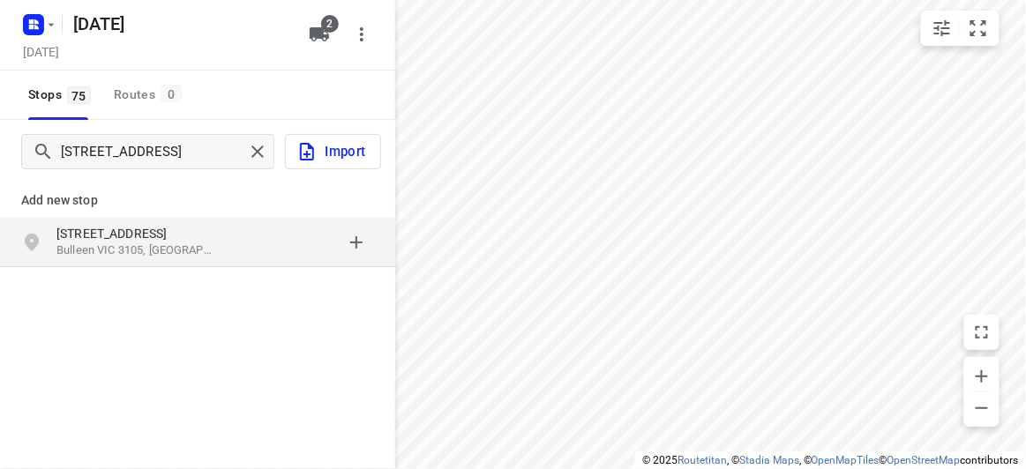
click at [212, 250] on p "Bulleen VIC 3105, [GEOGRAPHIC_DATA]" at bounding box center [137, 251] width 162 height 17
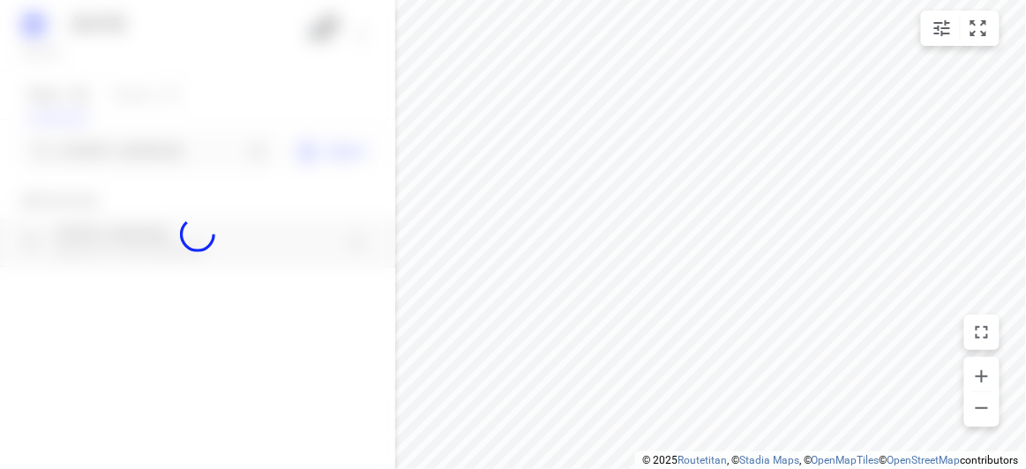
click at [176, 140] on div at bounding box center [197, 234] width 395 height 469
click at [173, 146] on div at bounding box center [197, 234] width 395 height 469
click at [148, 152] on div at bounding box center [197, 234] width 395 height 469
click at [146, 153] on div "[DATE], Sep 13 2 Stops 75 Routes 0 19 panorama court Bulleen 3105 Import Add ne…" at bounding box center [197, 234] width 395 height 469
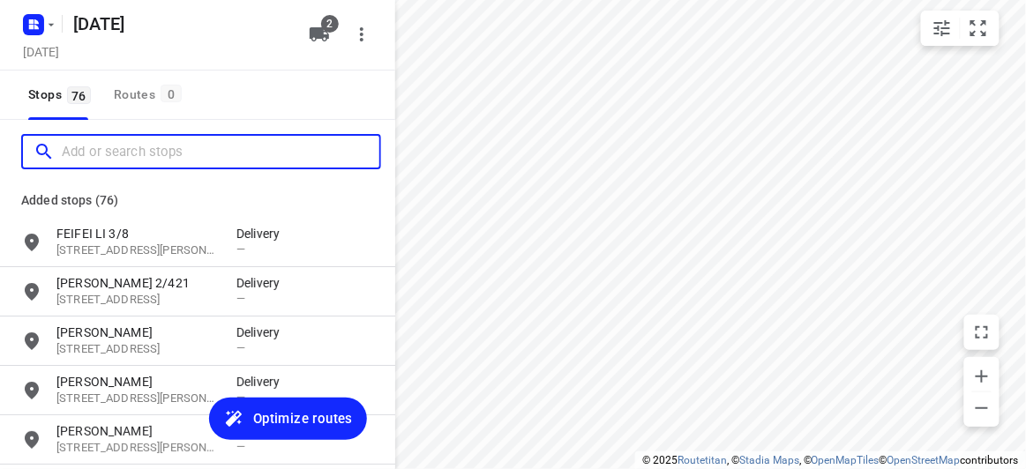
scroll to position [0, 0]
click at [146, 153] on input "Add or search stops" at bounding box center [221, 151] width 318 height 27
paste input "[STREET_ADDRESS]"
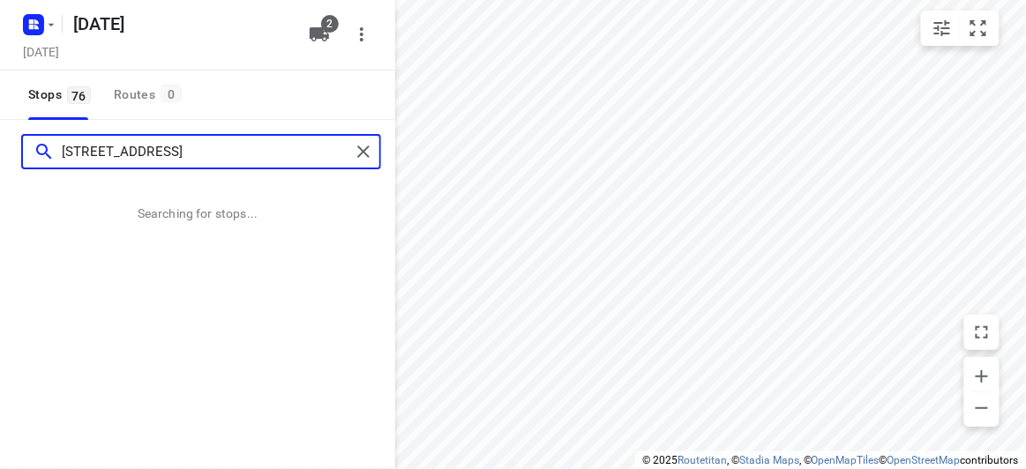
type input "[STREET_ADDRESS]"
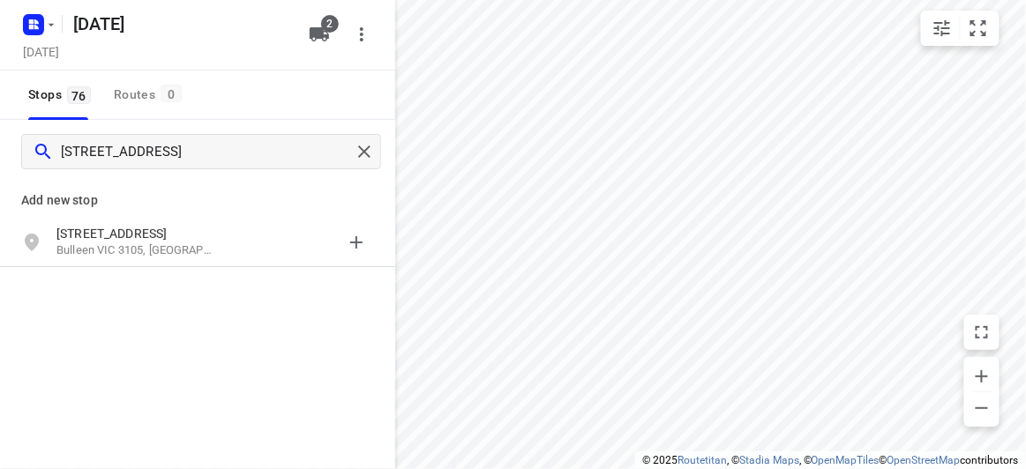
click at [204, 205] on p "Add new stop" at bounding box center [197, 200] width 353 height 21
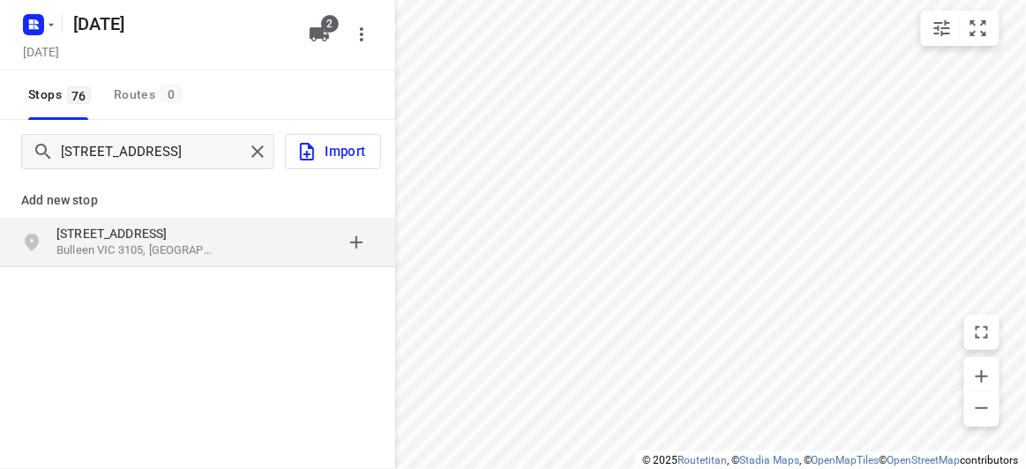
click at [205, 225] on p "[STREET_ADDRESS]" at bounding box center [137, 234] width 162 height 18
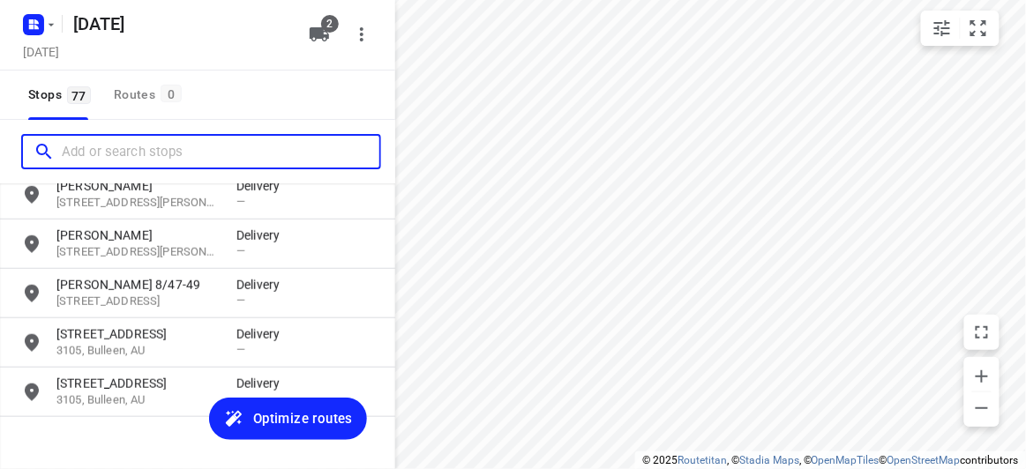
scroll to position [3633, 0]
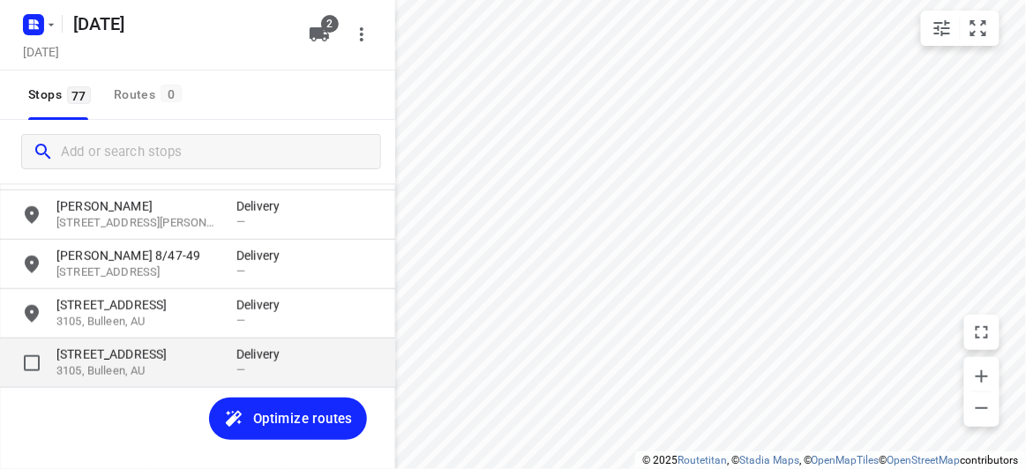
click at [111, 356] on p "[STREET_ADDRESS]" at bounding box center [137, 355] width 162 height 18
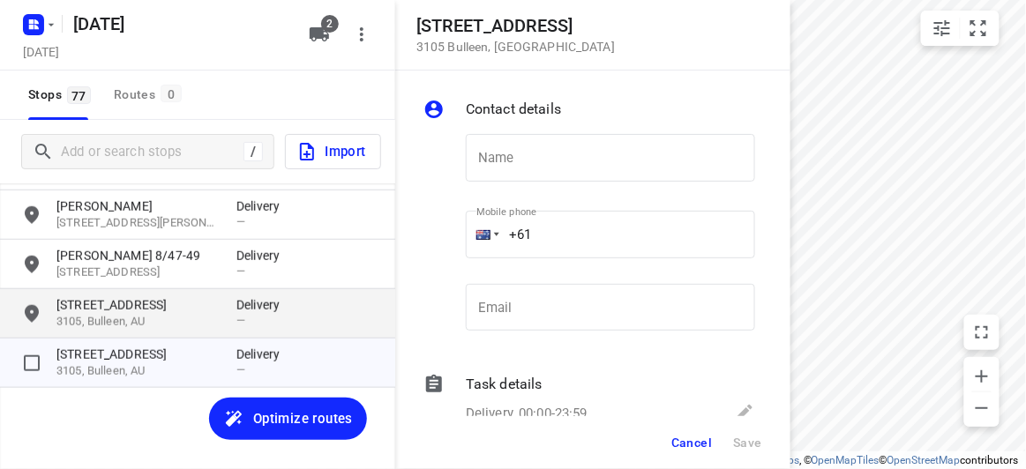
click at [146, 303] on p "[STREET_ADDRESS]" at bounding box center [137, 305] width 162 height 18
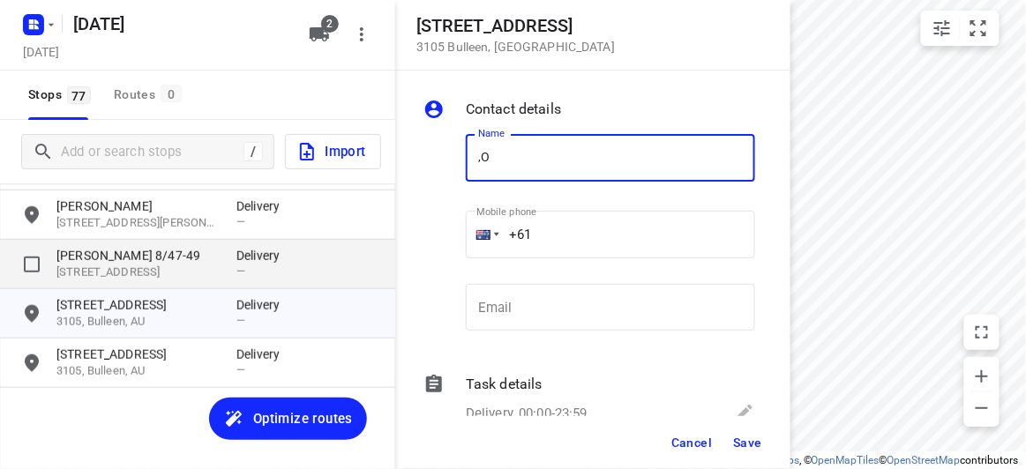
type input ","
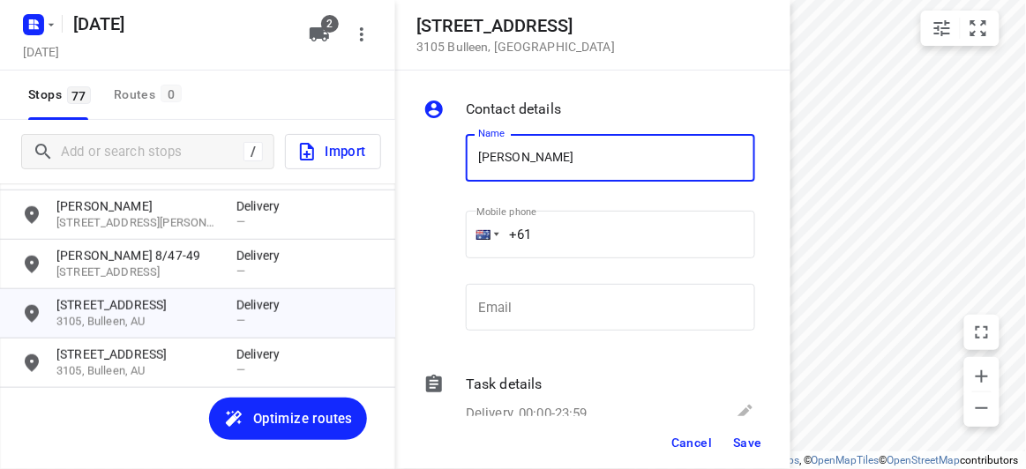
type input "[PERSON_NAME]"
click at [560, 229] on input "+61" at bounding box center [610, 235] width 289 height 48
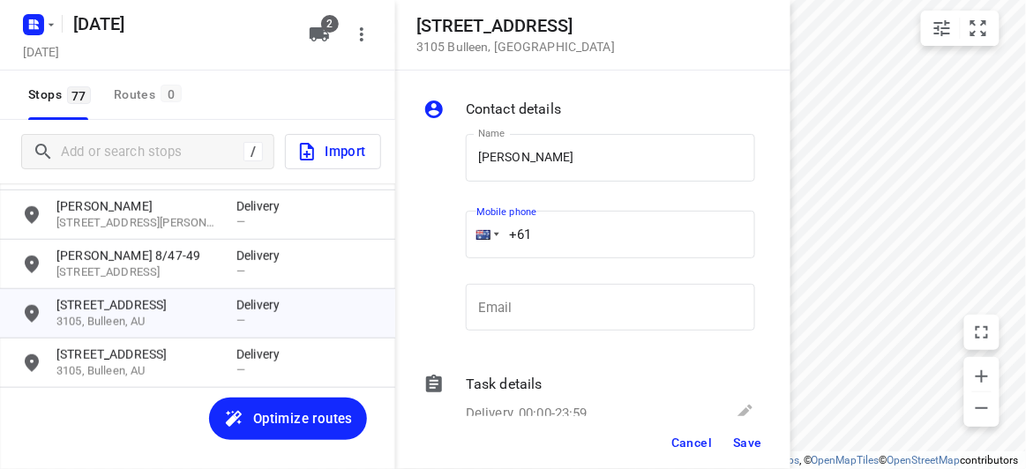
paste input "423810764"
type input "[PHONE_NUMBER]"
click at [751, 448] on span "Save" at bounding box center [747, 443] width 29 height 14
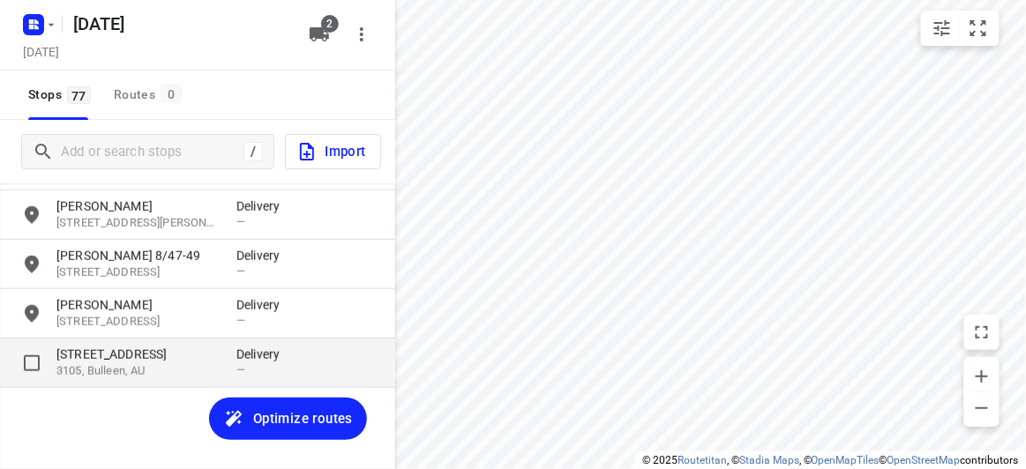
click at [149, 351] on p "[STREET_ADDRESS]" at bounding box center [137, 355] width 162 height 18
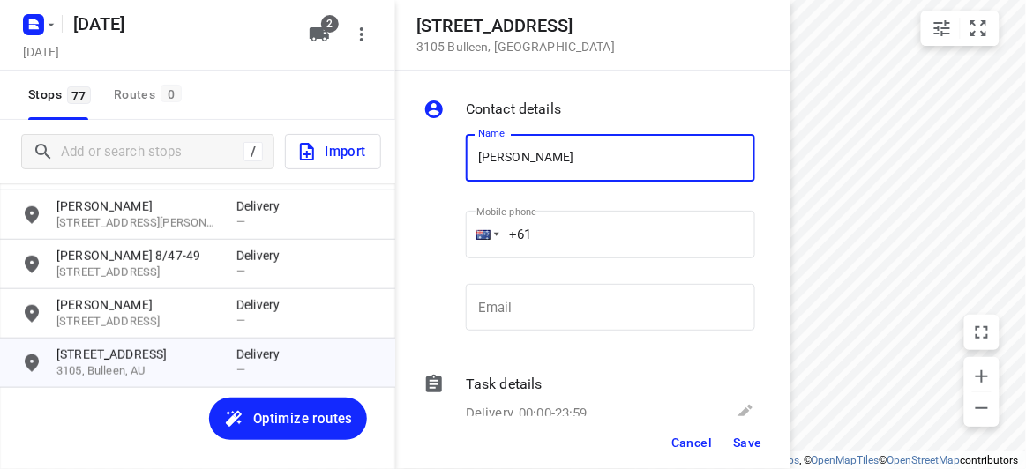
type input "[PERSON_NAME]"
click at [558, 228] on input "+61" at bounding box center [610, 235] width 289 height 48
paste input "423810764"
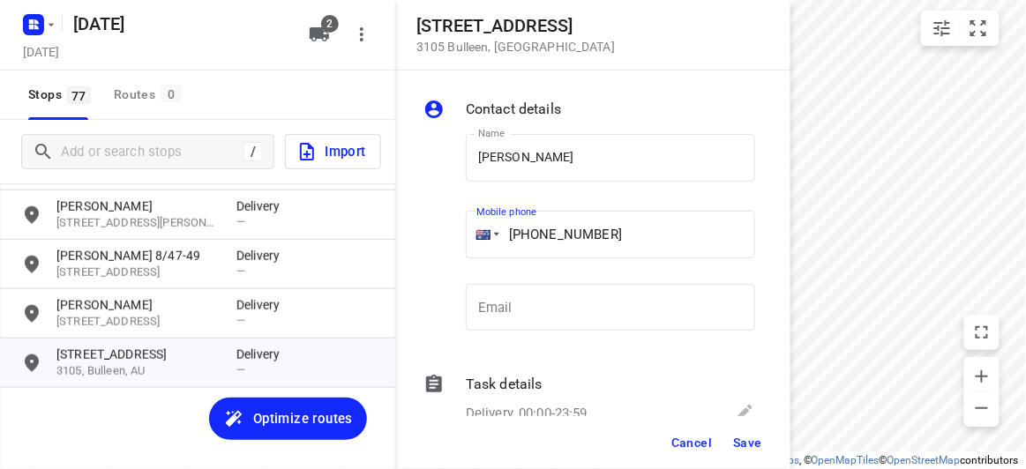
type input "[PHONE_NUMBER]"
click at [750, 447] on span "Save" at bounding box center [747, 443] width 29 height 14
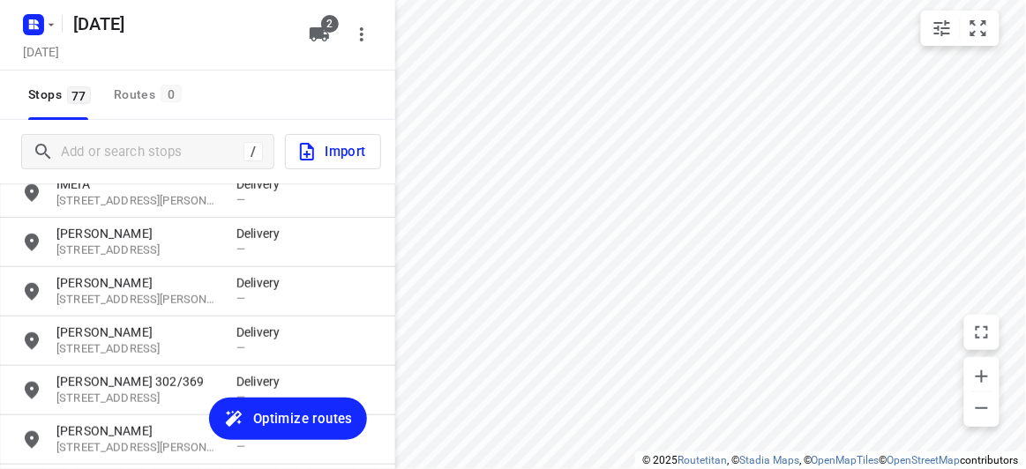
scroll to position [0, 0]
